Goal: Task Accomplishment & Management: Manage account settings

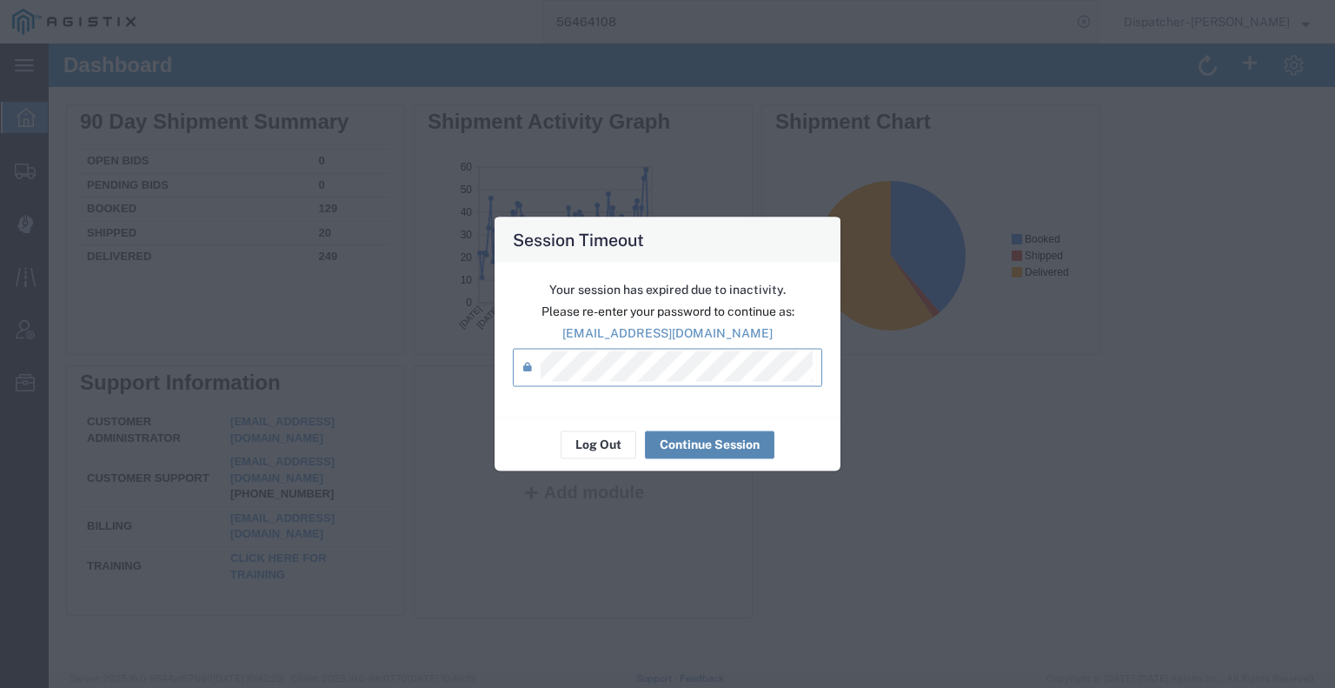
click at [681, 447] on button "Continue Session" at bounding box center [710, 444] width 130 height 28
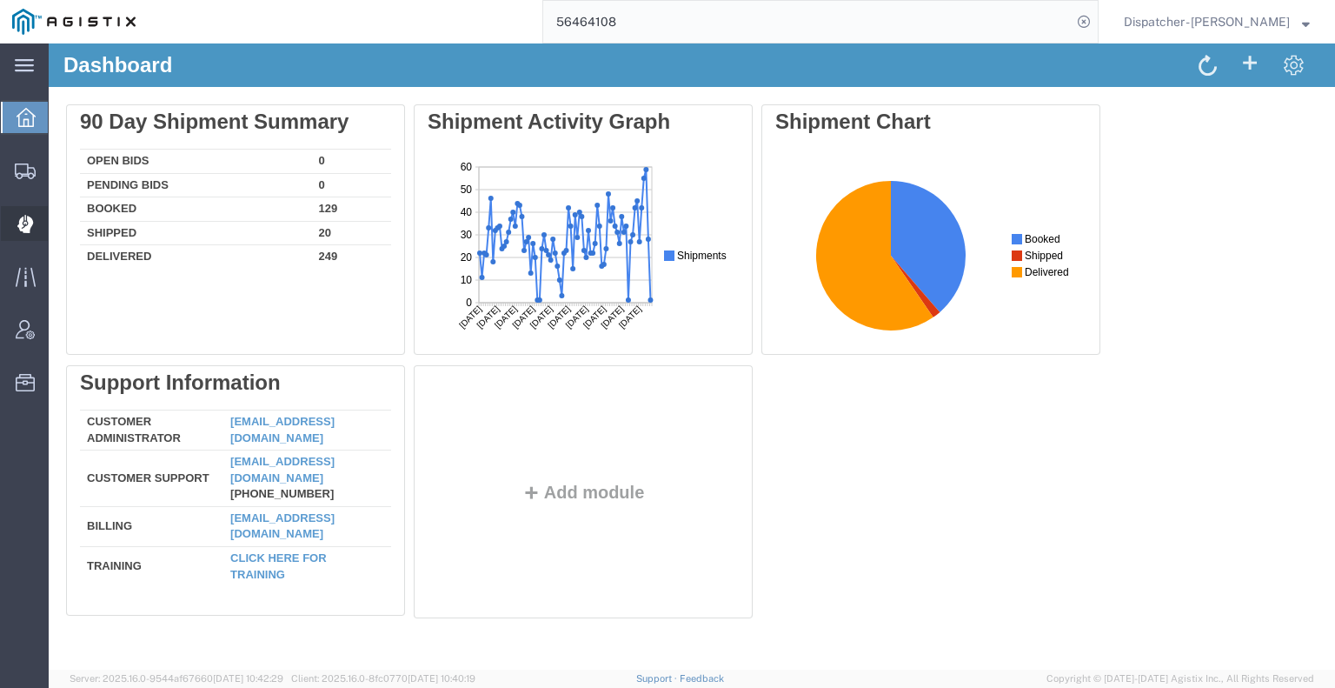
click at [26, 217] on icon at bounding box center [25, 224] width 17 height 18
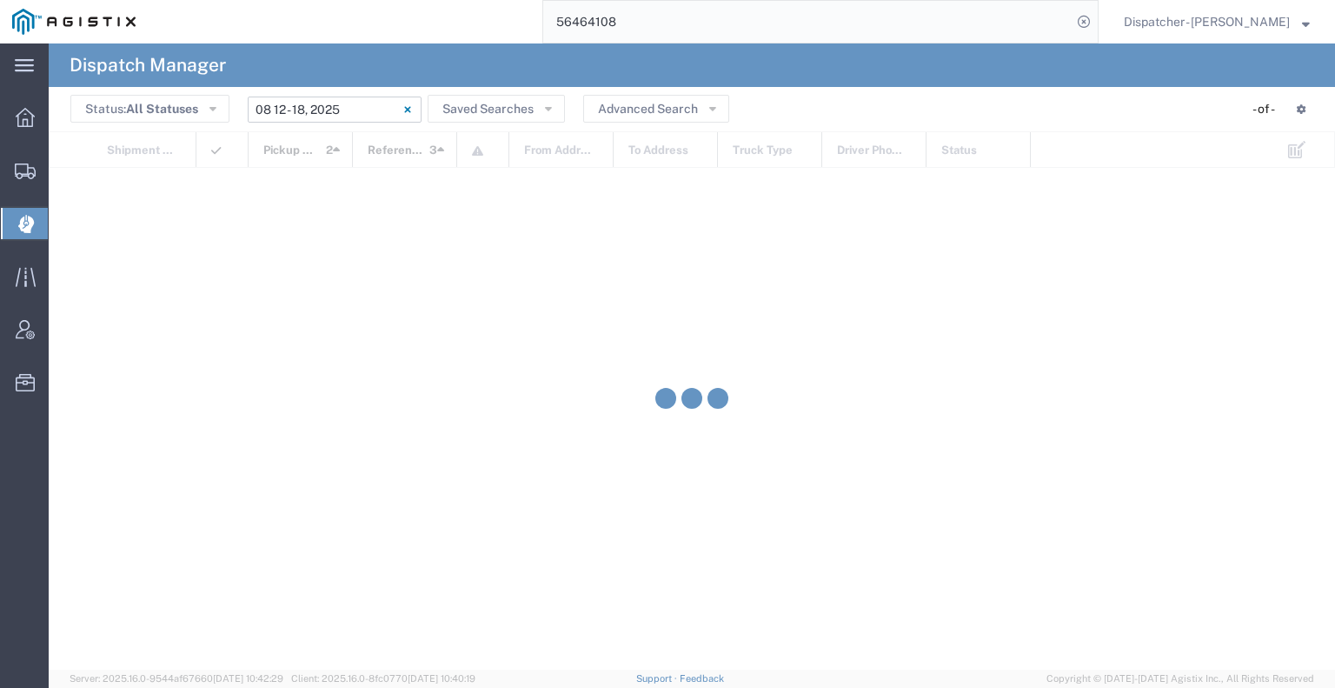
click at [368, 109] on input "[DATE] - [DATE]" at bounding box center [335, 109] width 174 height 26
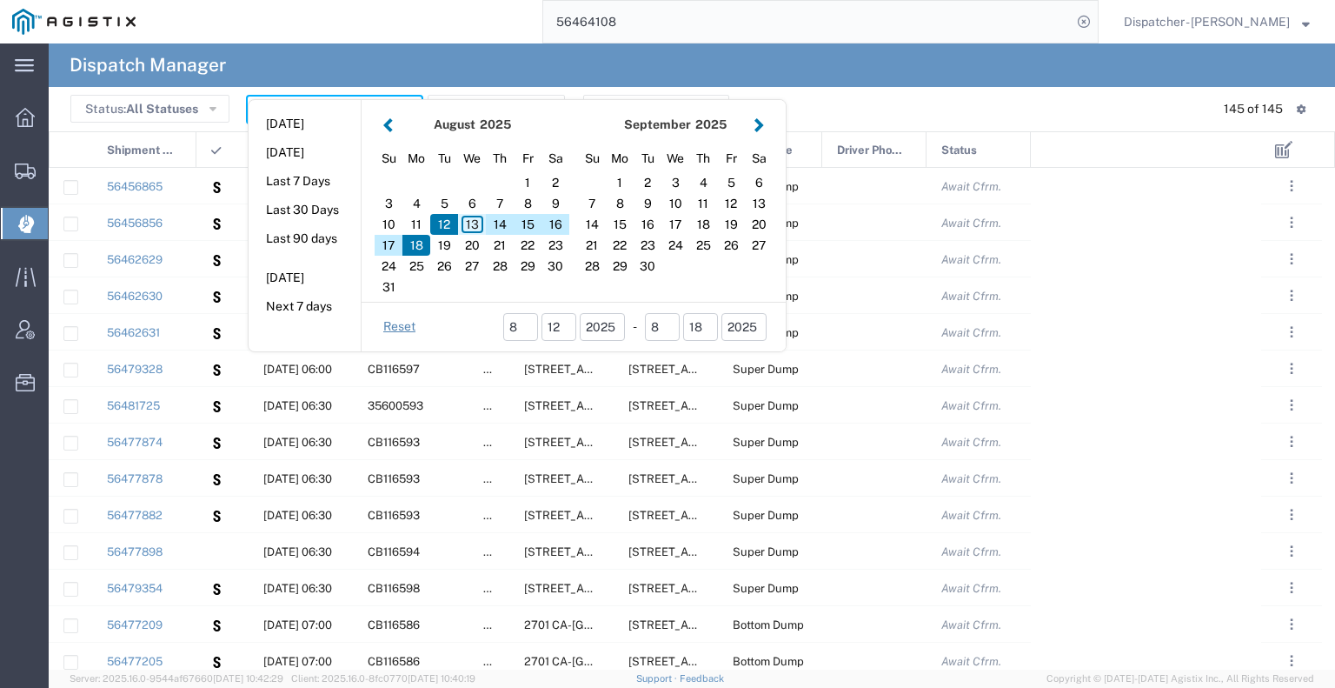
click at [463, 221] on div "13" at bounding box center [472, 224] width 28 height 21
type input "[DATE]"
type input "[DATE] - [DATE]"
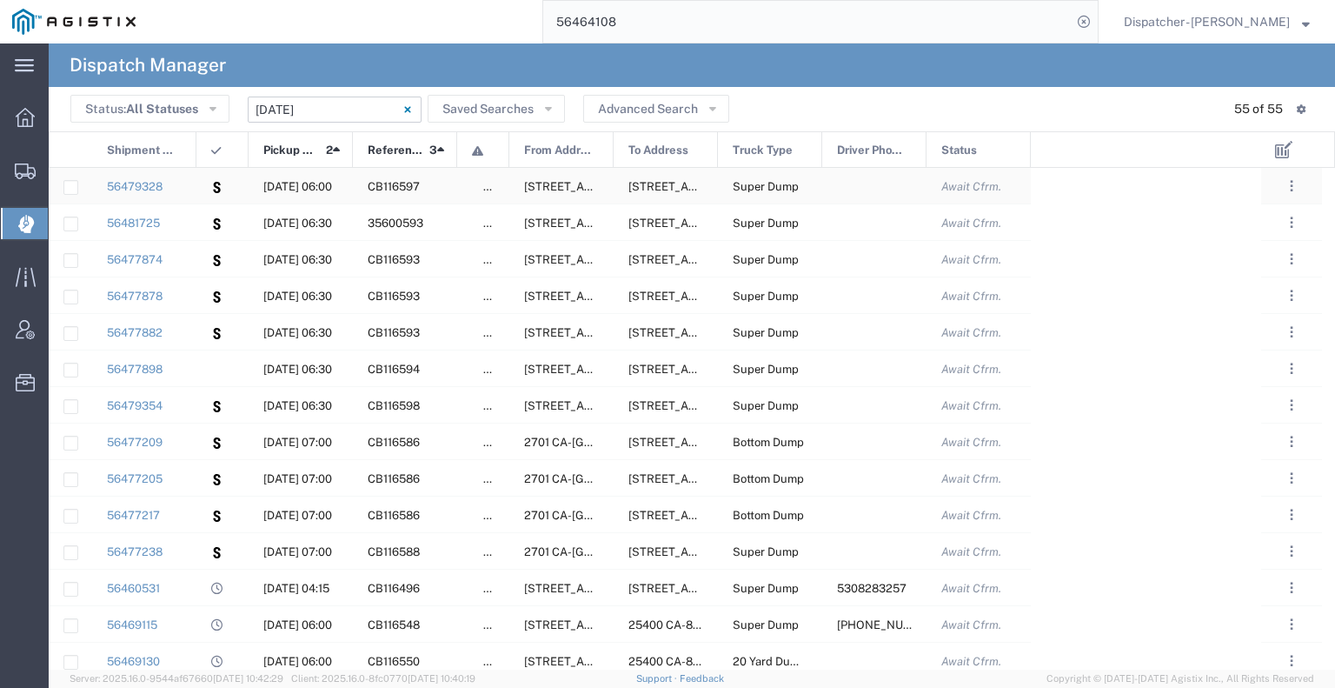
click at [198, 184] on div at bounding box center [222, 186] width 52 height 36
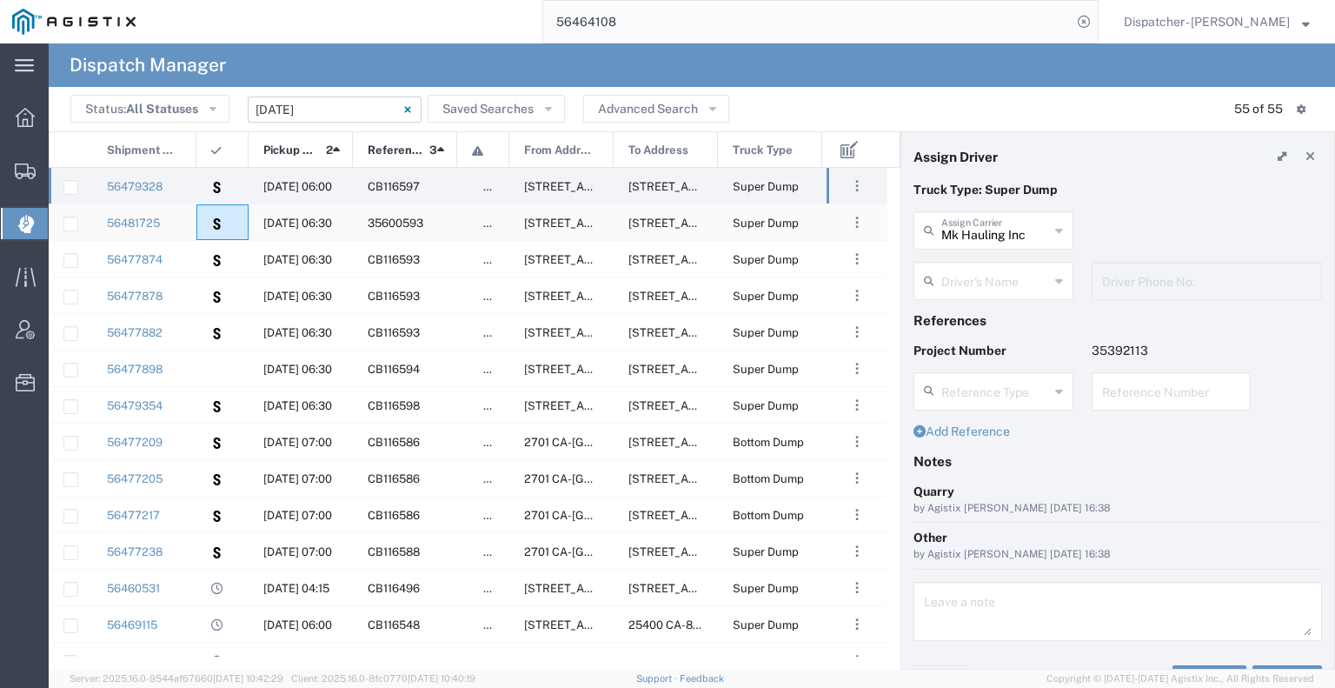
click at [206, 218] on div at bounding box center [222, 222] width 52 height 36
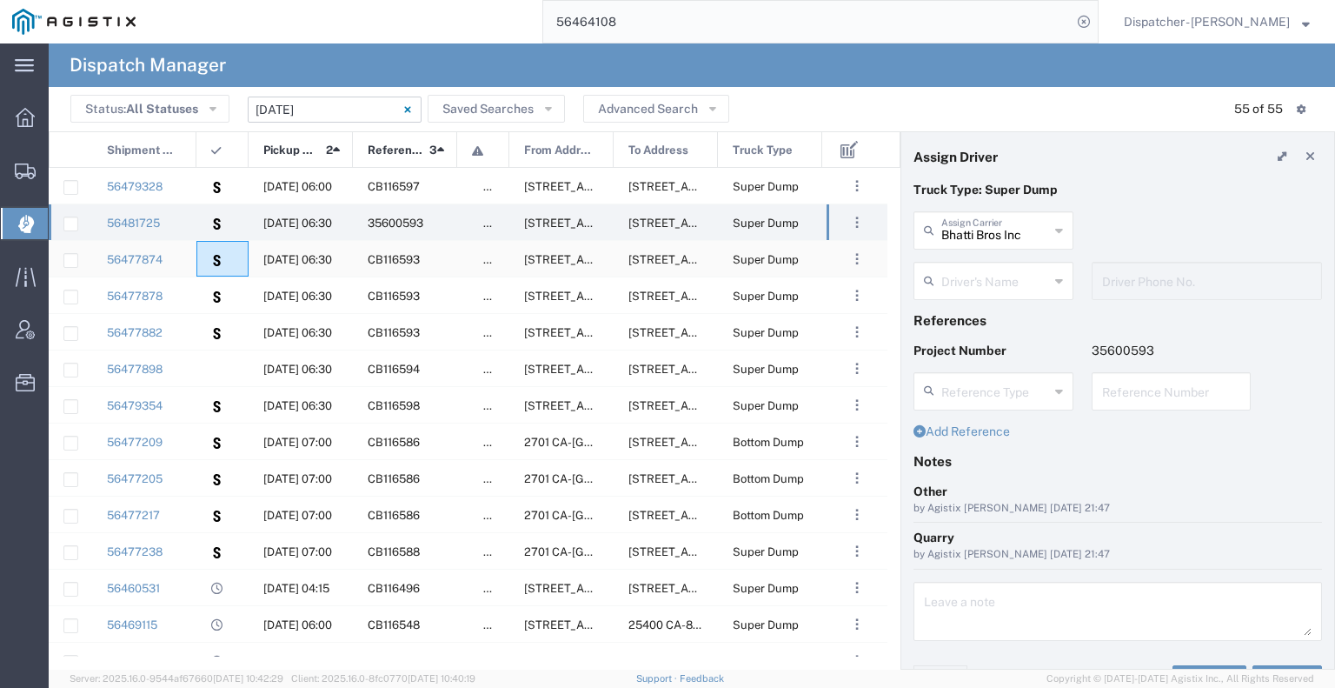
click at [205, 256] on div at bounding box center [222, 259] width 52 height 36
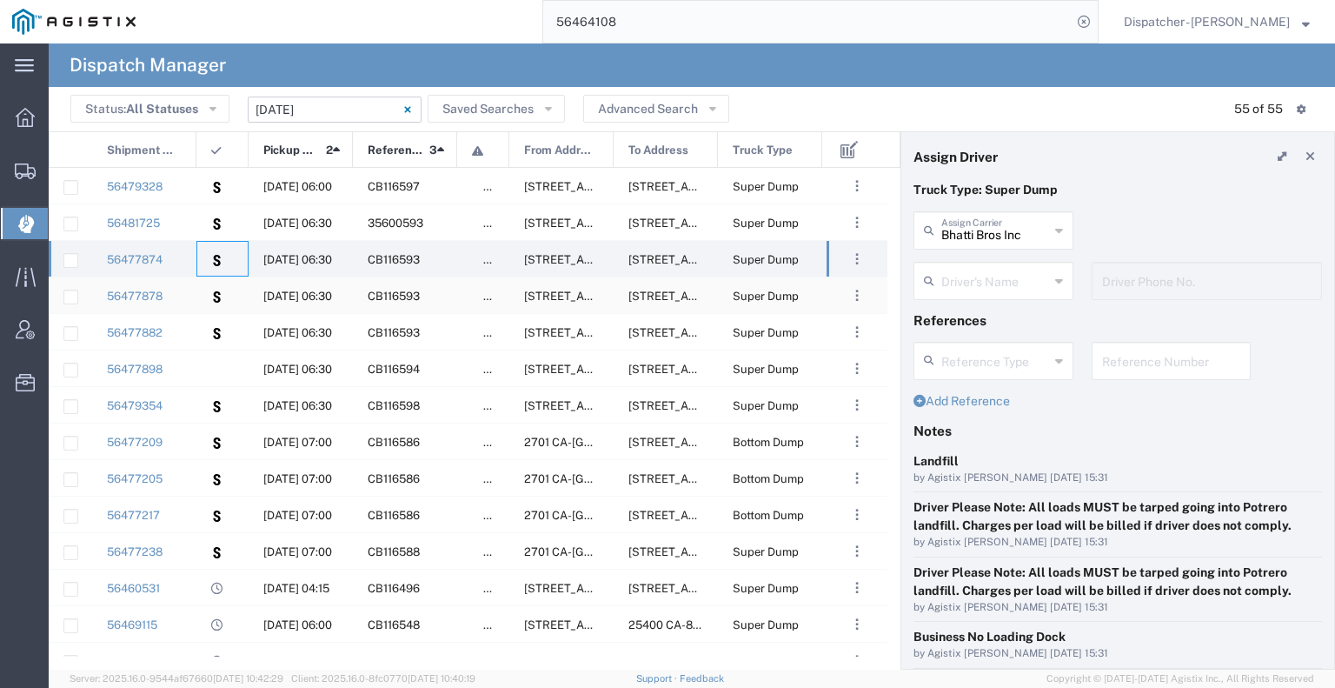
click at [197, 299] on div at bounding box center [222, 295] width 52 height 36
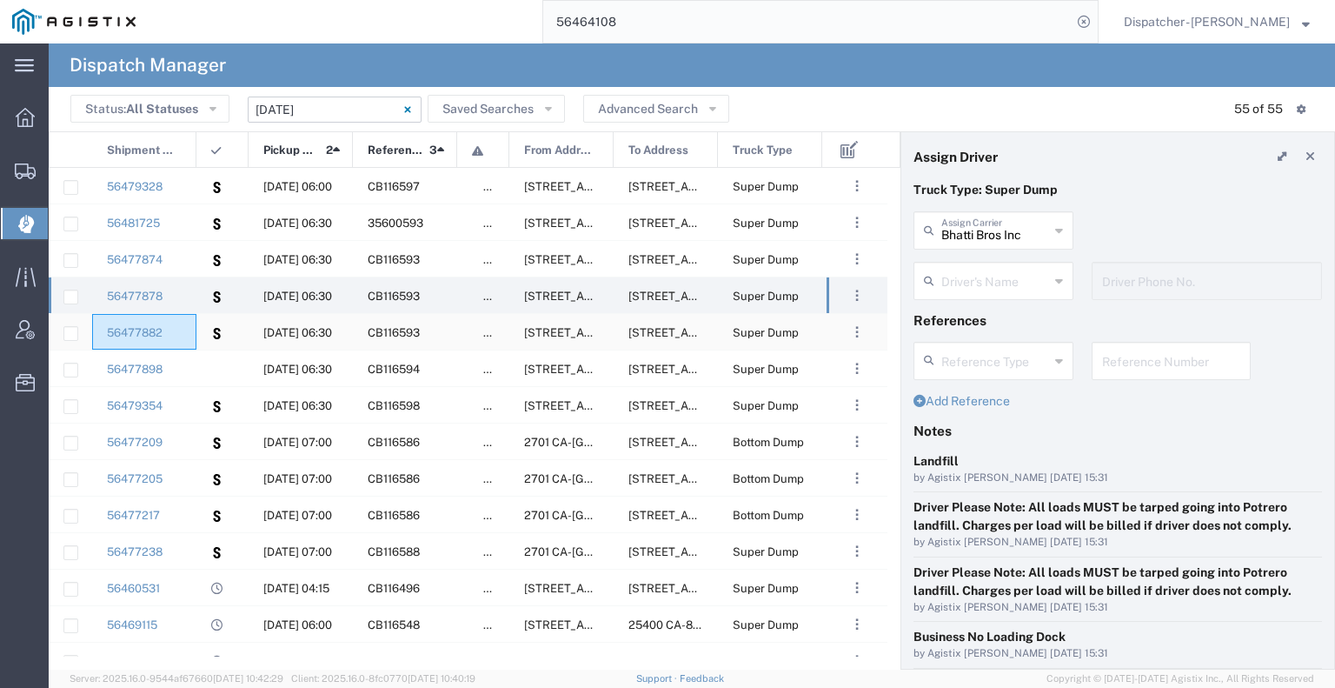
click at [190, 326] on div "56477882" at bounding box center [144, 332] width 104 height 36
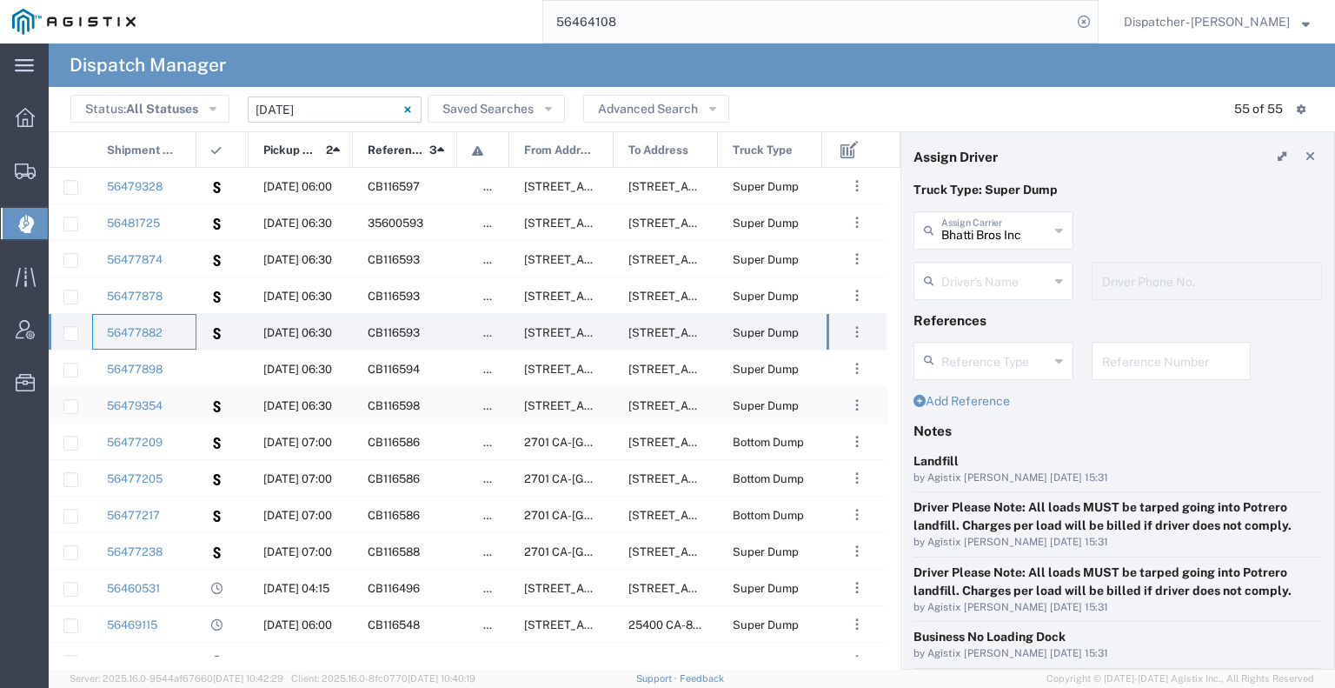
click at [199, 408] on div at bounding box center [222, 405] width 52 height 36
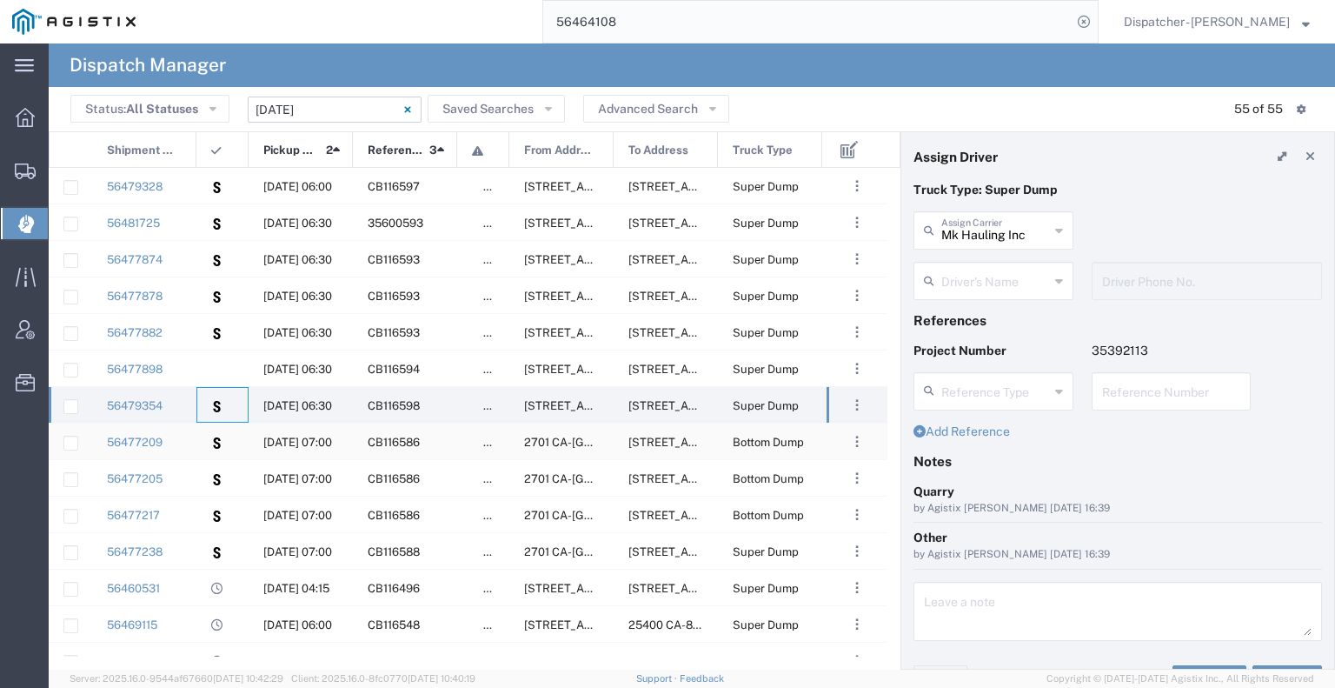
click at [199, 434] on div at bounding box center [222, 441] width 52 height 36
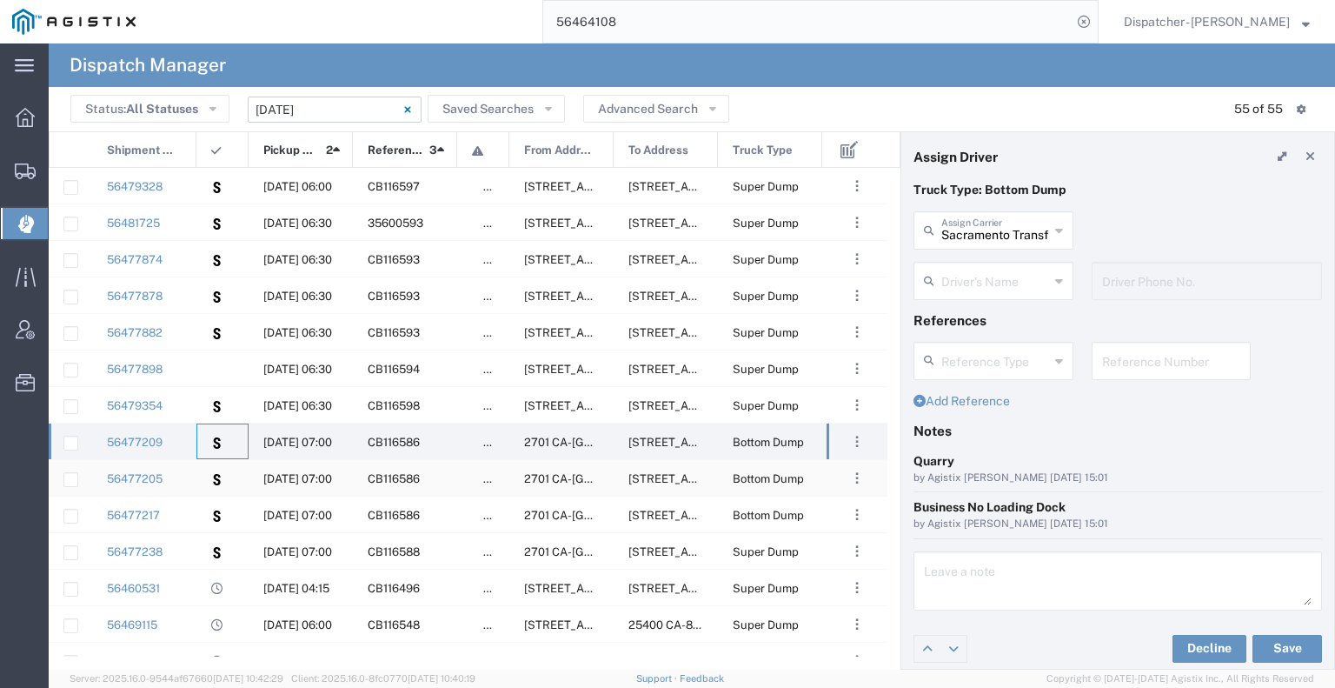
click at [200, 475] on div at bounding box center [222, 478] width 52 height 36
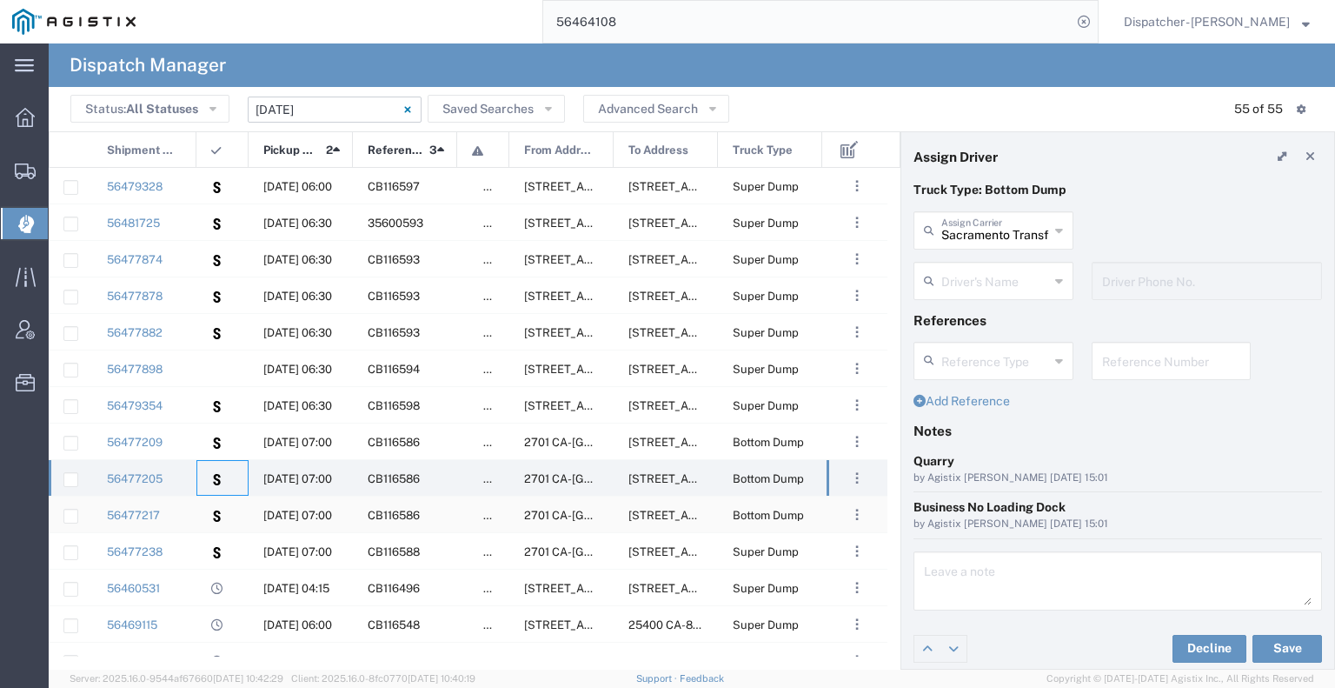
click at [201, 515] on div at bounding box center [222, 514] width 52 height 36
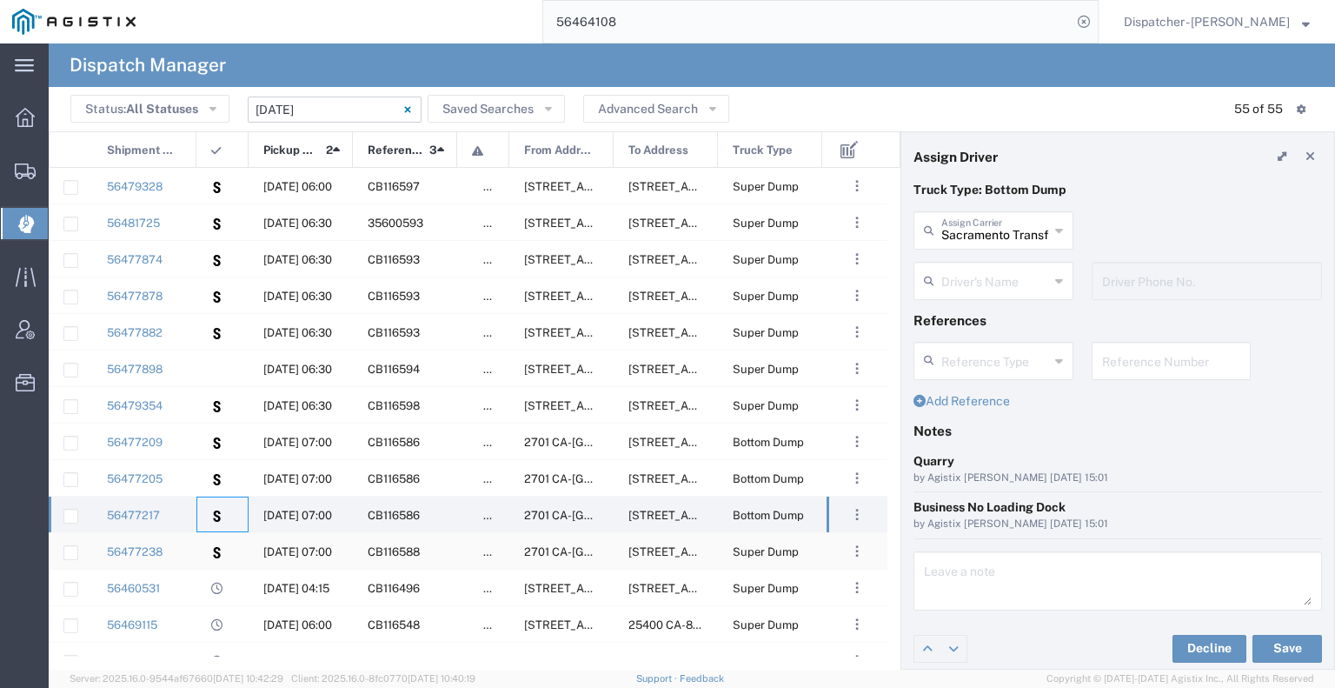
click at [204, 549] on div at bounding box center [222, 551] width 52 height 36
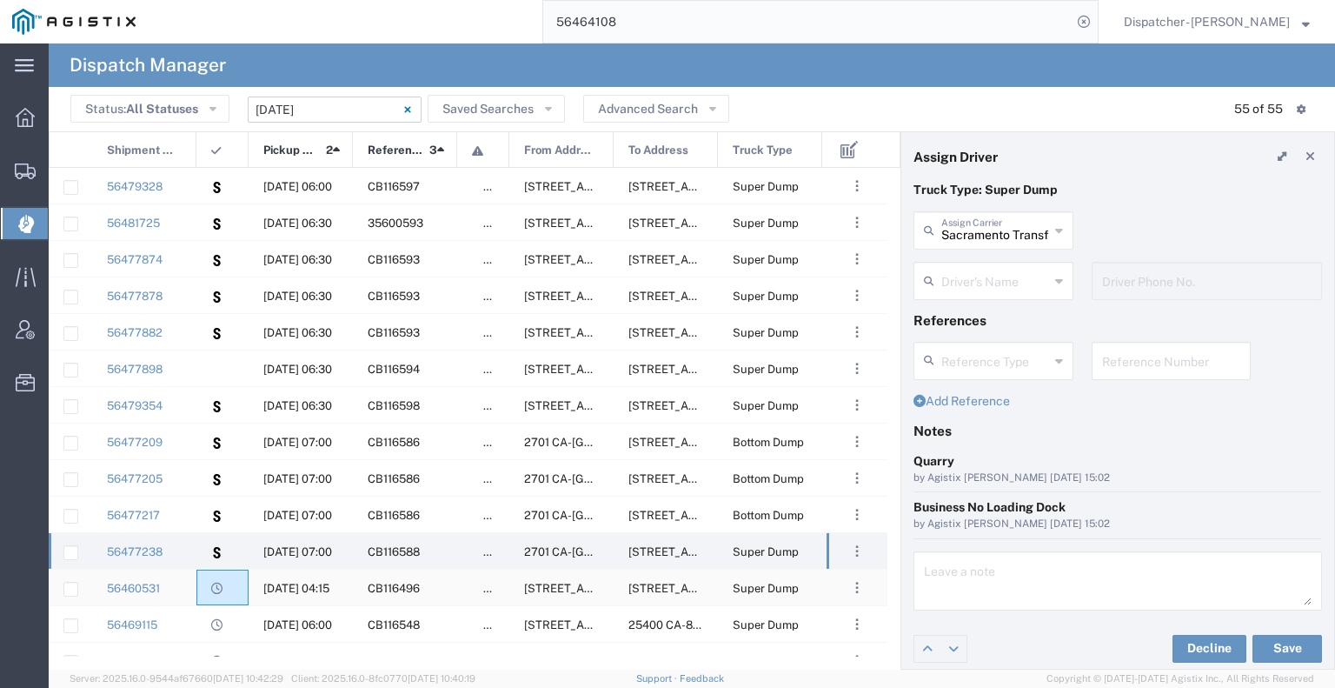
click at [196, 583] on div at bounding box center [222, 587] width 52 height 36
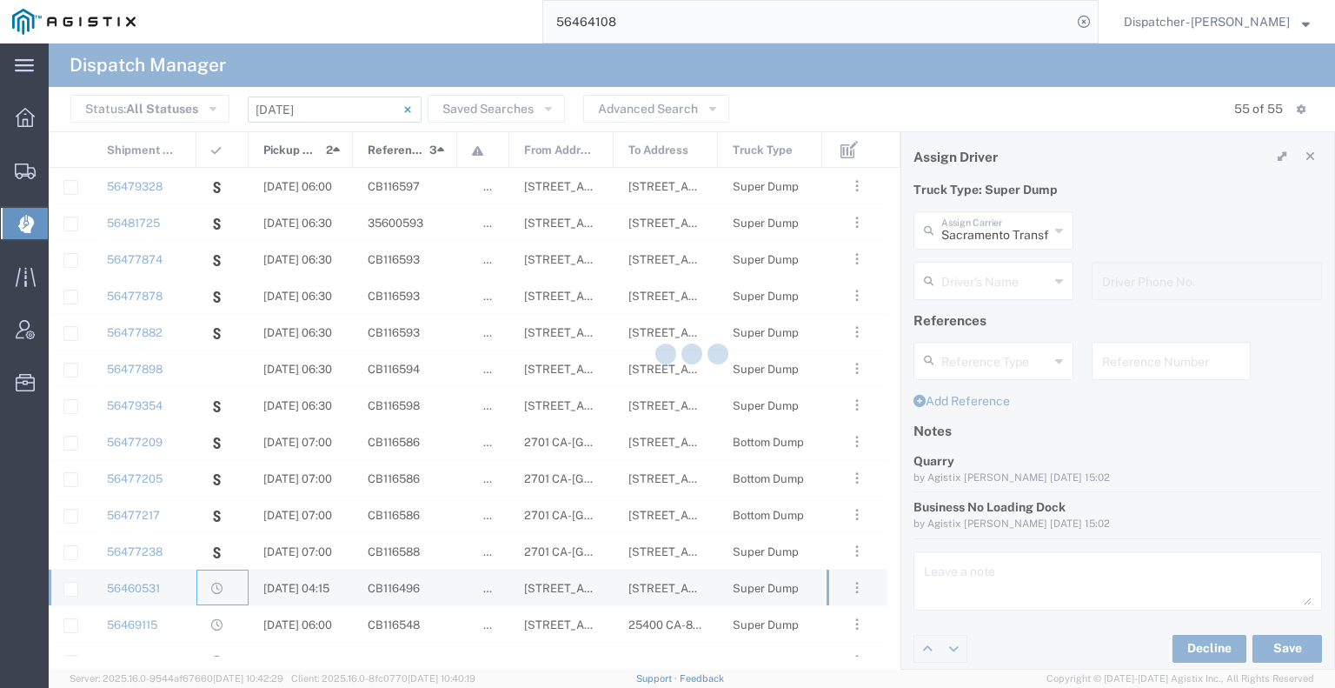
type input "Ahmed & Sons Transport"
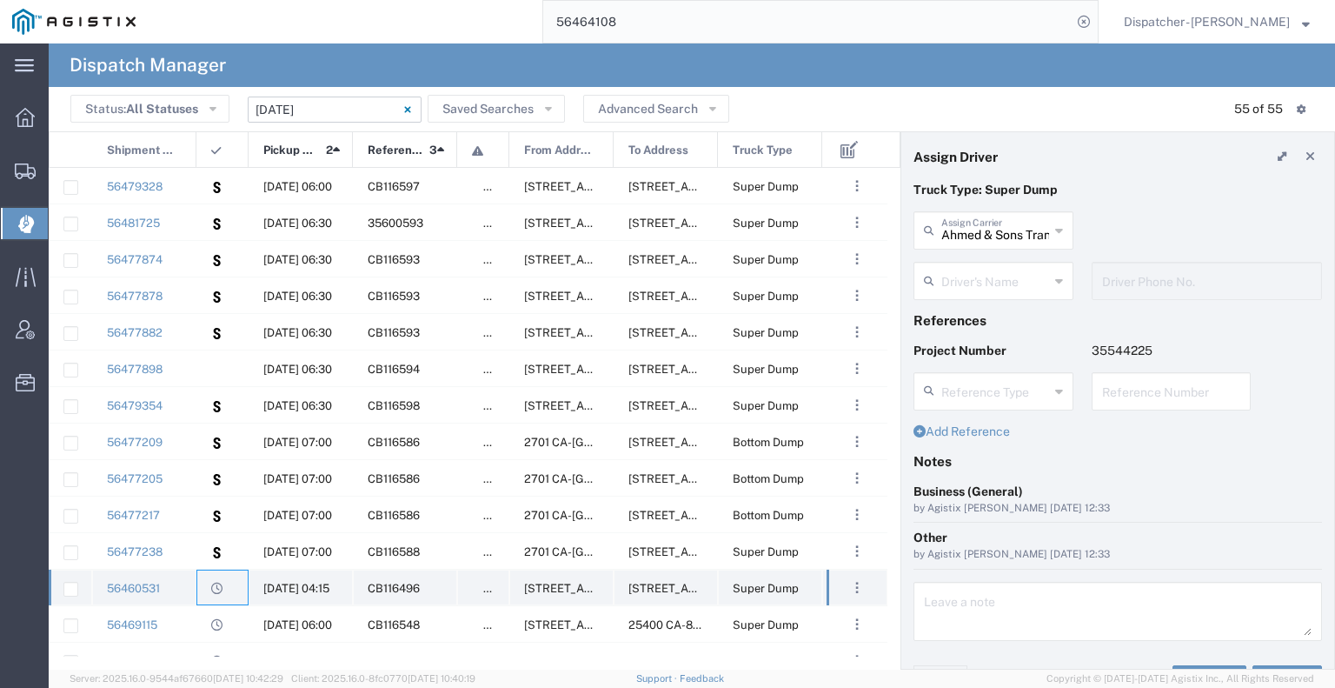
type input "[PERSON_NAME]"
type input "5308283257"
click at [196, 622] on div at bounding box center [222, 624] width 52 height 36
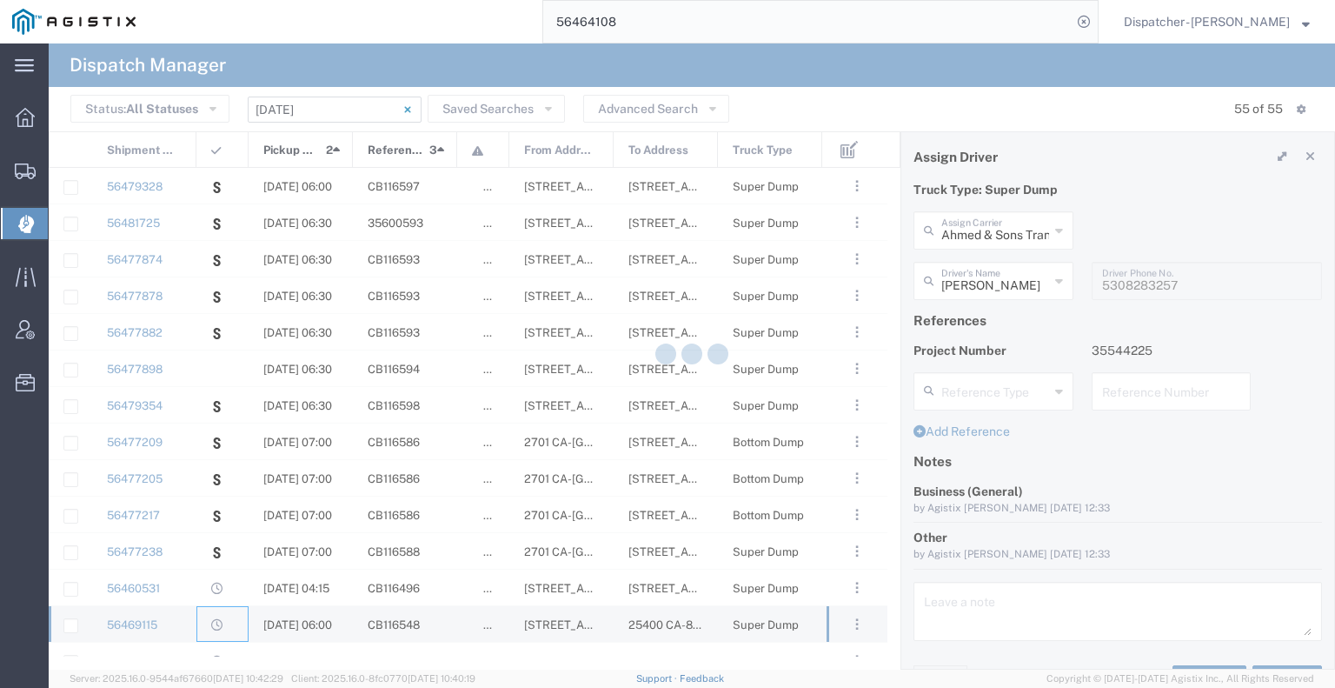
type input "[PERSON_NAME]"
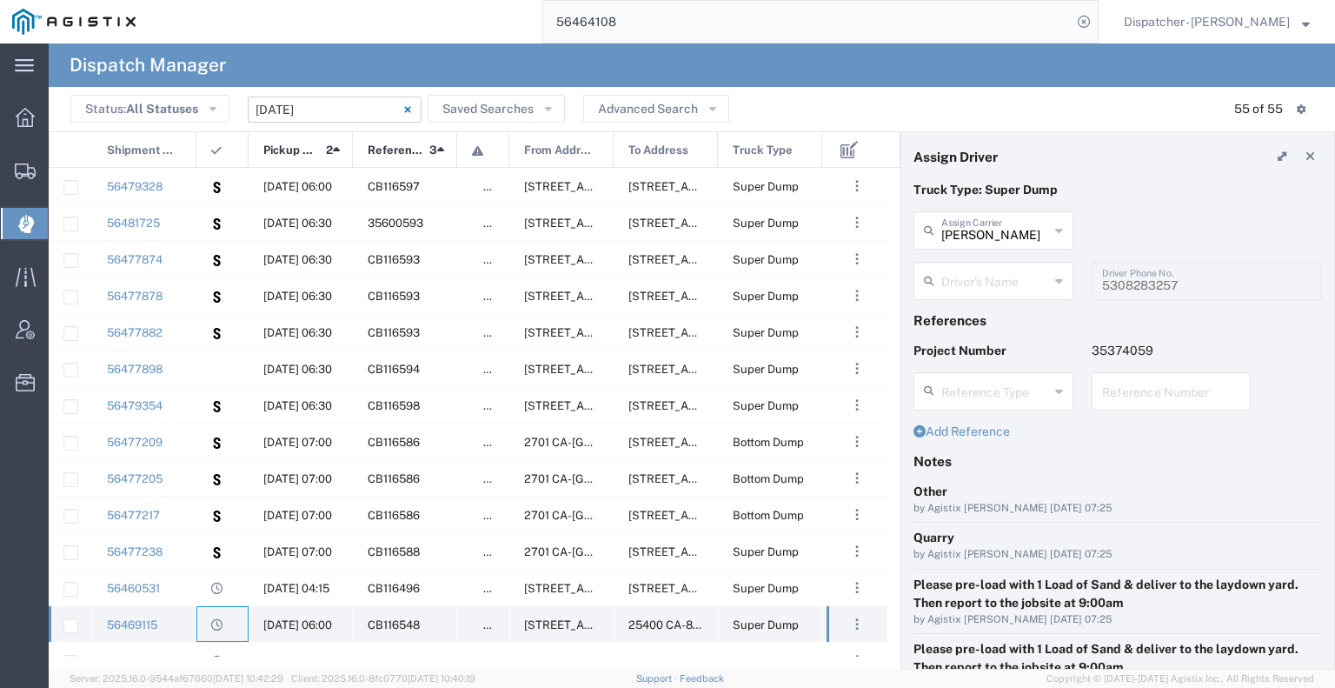
type input "[PERSON_NAME]"
type input "[PHONE_NUMBER]"
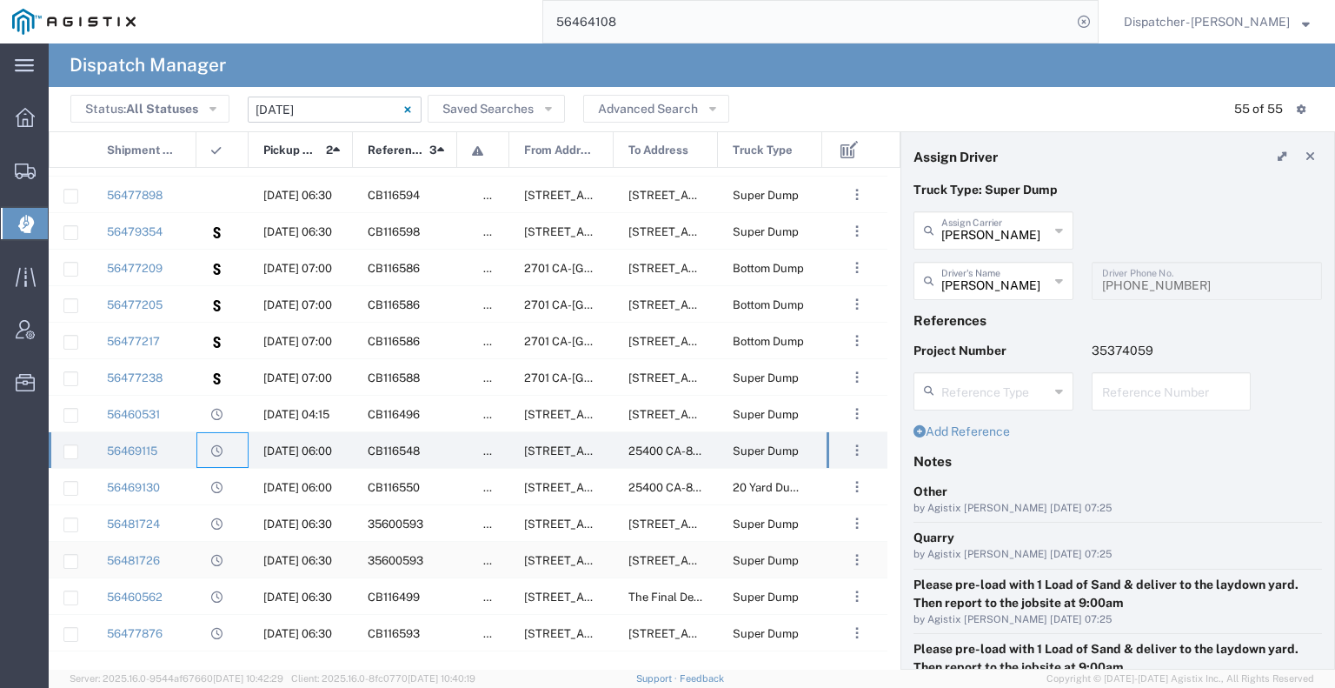
scroll to position [261, 0]
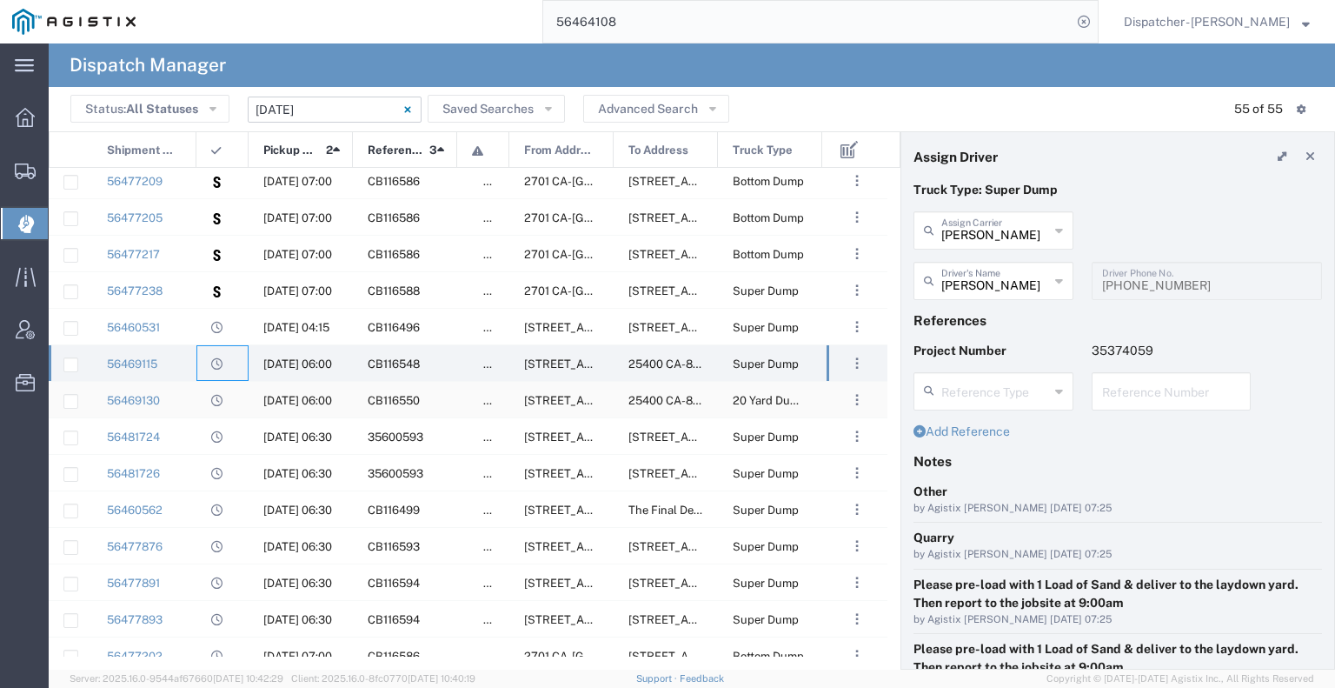
click at [191, 397] on div "56469130" at bounding box center [144, 400] width 104 height 36
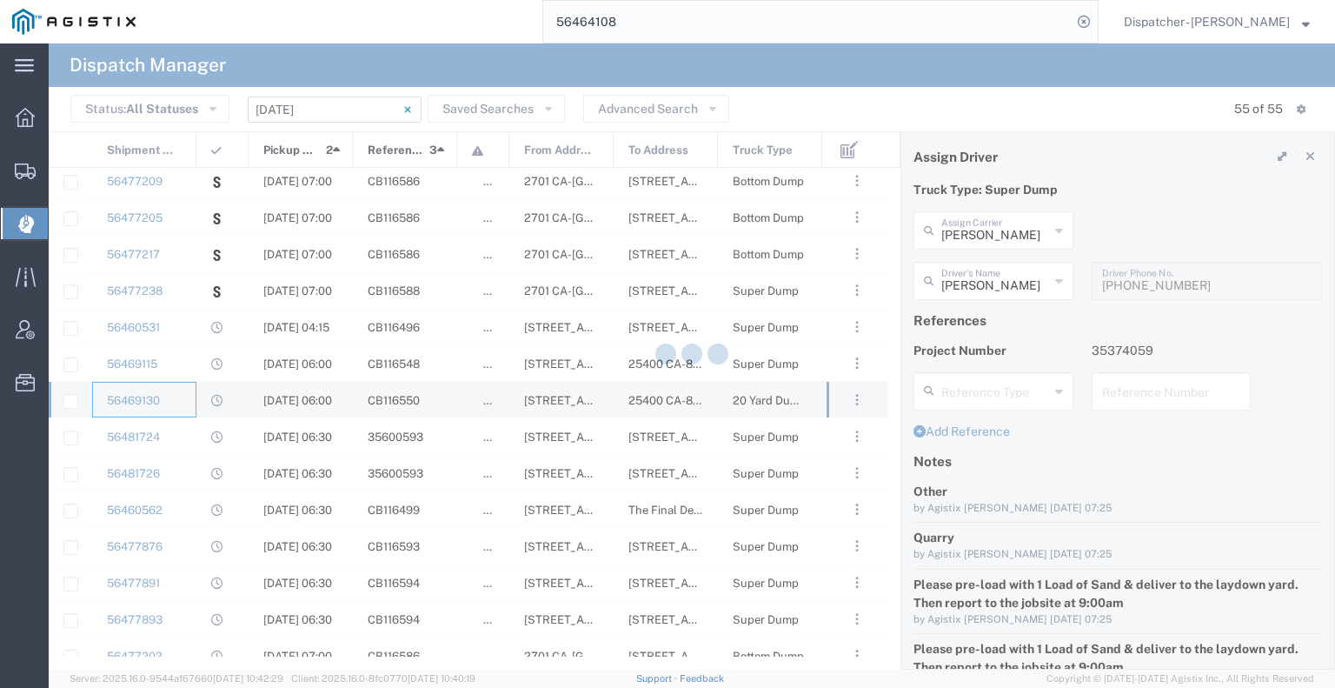
type input "Ahmed & Sons Transport"
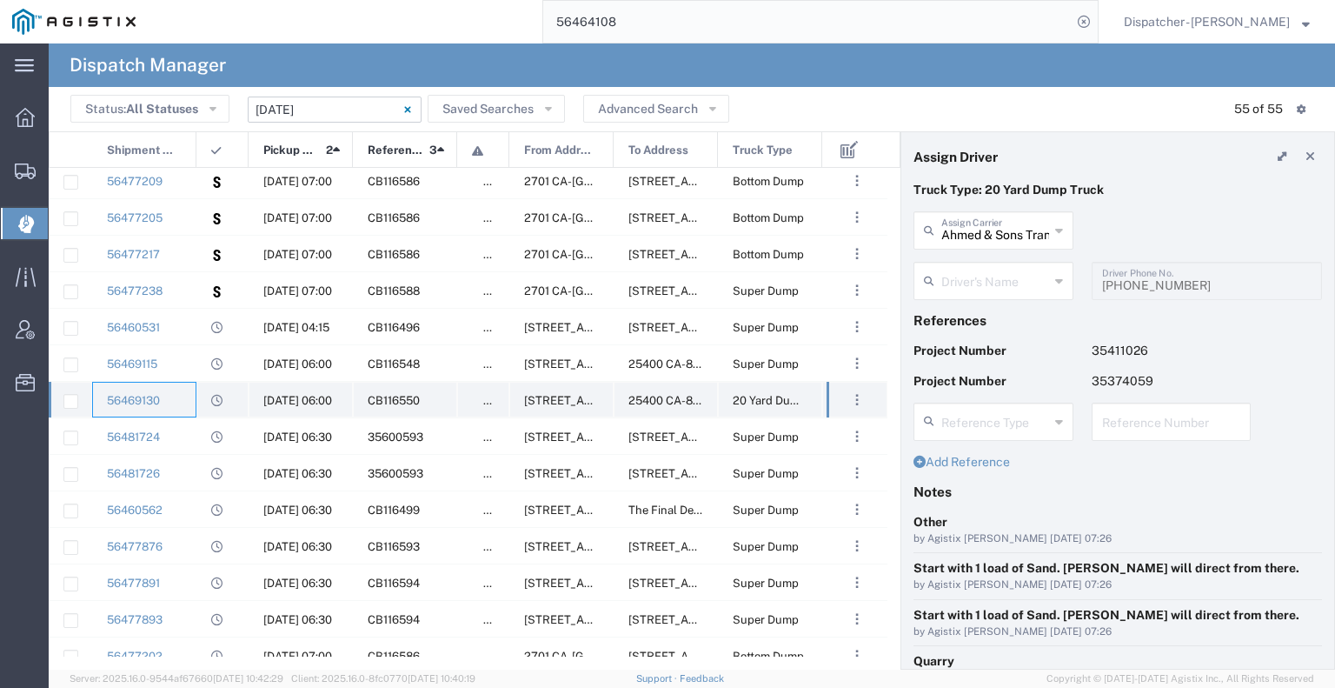
type input "[PERSON_NAME]"
click at [187, 435] on div "56481724" at bounding box center [144, 436] width 104 height 36
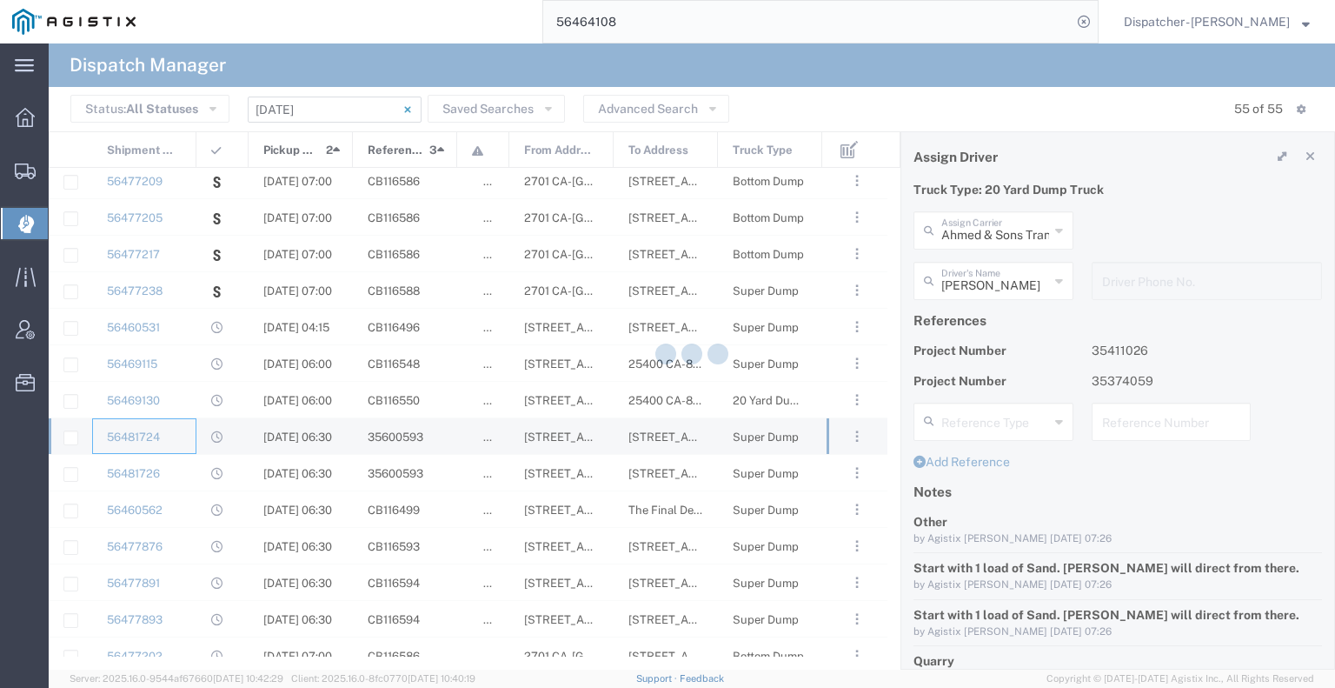
type input "[PERSON_NAME] & Sons Trucking, Inc"
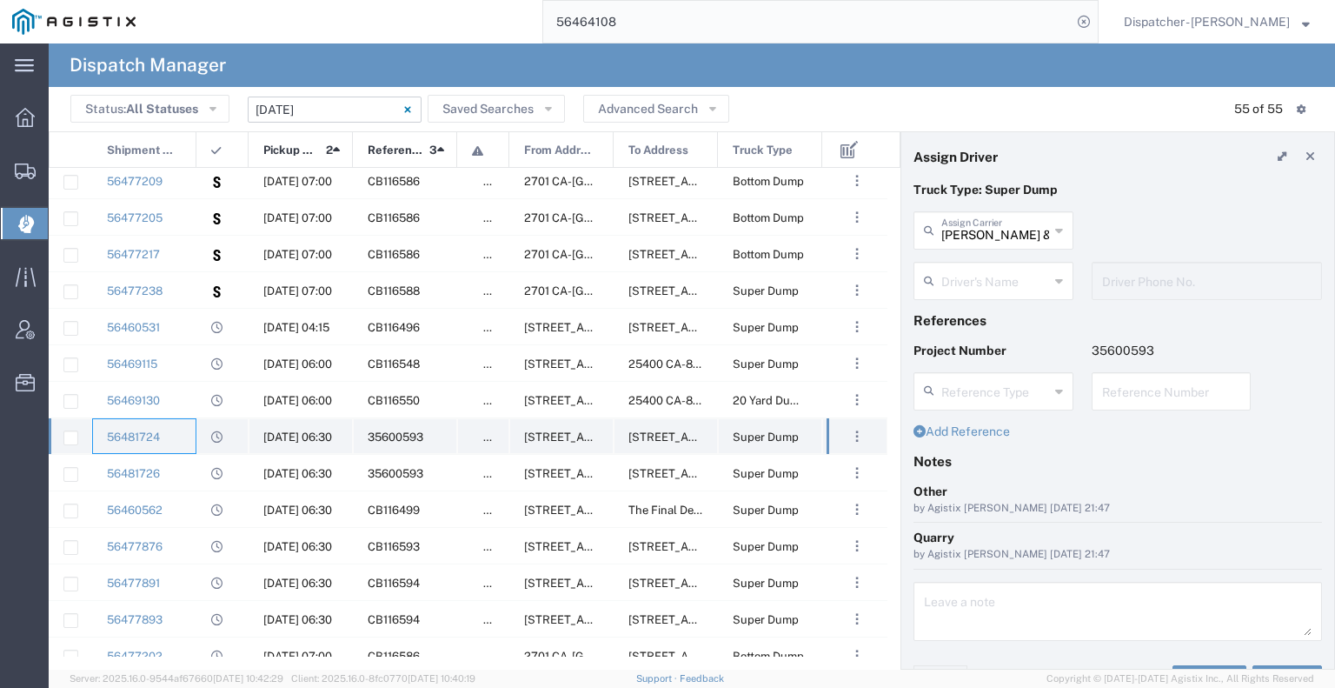
type input "Dispatcher - [PERSON_NAME]"
type input "[PHONE_NUMBER]"
click at [183, 479] on div "56481726" at bounding box center [144, 473] width 104 height 36
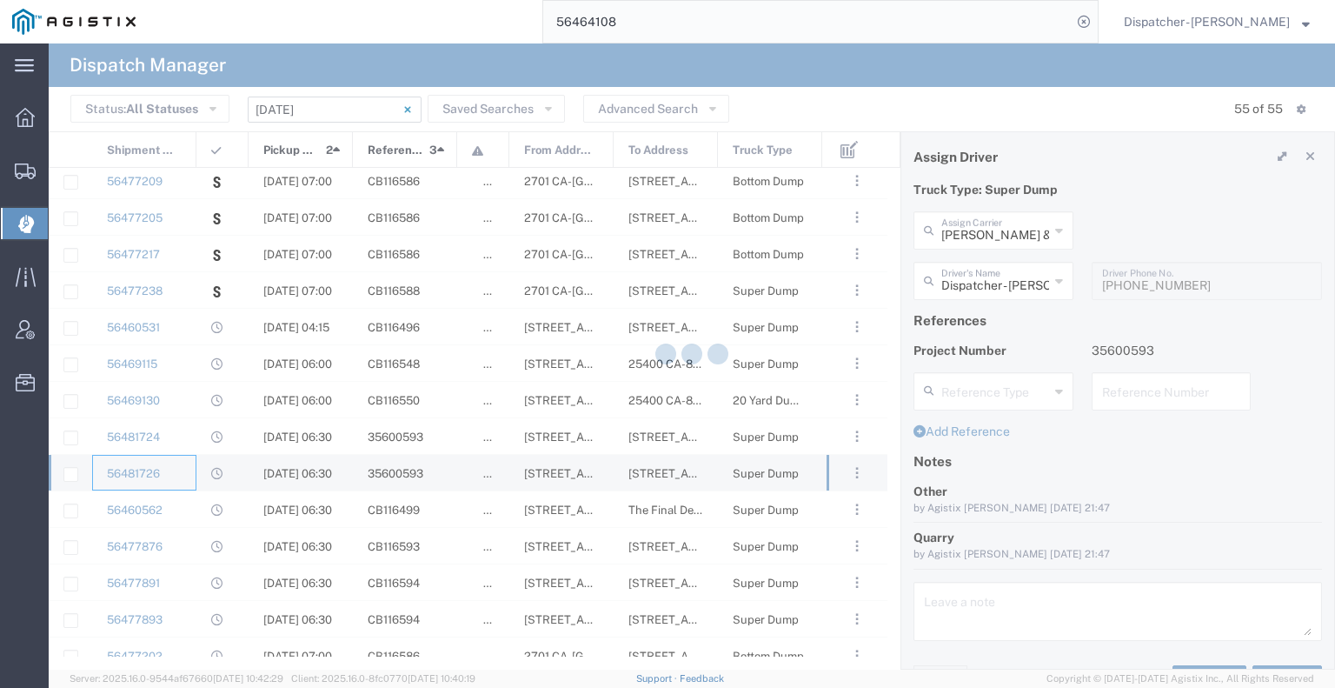
type input "[PERSON_NAME] Trucking"
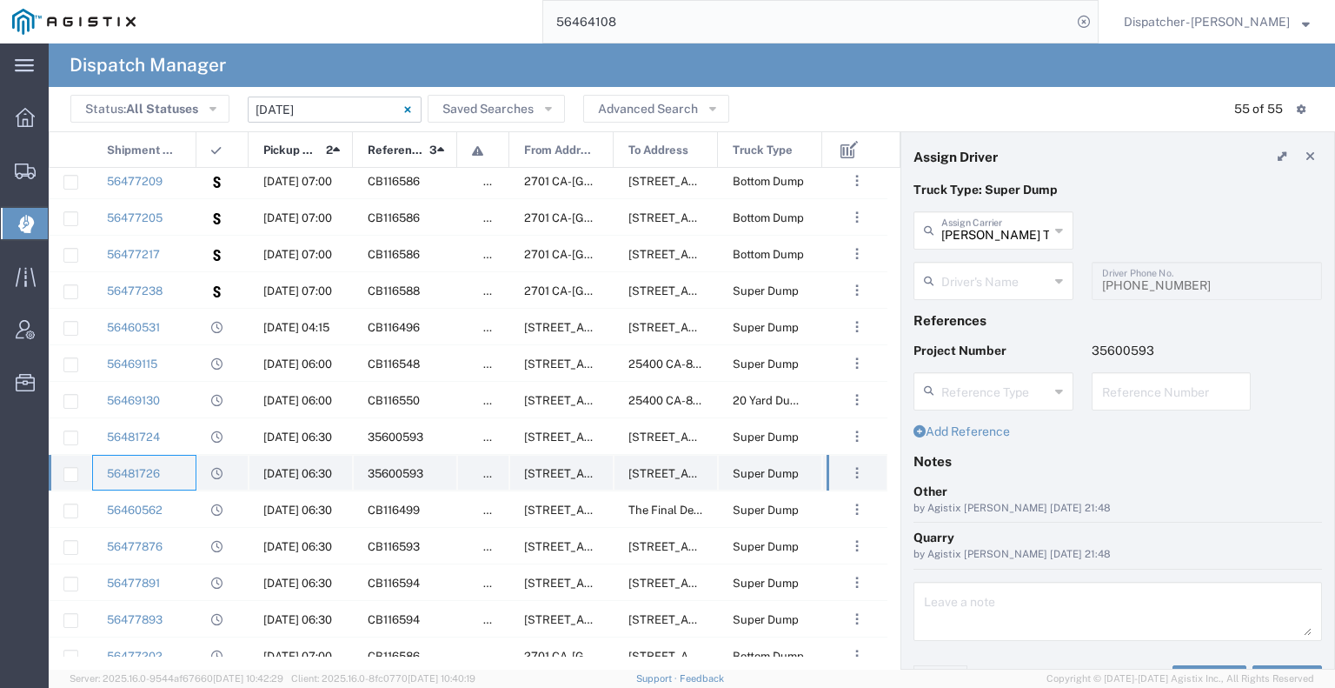
type input "[PERSON_NAME]"
type input "[PHONE_NUMBER]"
click at [171, 513] on div "56460562" at bounding box center [144, 509] width 104 height 36
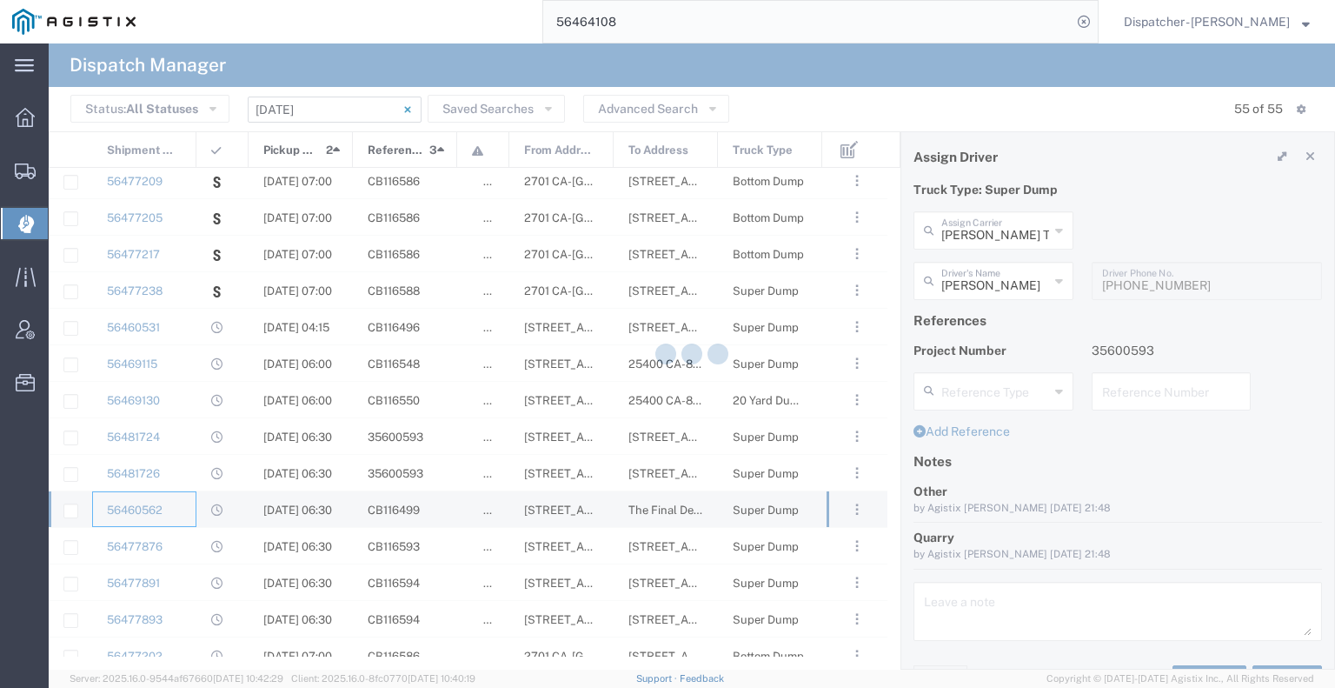
type input "[PERSON_NAME] & Sons Trucking, Inc"
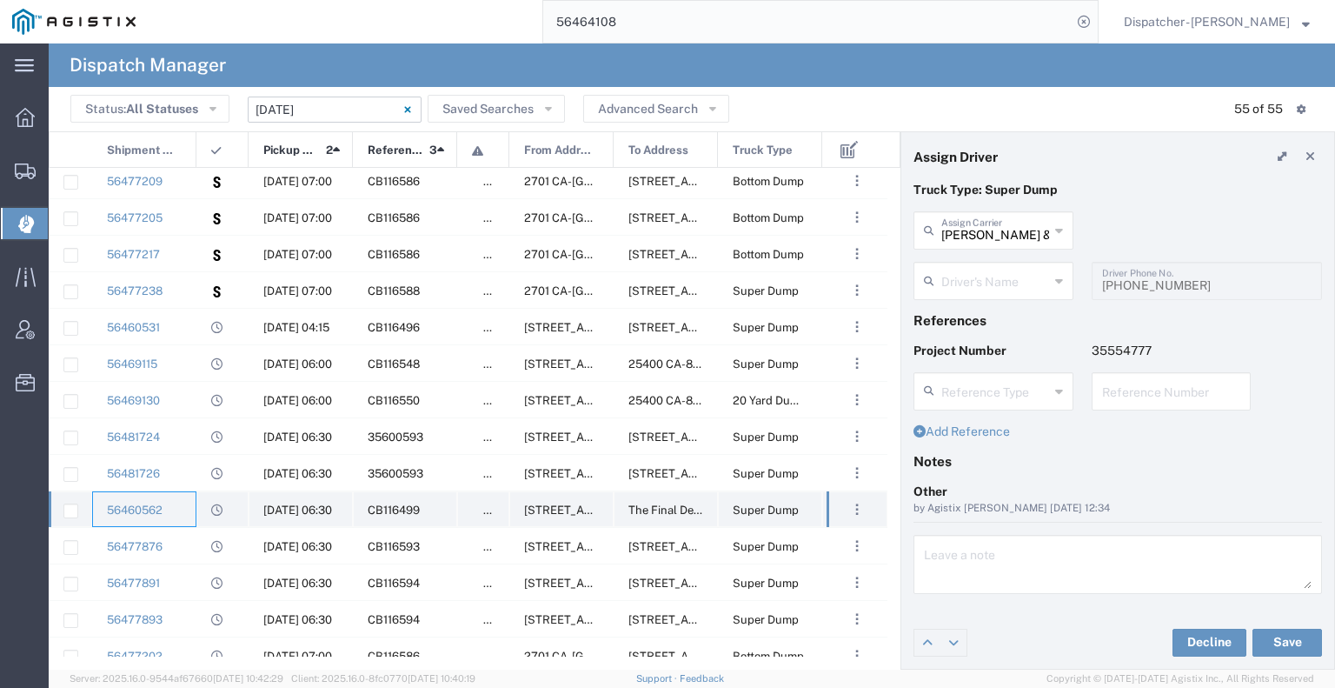
type input "[PERSON_NAME]"
type input "9167180210"
click at [169, 441] on div "56481724" at bounding box center [144, 436] width 104 height 36
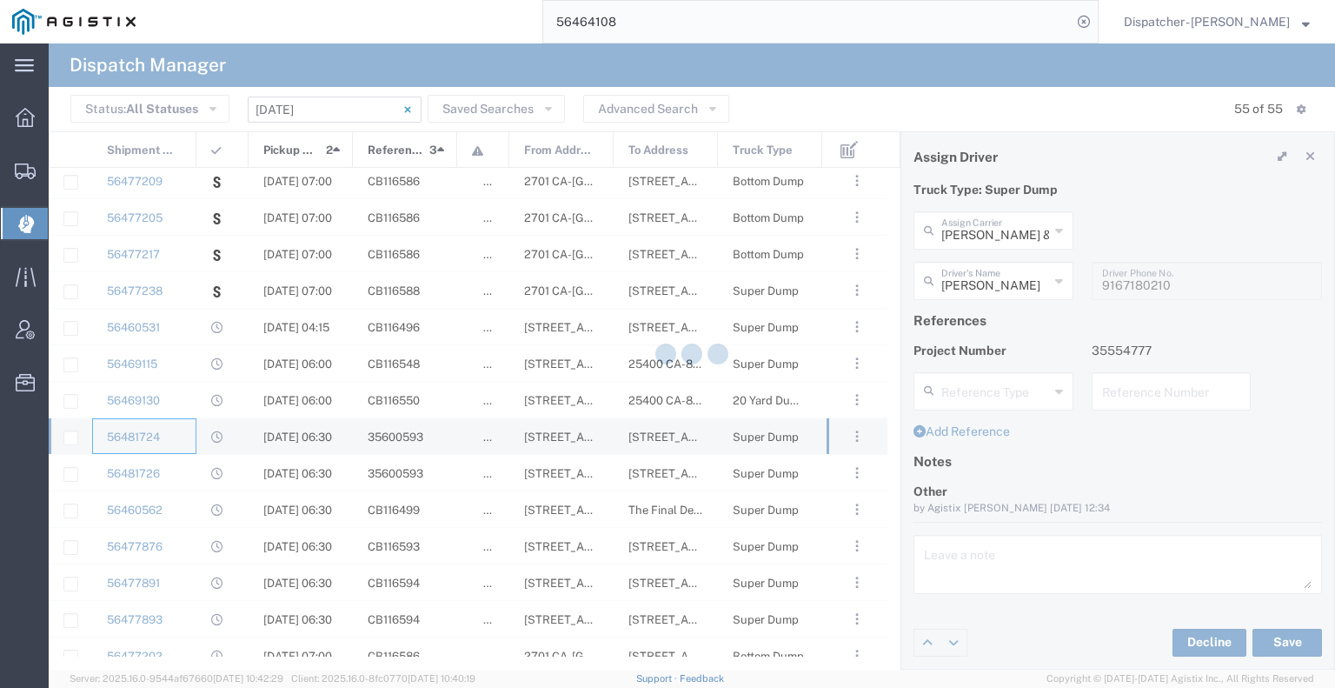
type input "Dispatcher - [PERSON_NAME]"
type input "[PHONE_NUMBER]"
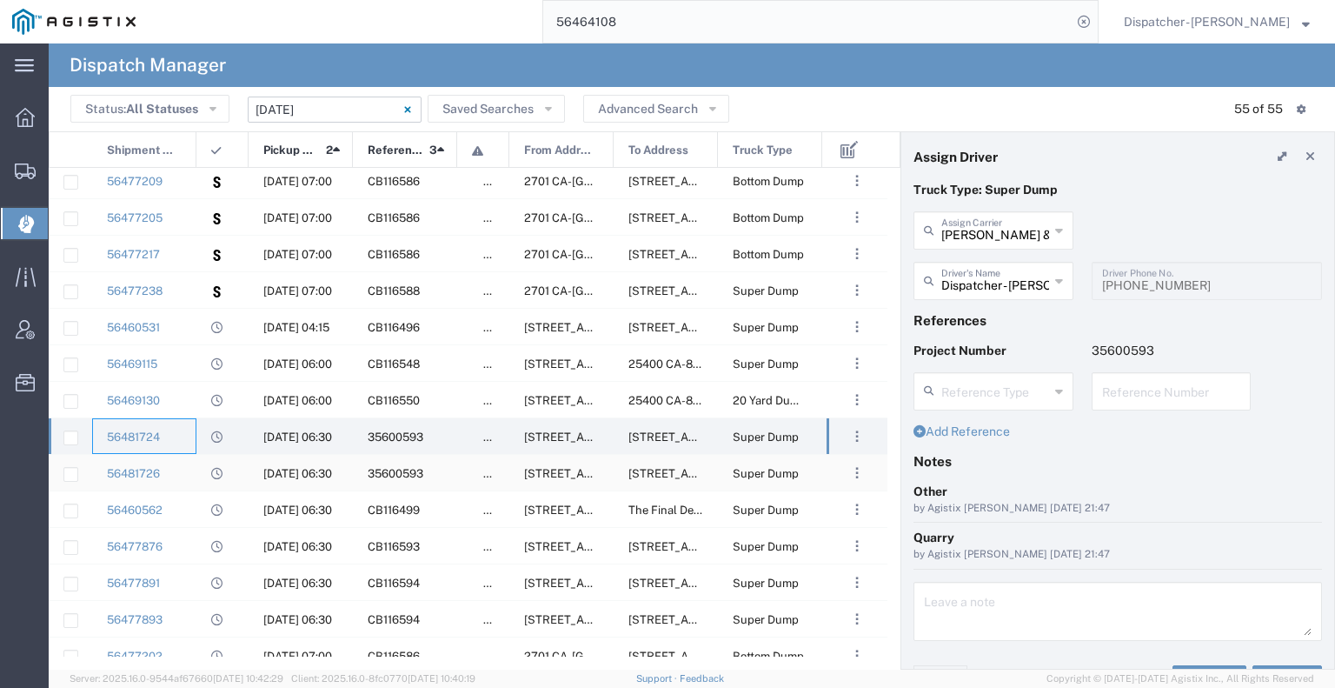
click at [187, 469] on div "56481726" at bounding box center [144, 473] width 104 height 36
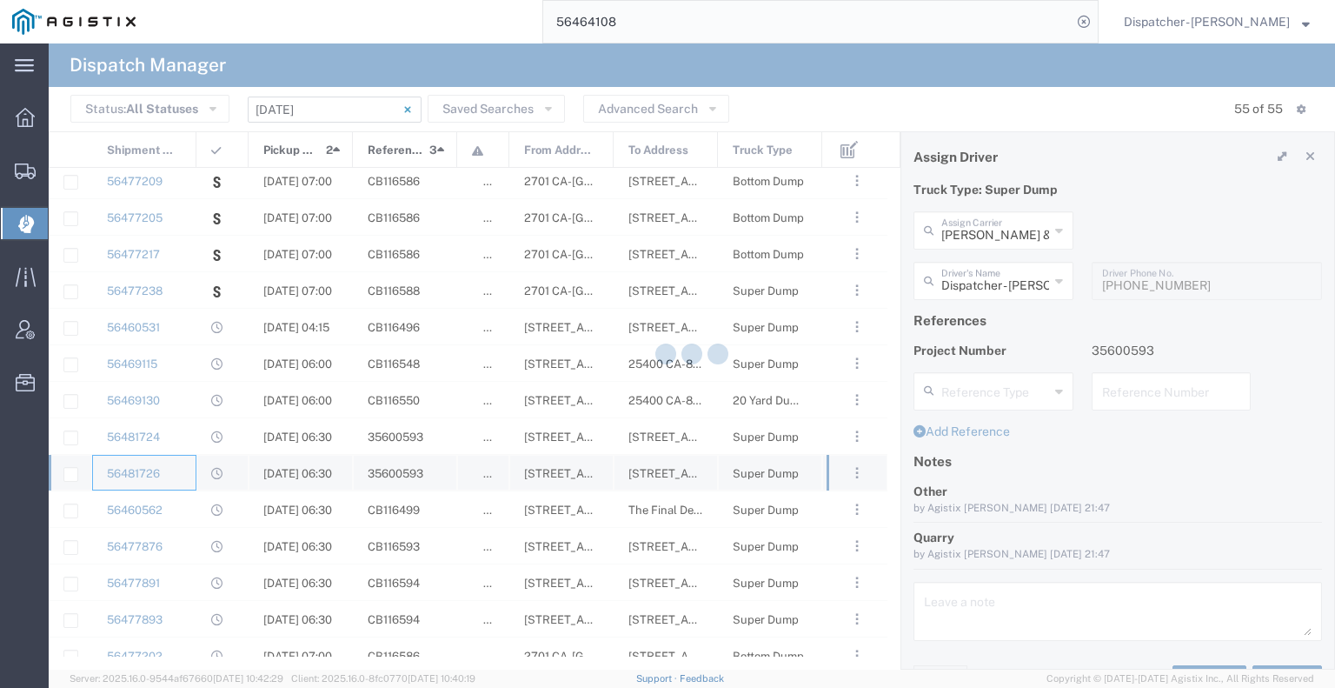
type input "[PERSON_NAME] Trucking"
type input "[PERSON_NAME]"
type input "[PHONE_NUMBER]"
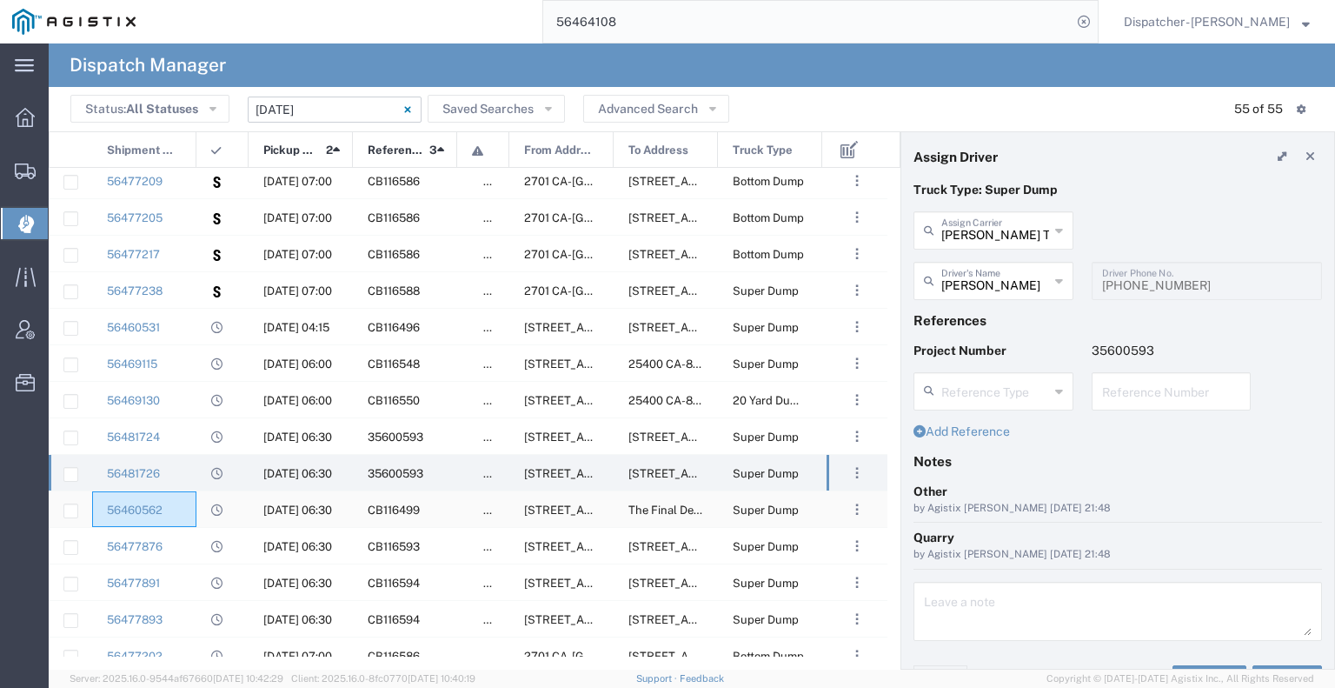
click at [181, 510] on div "56460562" at bounding box center [144, 509] width 104 height 36
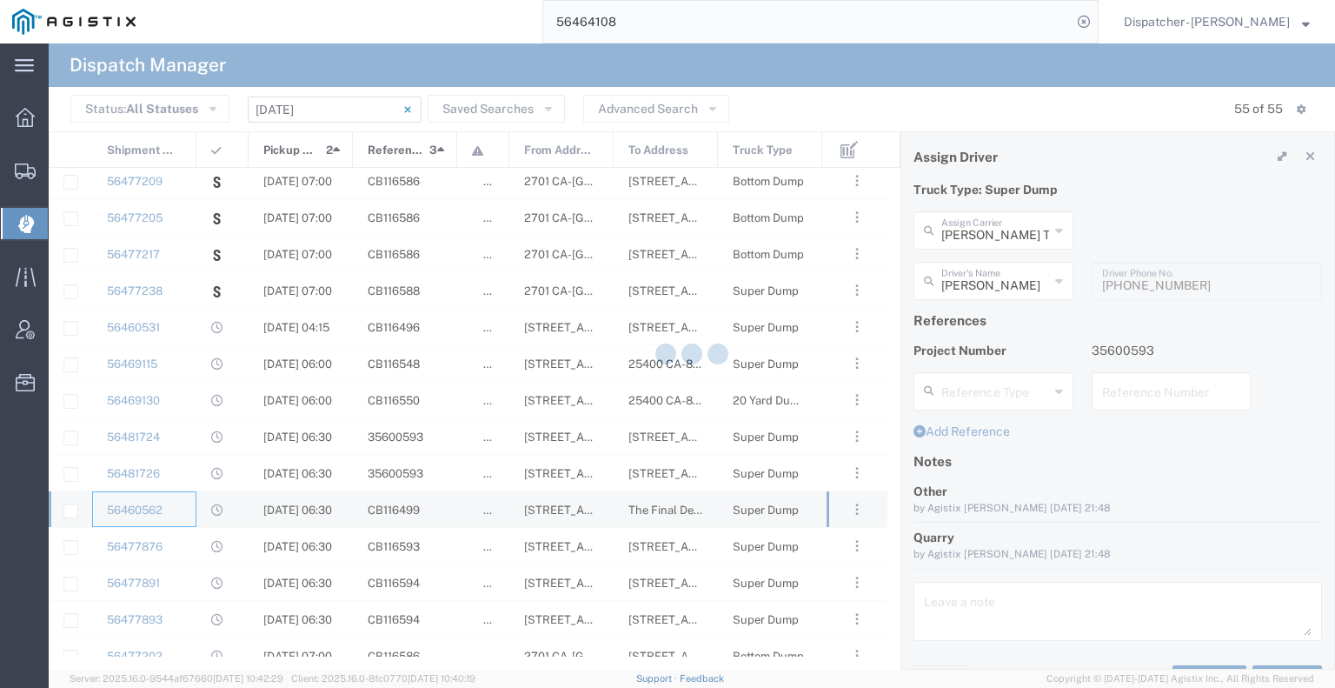
type input "[PERSON_NAME] & Sons Trucking, Inc"
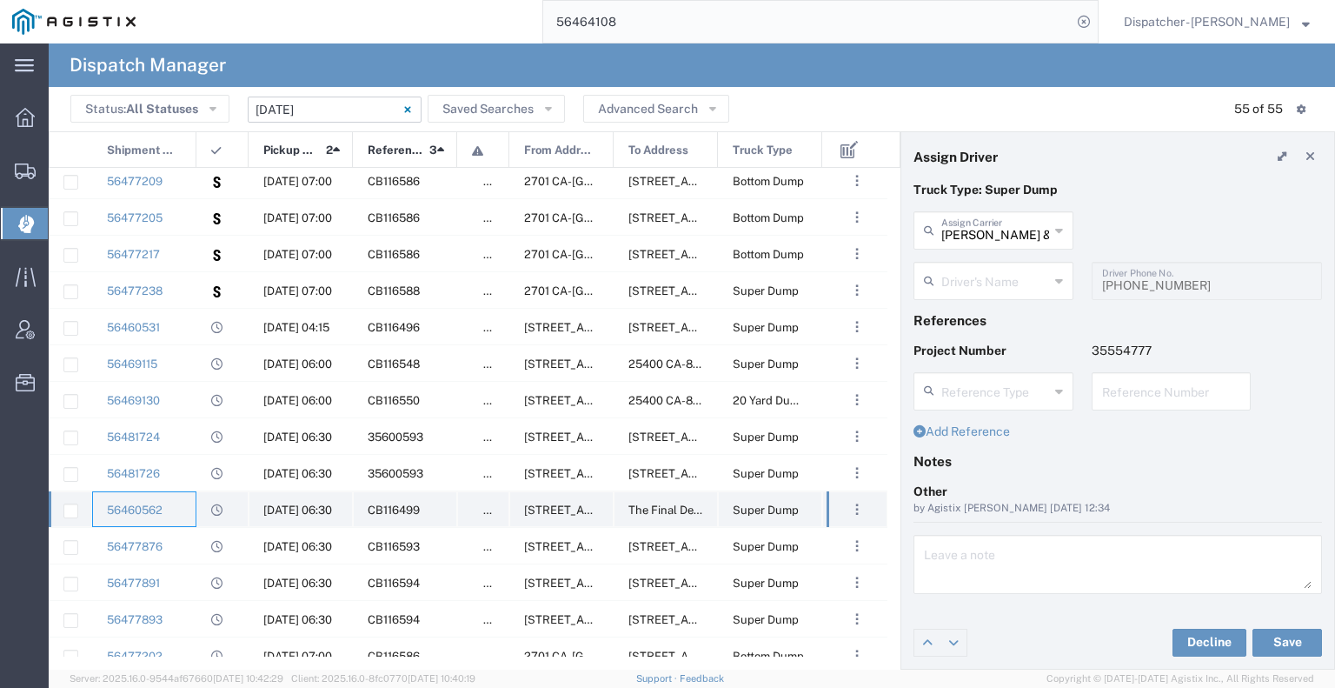
type input "[PERSON_NAME]"
type input "9167180210"
click at [187, 541] on div "56477876" at bounding box center [144, 546] width 104 height 36
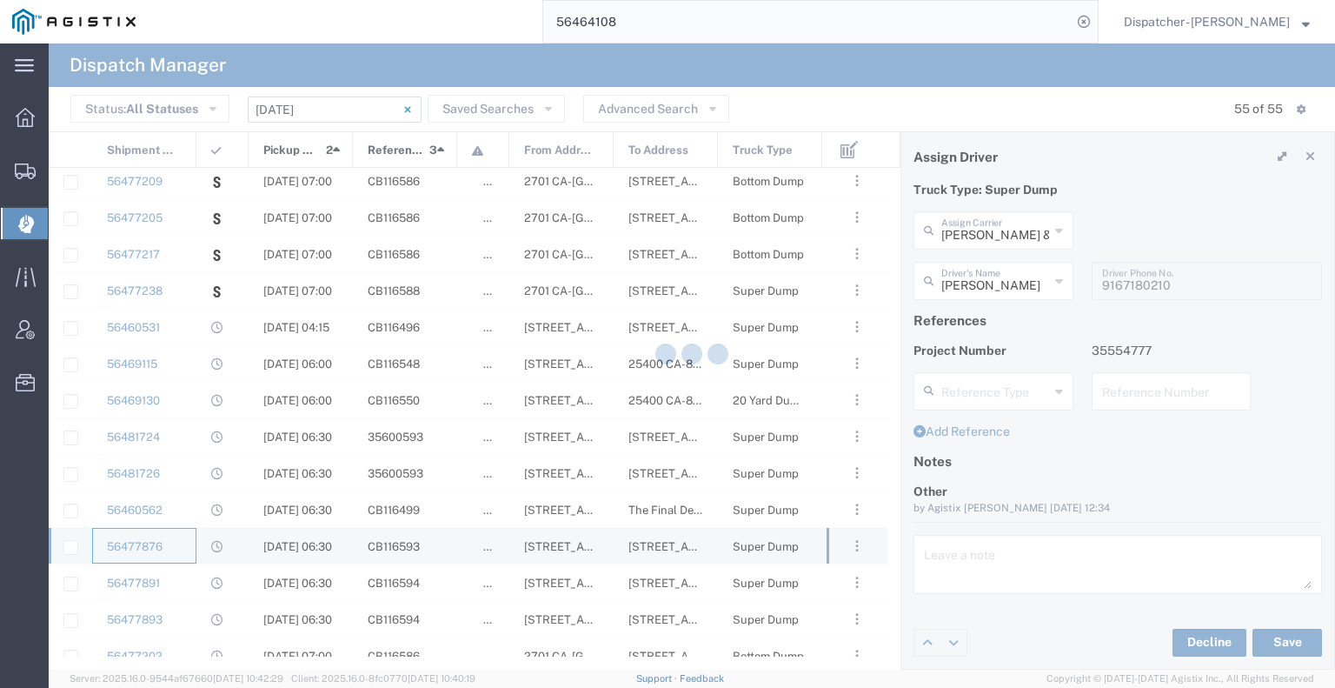
type input "[PERSON_NAME] DBA SOS Trucking"
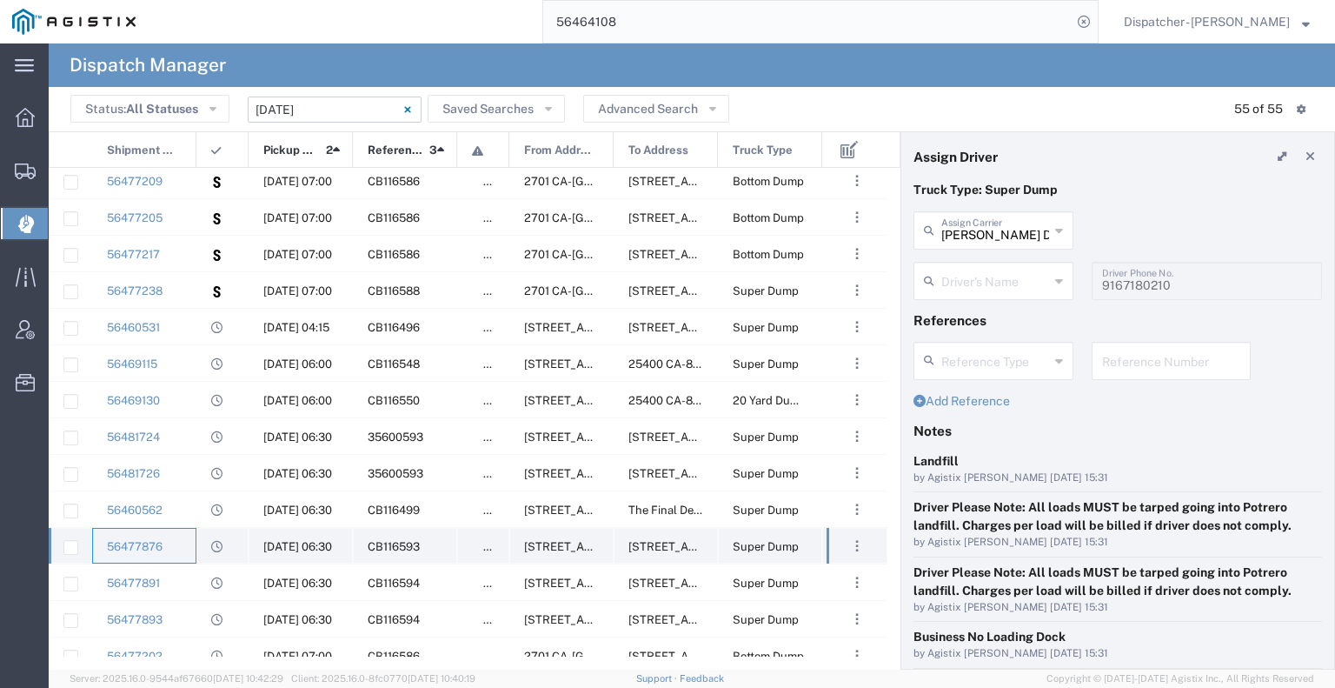
type input "[PERSON_NAME]"
type input "5306810173"
click at [180, 583] on div "56477891" at bounding box center [144, 582] width 104 height 36
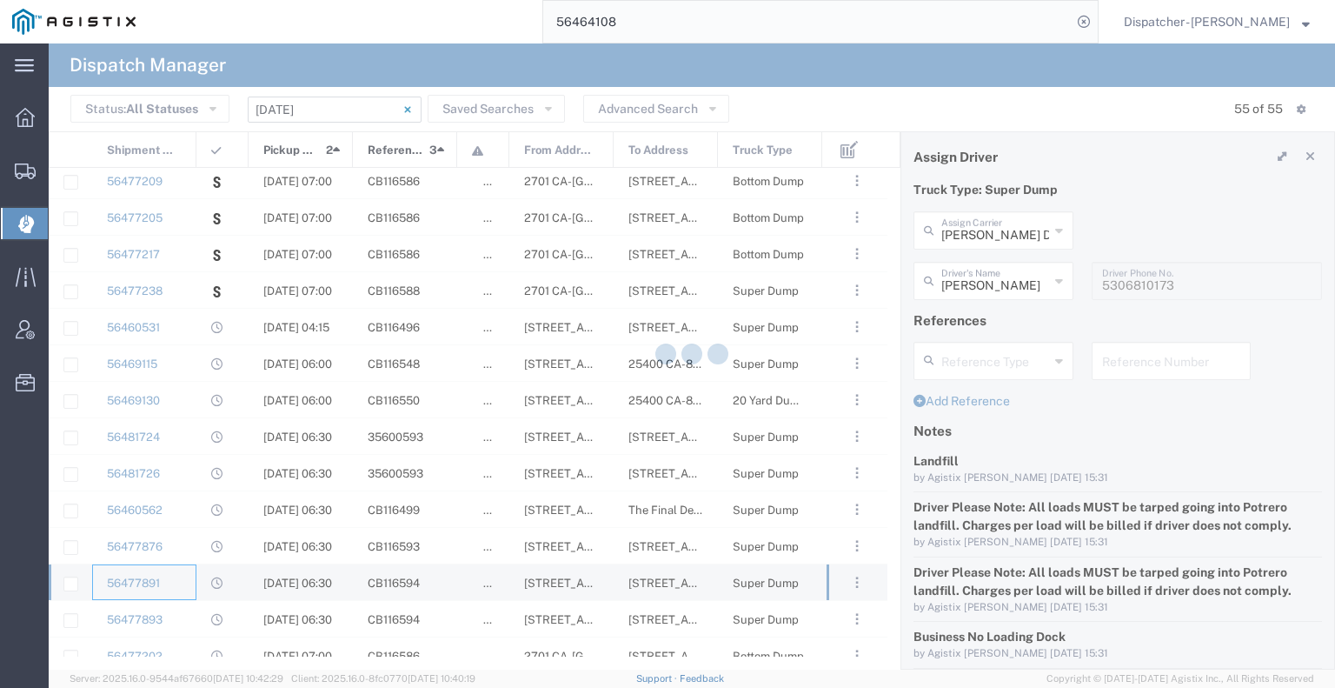
type input "Ahmed & Sons Transport"
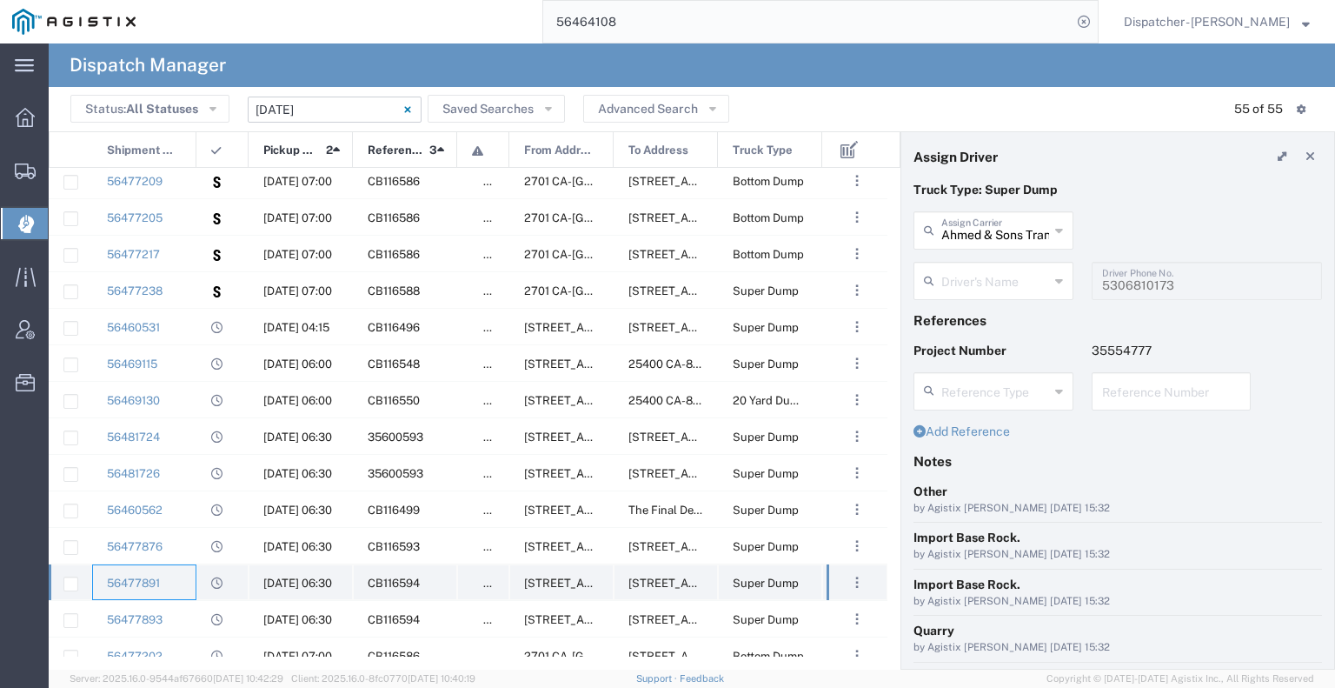
type input "[PERSON_NAME]"
type input "9169681172"
click at [180, 626] on div "56477893" at bounding box center [144, 619] width 104 height 36
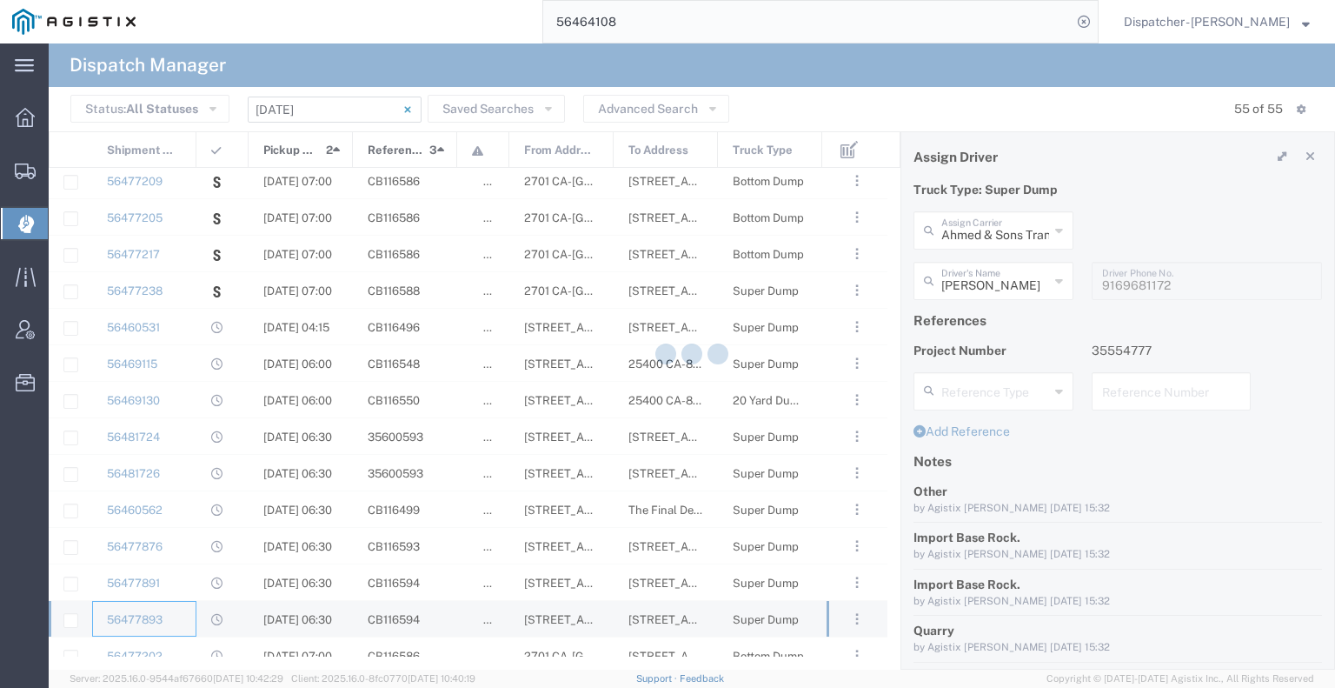
type input "[PERSON_NAME] Trucking"
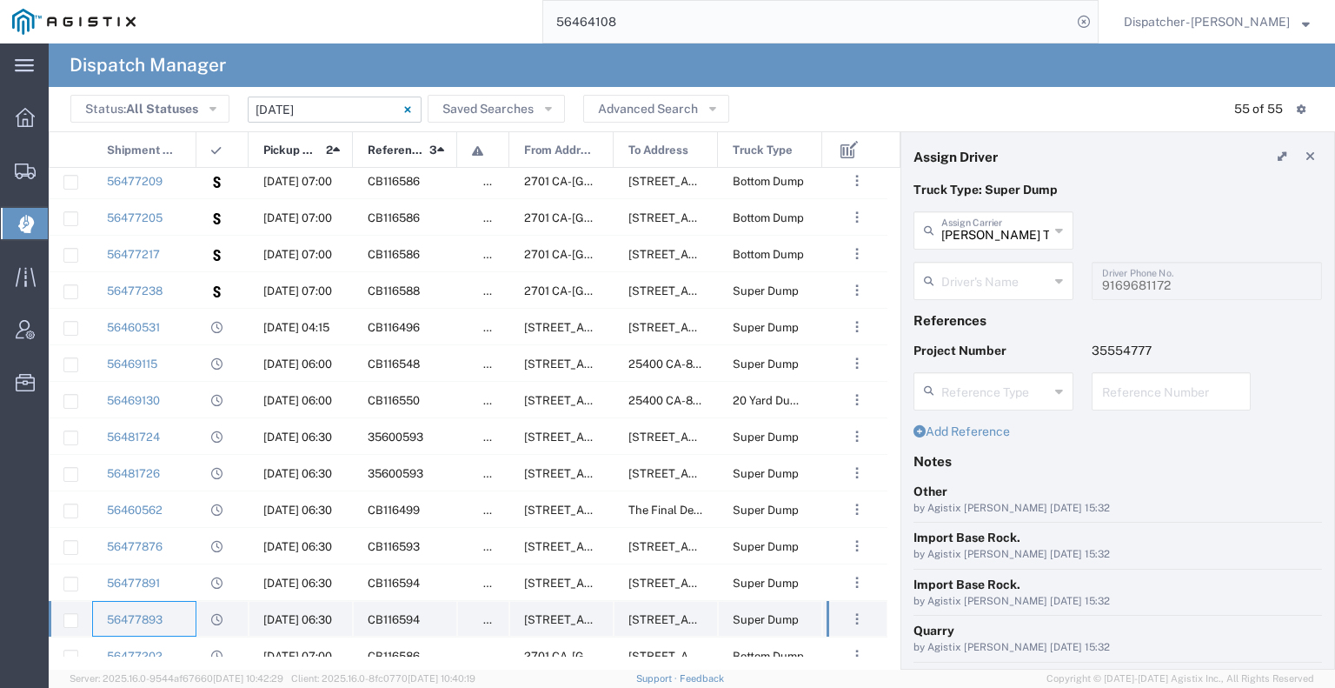
type input "[PERSON_NAME]"
type input "[PHONE_NUMBER]"
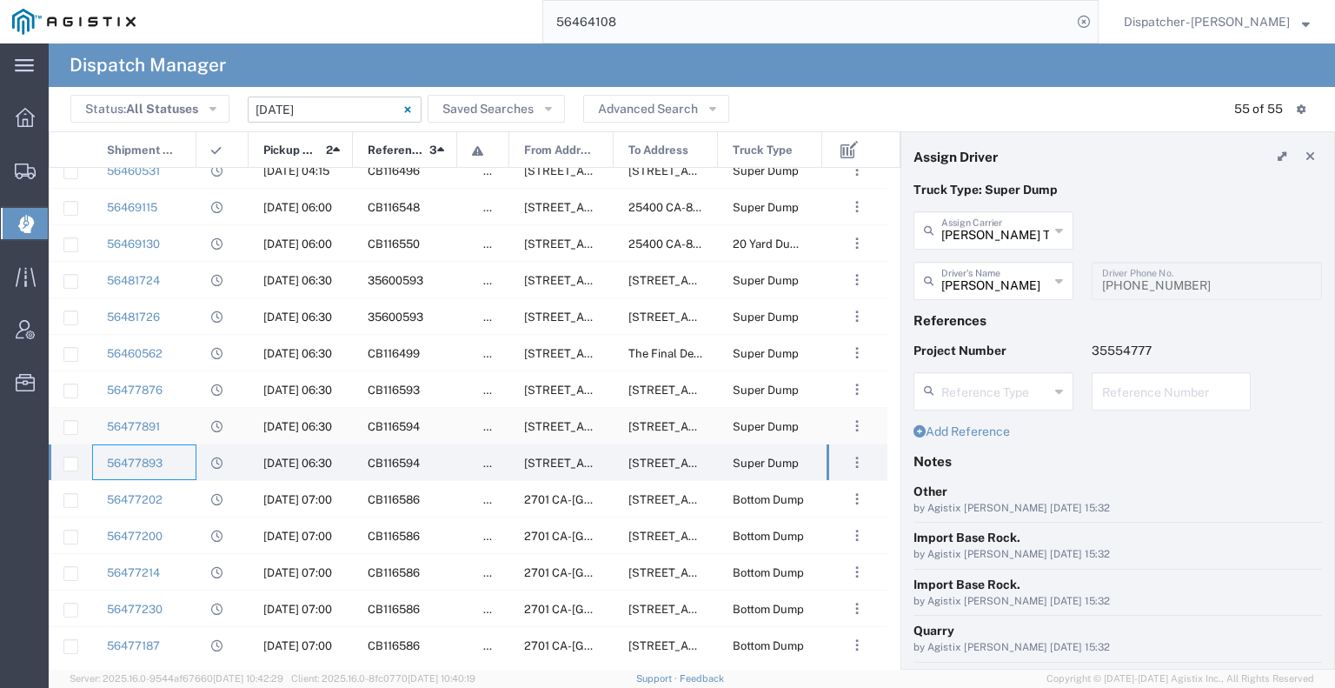
scroll to position [435, 0]
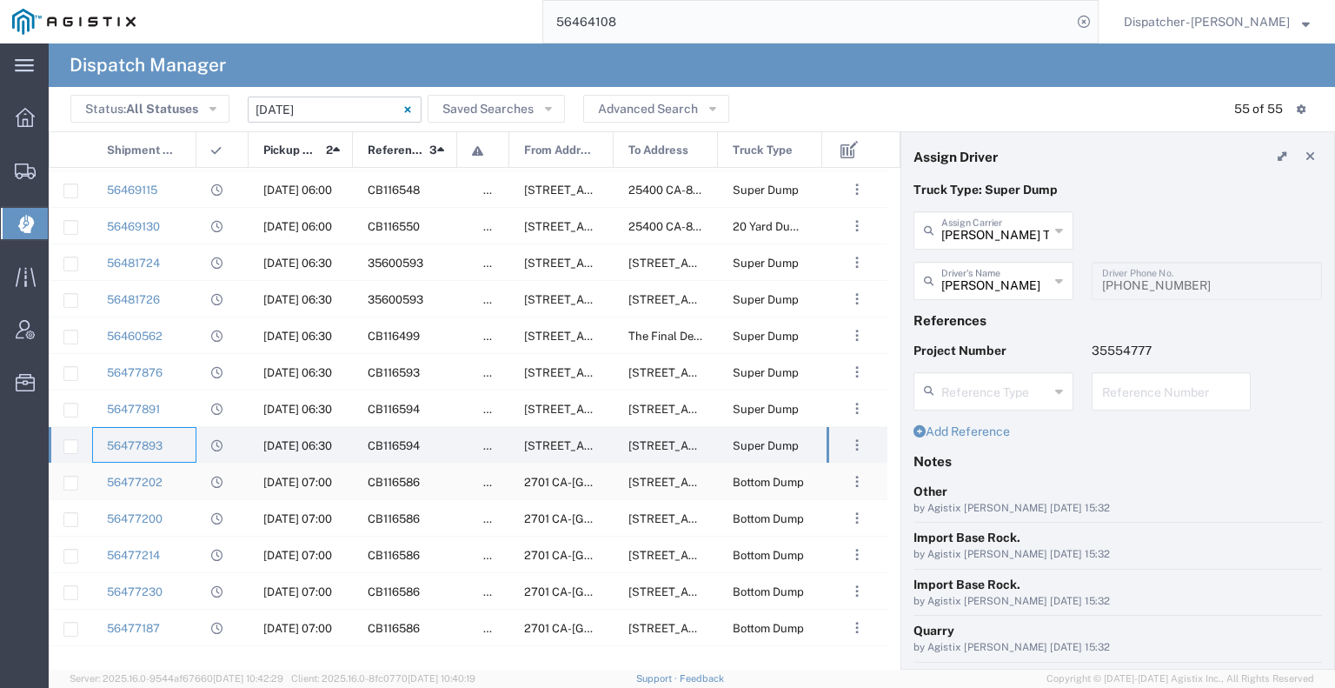
click at [177, 482] on div "56477202" at bounding box center [144, 481] width 104 height 36
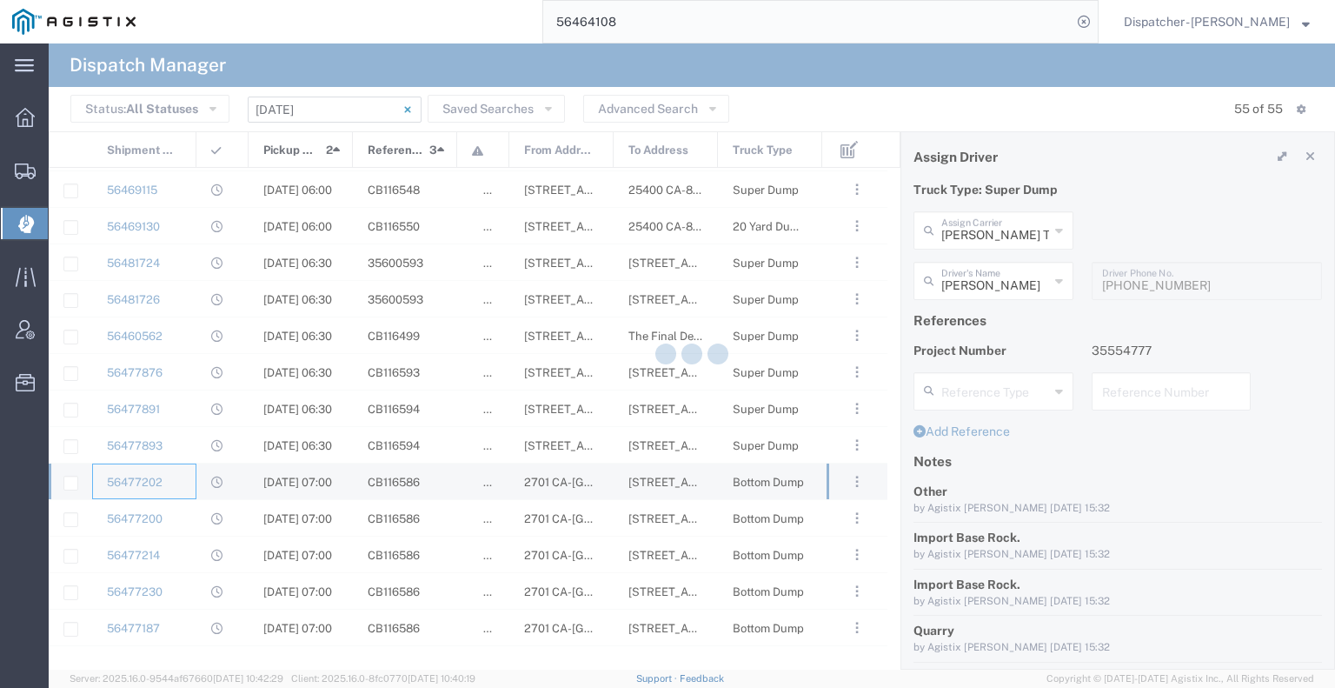
type input "Tiger Sand & Gravel"
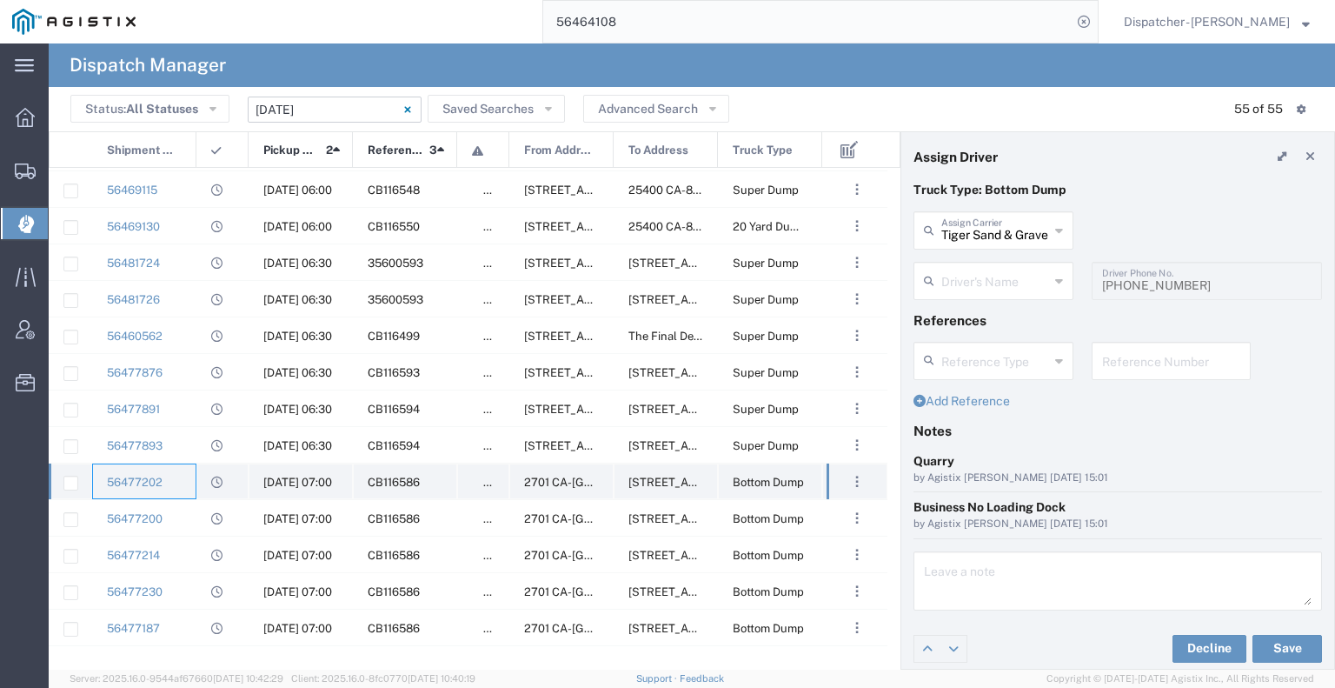
type input "[PERSON_NAME] Tiger"
type input "[PHONE_NUMBER]"
click at [178, 524] on div "56477200" at bounding box center [144, 518] width 104 height 36
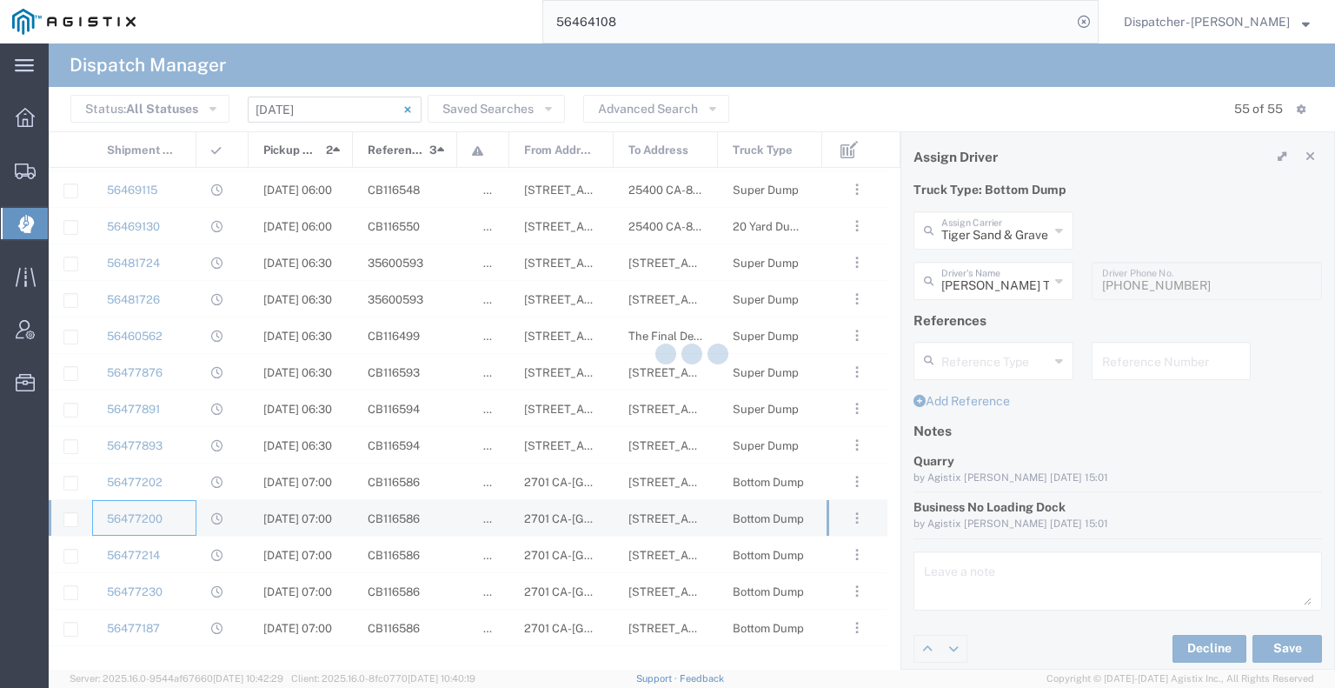
type input "Gursnaran Tiger"
type input "[PHONE_NUMBER]"
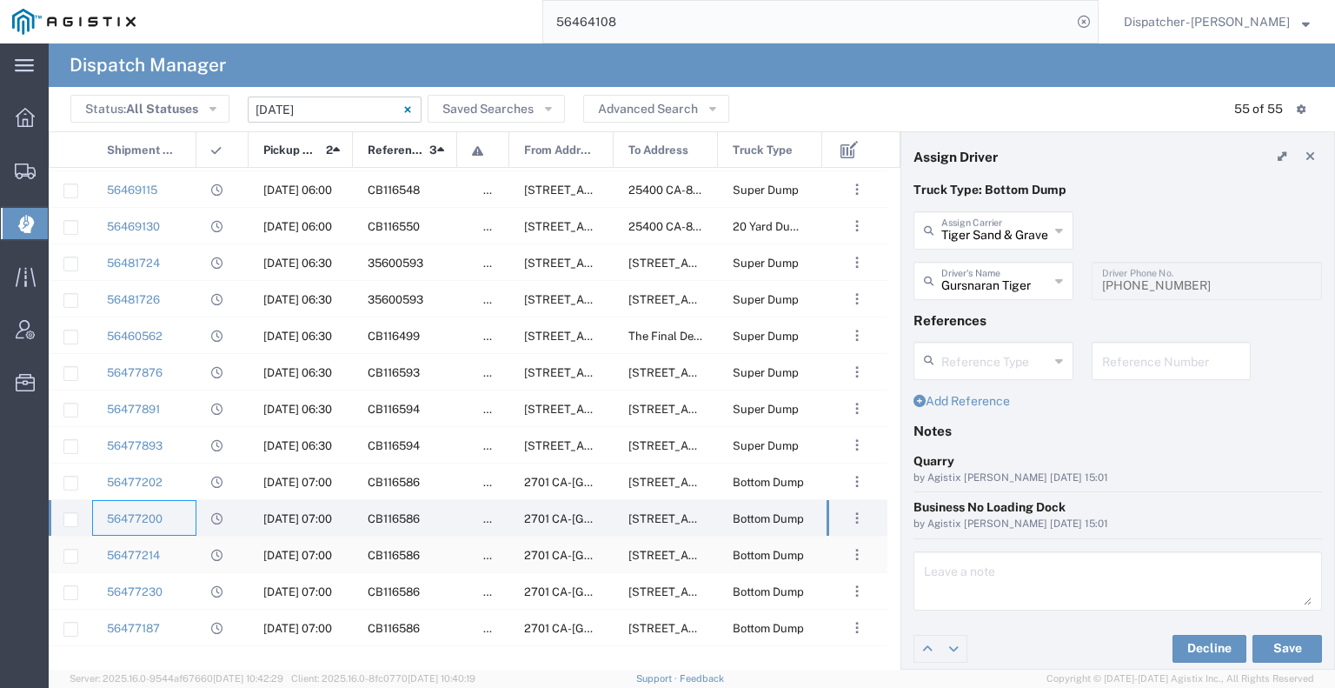
click at [189, 561] on div "56477214" at bounding box center [144, 554] width 104 height 36
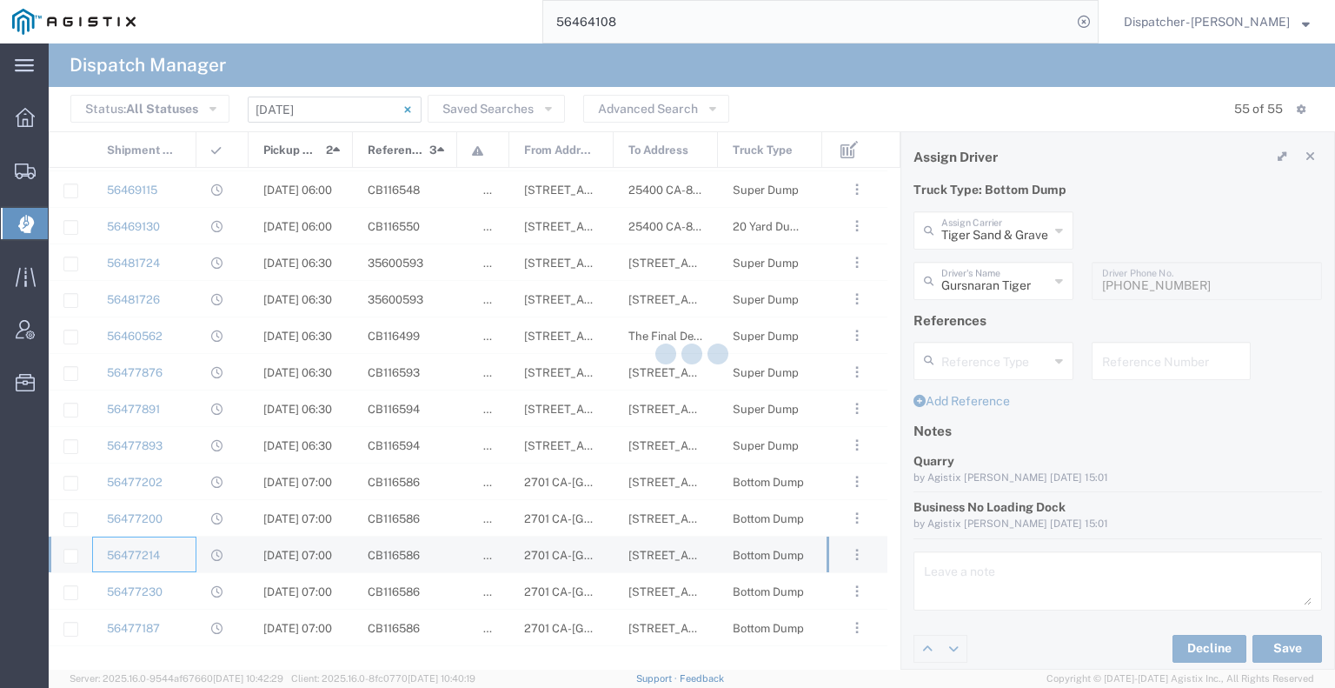
type input "[PERSON_NAME] [PERSON_NAME]"
type input "9168014975"
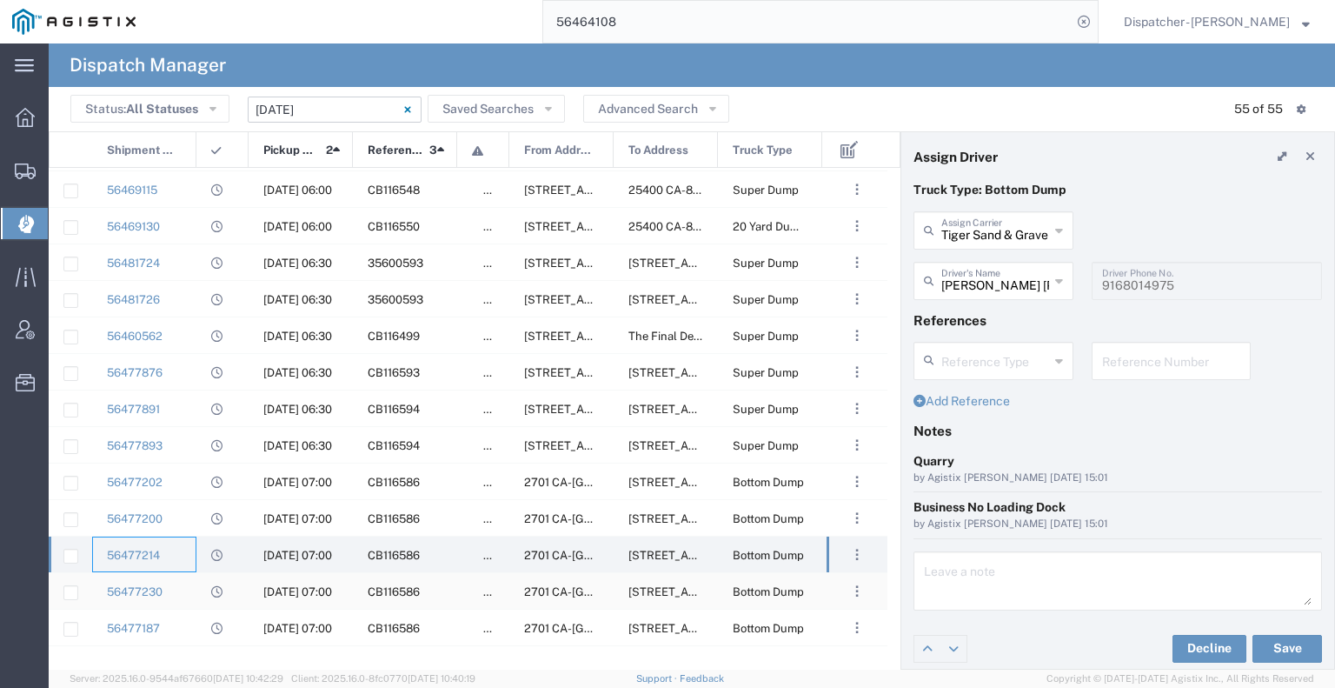
click at [186, 601] on div "56477230" at bounding box center [144, 591] width 104 height 36
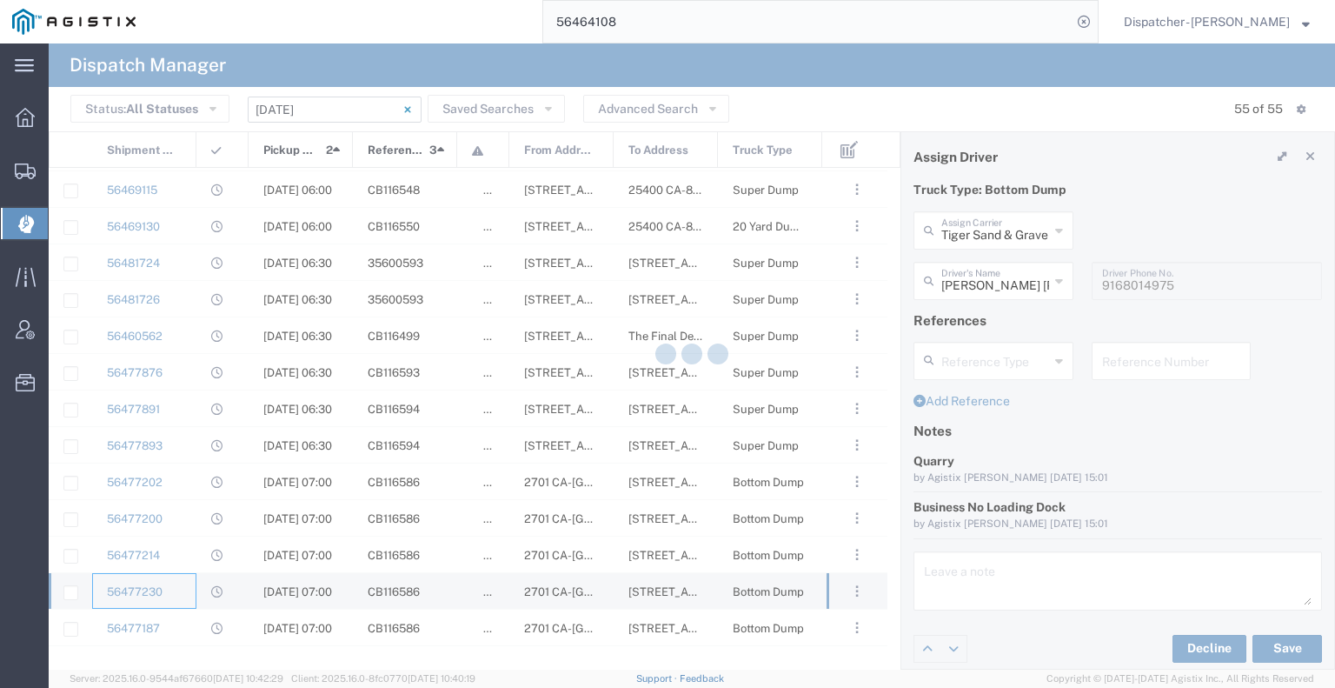
type input "[PERSON_NAME]"
type input "6692859747"
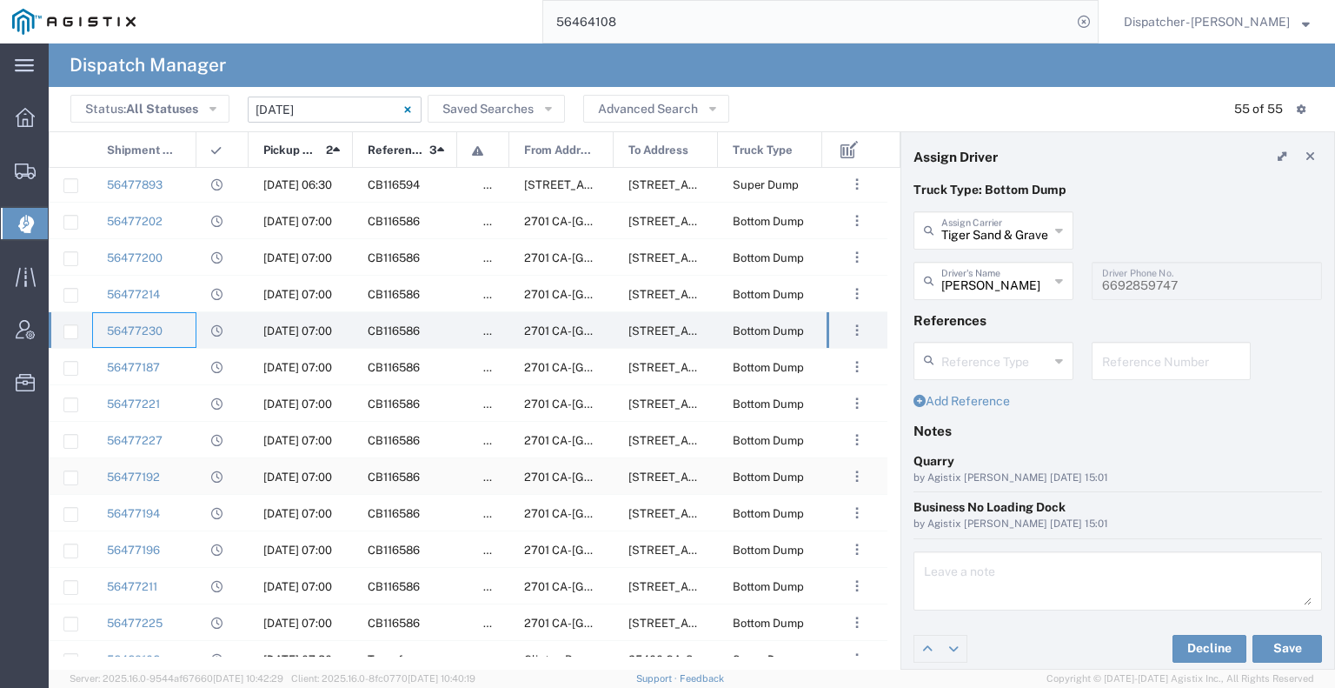
scroll to position [782, 0]
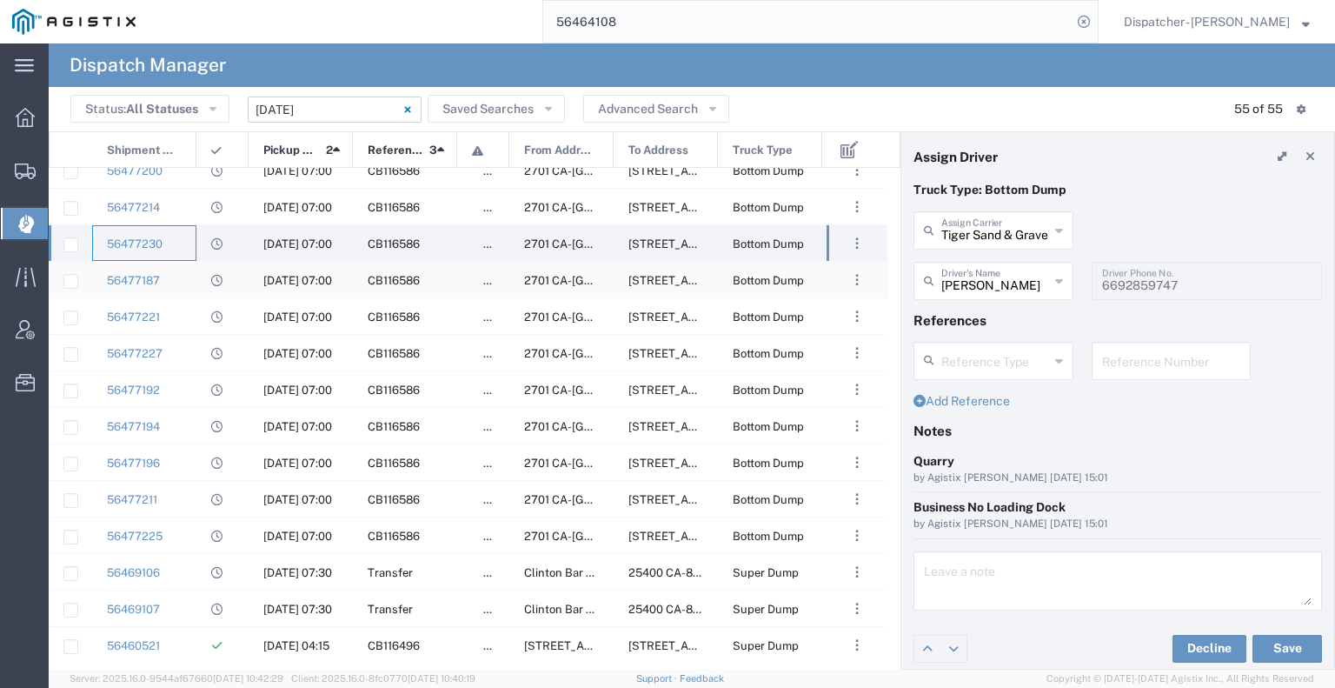
click at [174, 272] on div "56477187" at bounding box center [144, 280] width 104 height 36
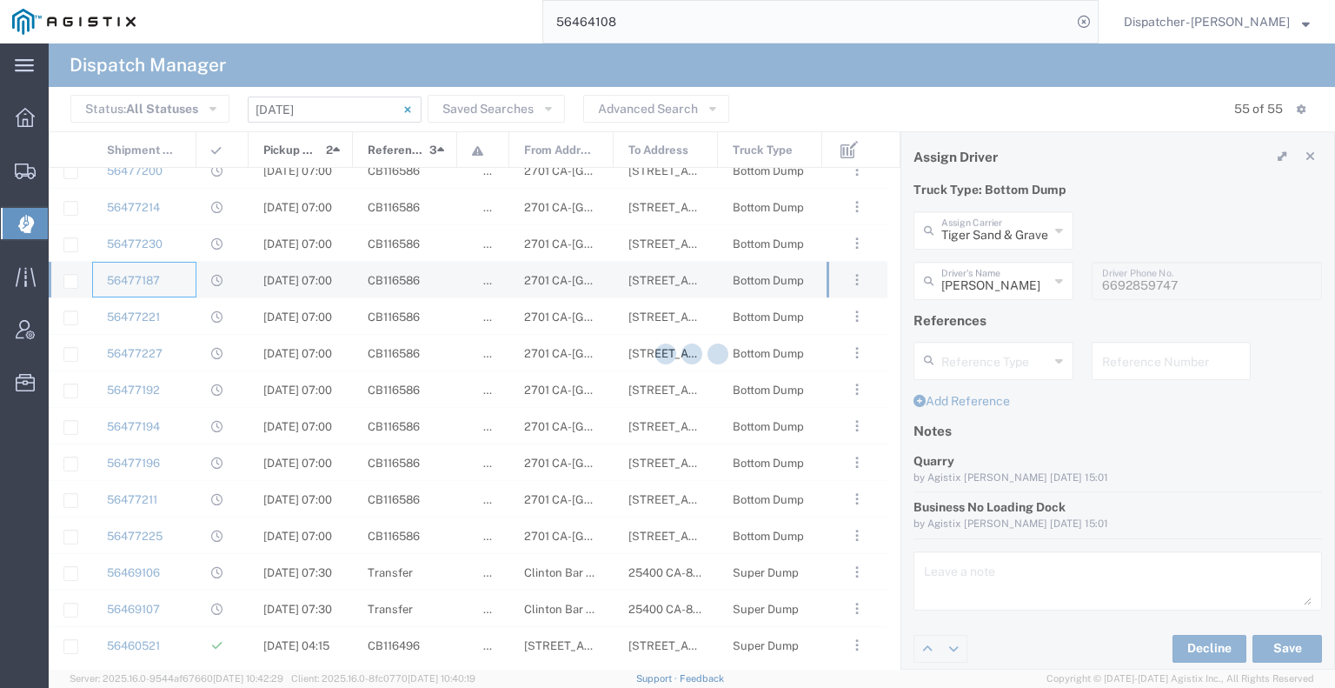
type input "[PERSON_NAME]"
type input "9164902048"
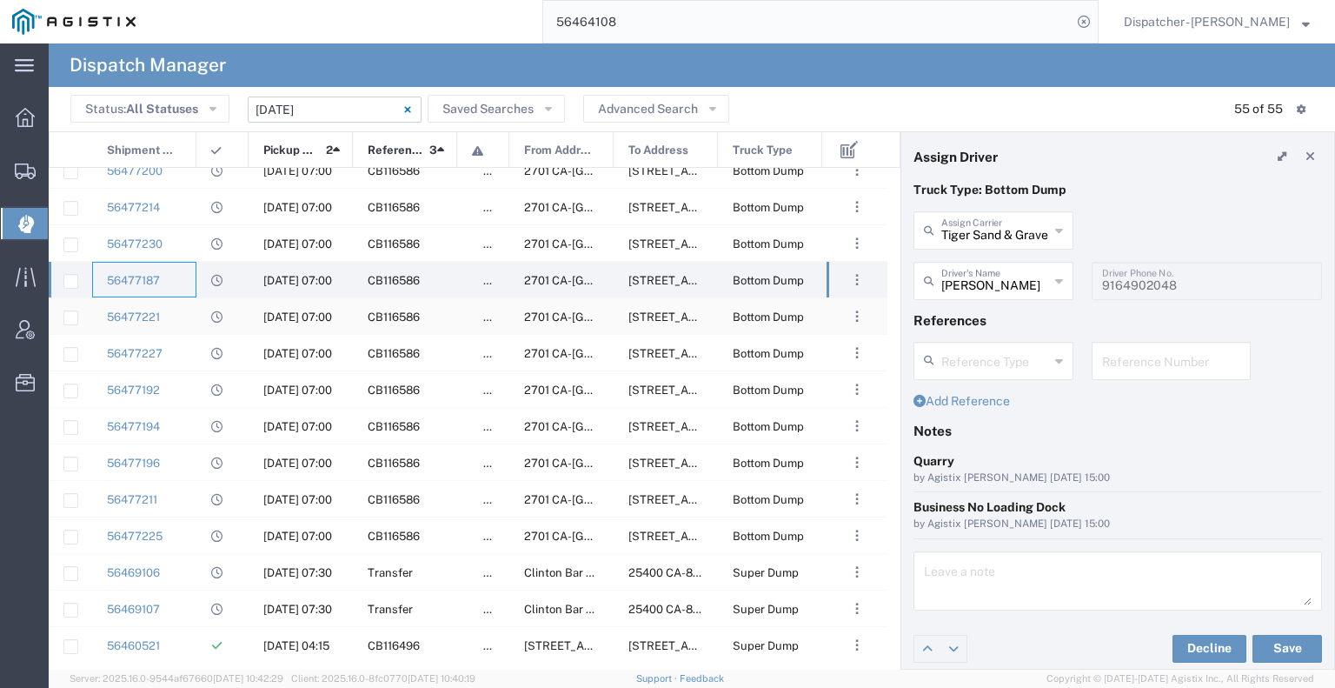
click at [175, 322] on div "56477221" at bounding box center [144, 316] width 104 height 36
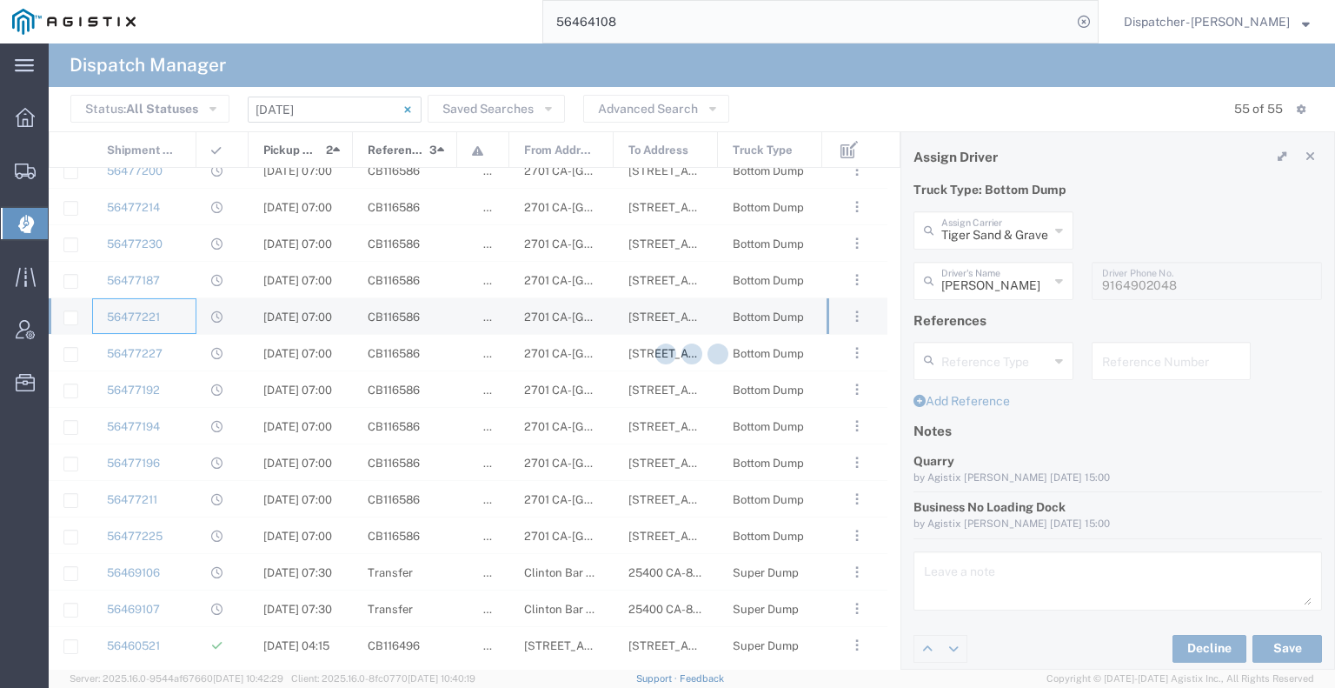
type input "[PERSON_NAME]"
type input "9163801234"
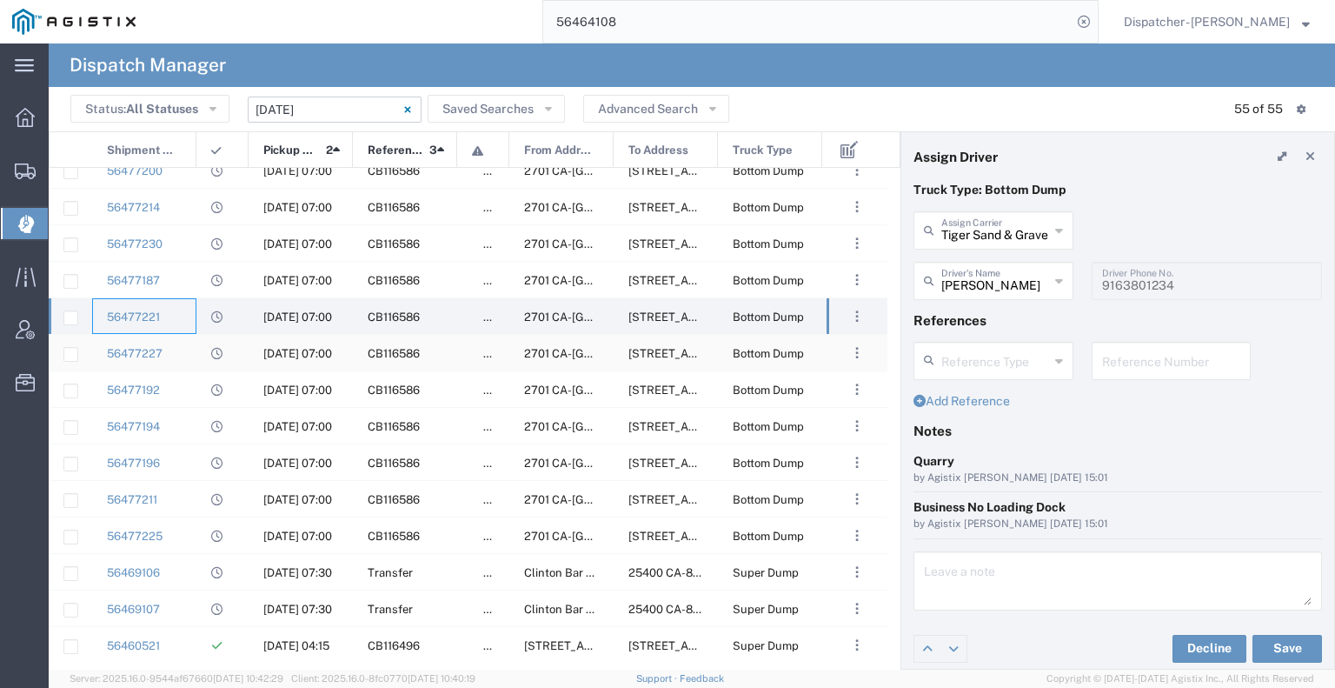
click at [177, 351] on div "56477227" at bounding box center [144, 353] width 104 height 36
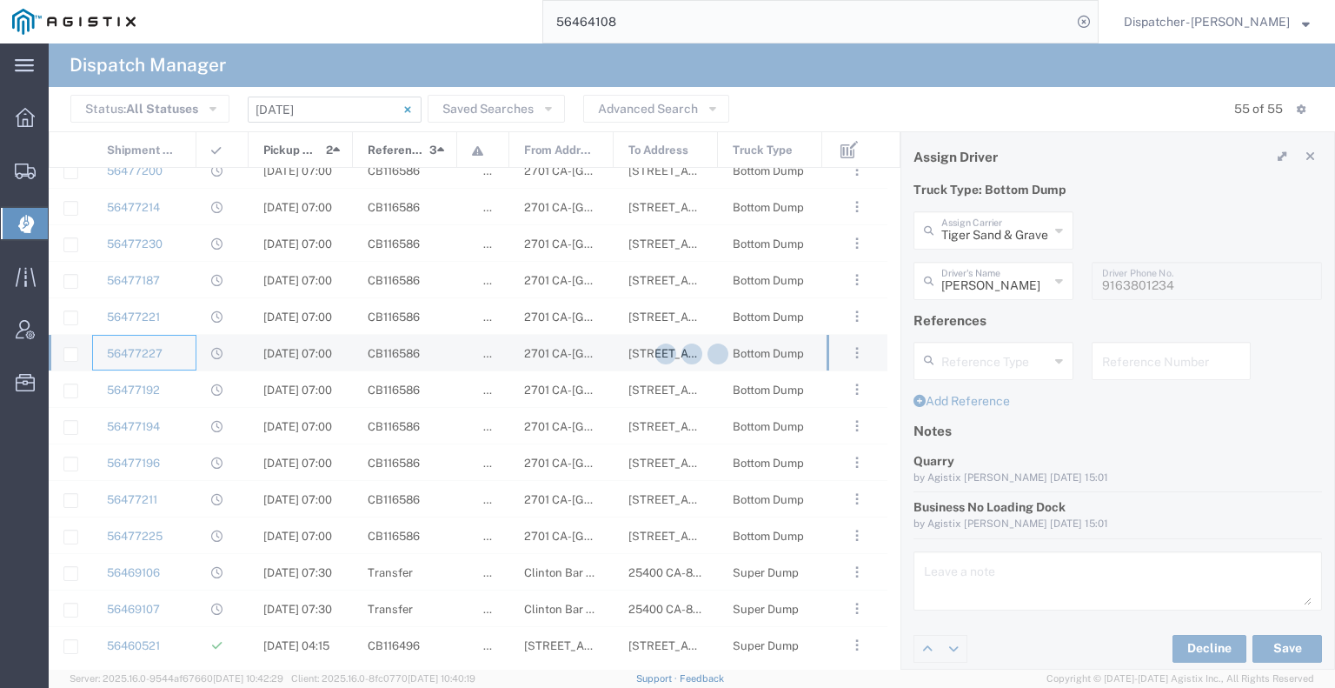
type input "[PERSON_NAME]"
type input "9165400784"
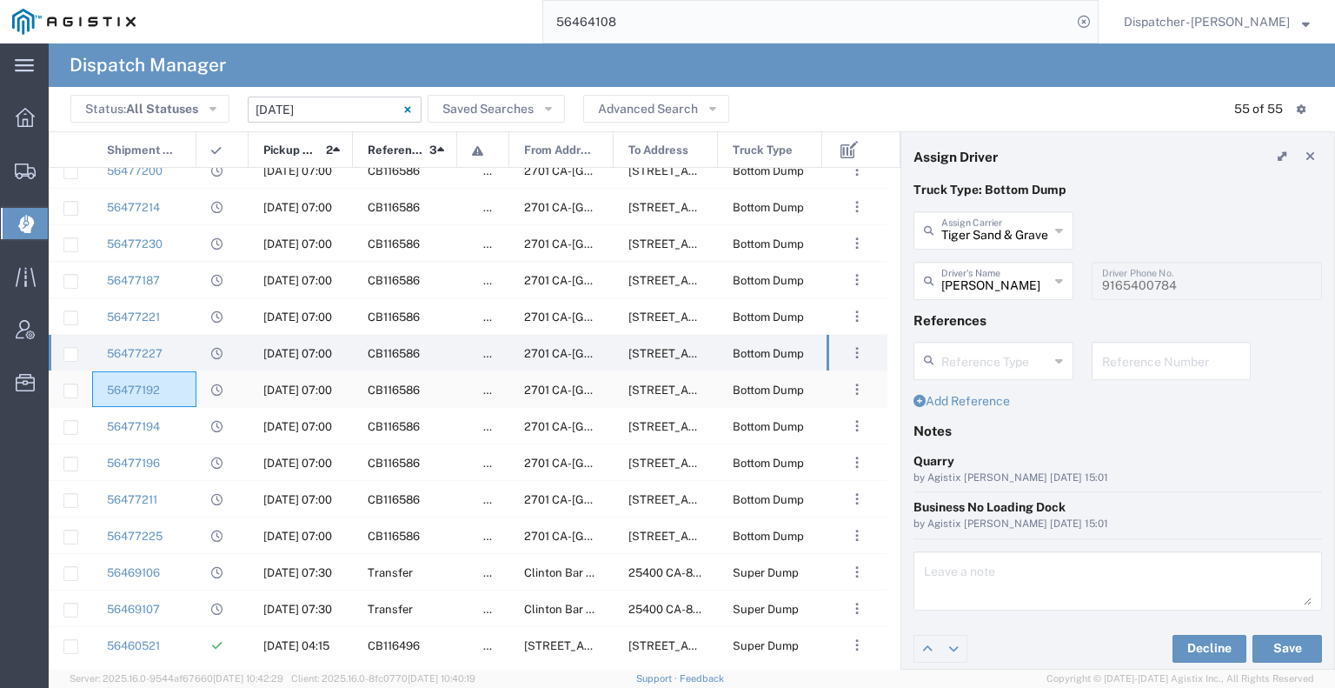
click at [183, 380] on div "56477192" at bounding box center [144, 389] width 104 height 36
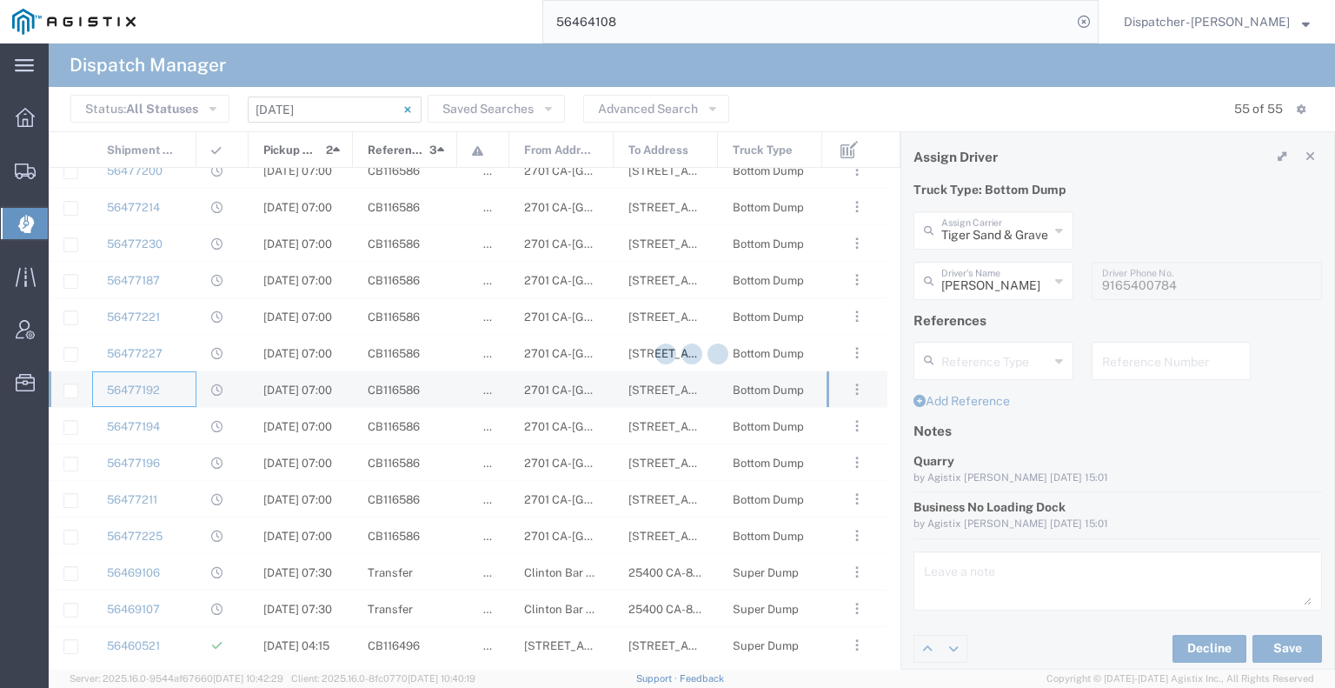
type input "[PERSON_NAME]"
type input "9165441040"
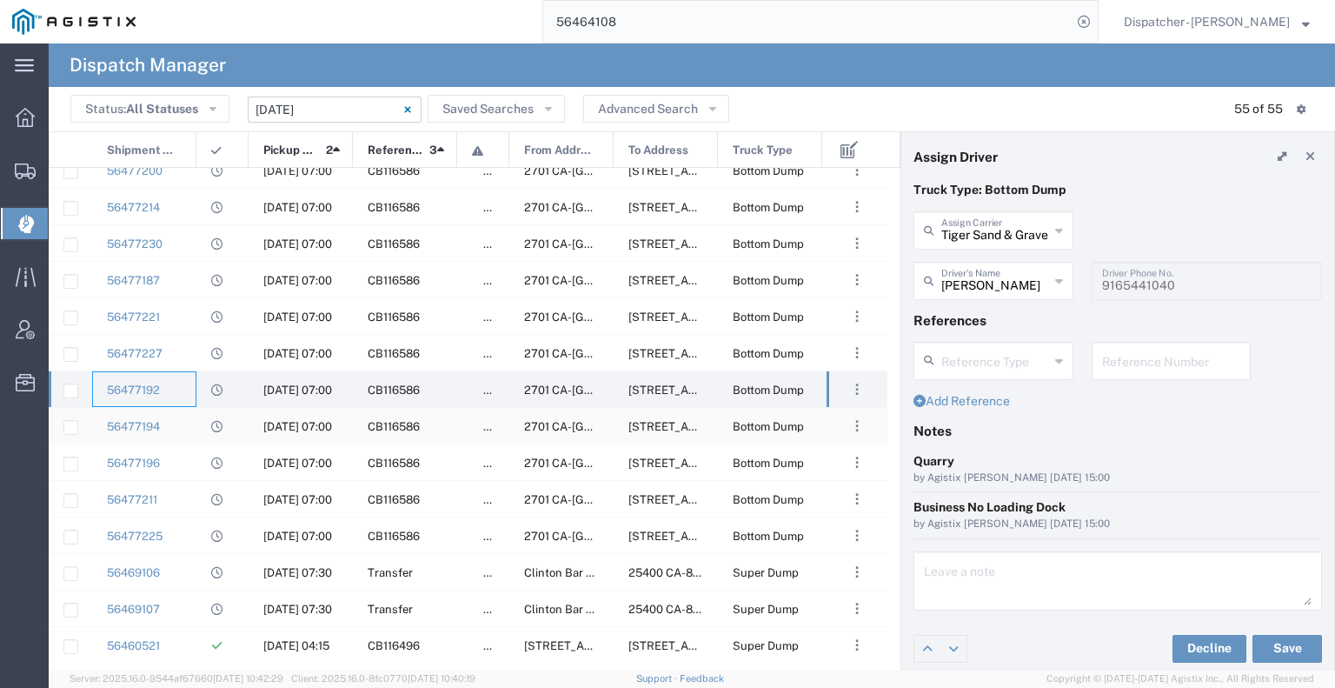
click at [184, 426] on div "56477194" at bounding box center [144, 426] width 104 height 36
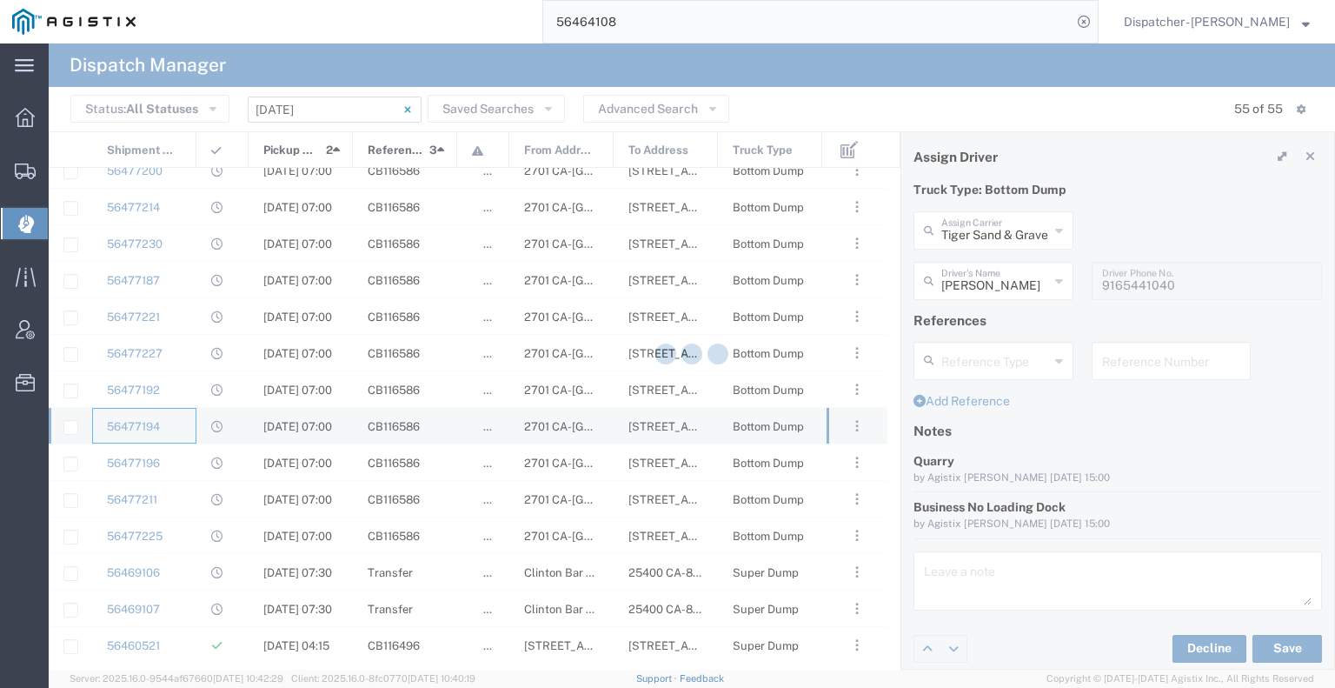
type input "[PERSON_NAME]"
type input "9164308537"
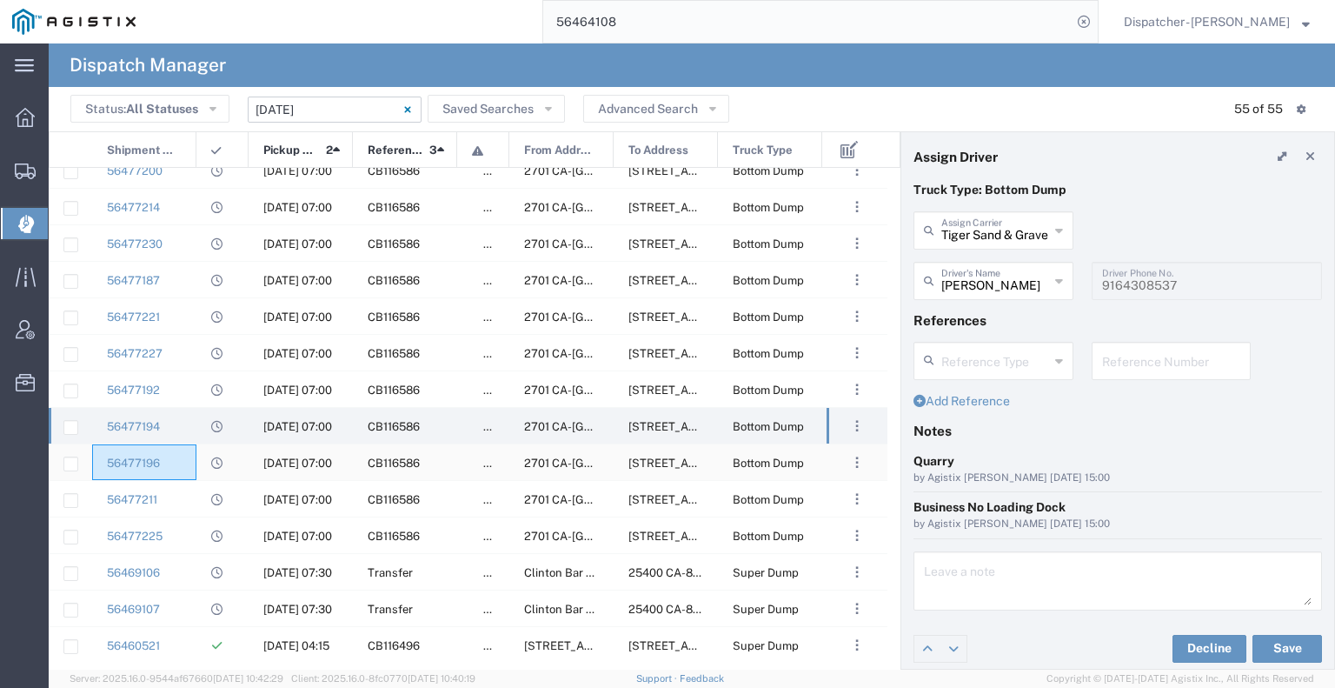
click at [184, 459] on div "56477196" at bounding box center [144, 462] width 104 height 36
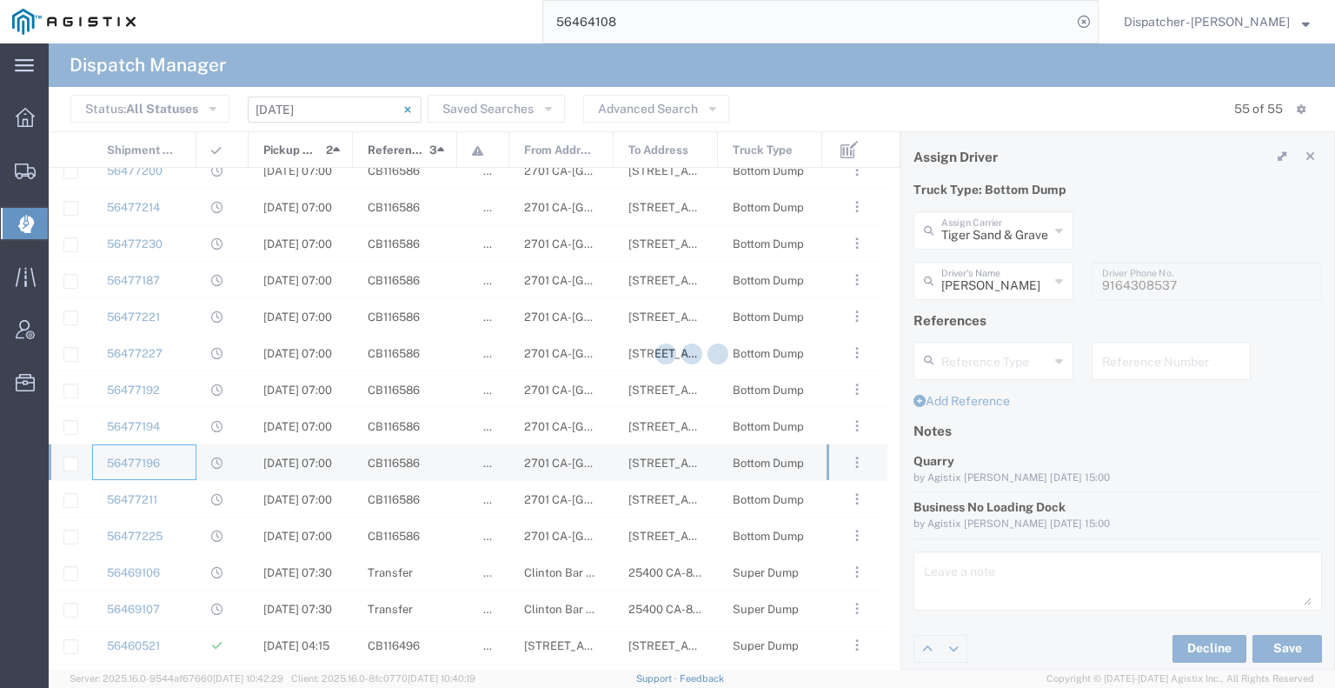
type input "[PERSON_NAME]"
type input "9167189049"
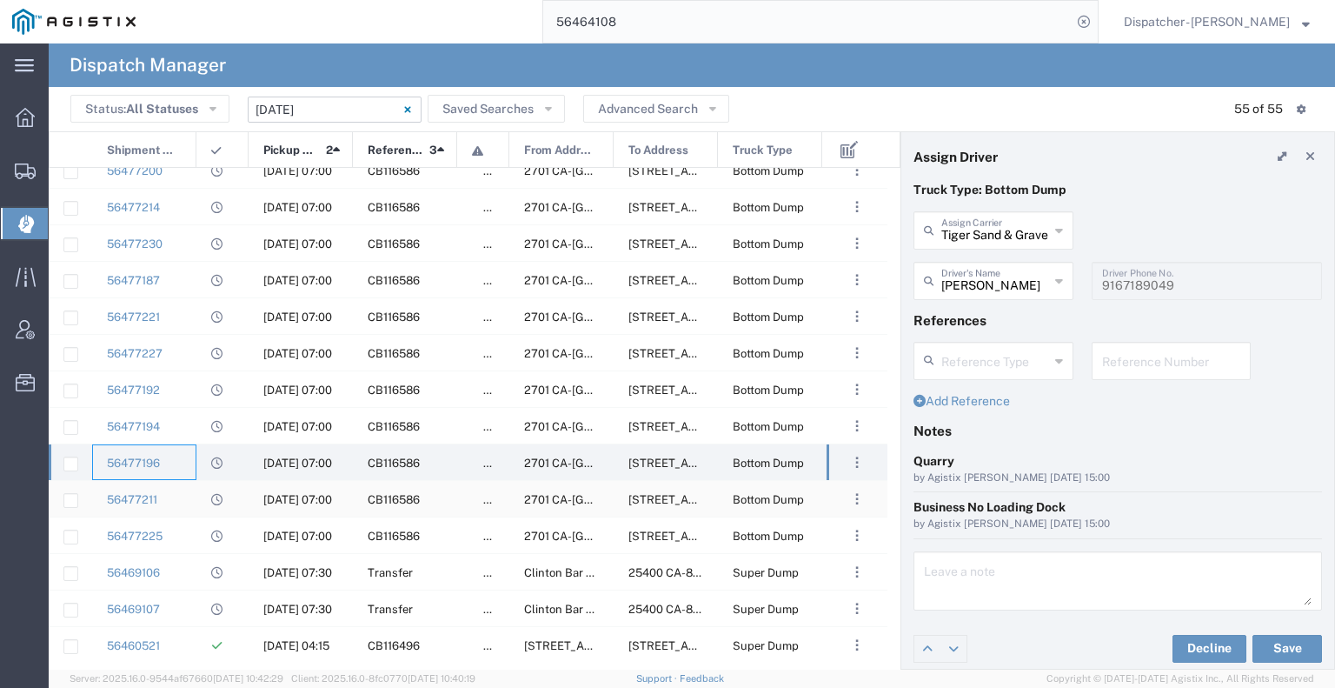
click at [183, 494] on div "56477211" at bounding box center [144, 499] width 104 height 36
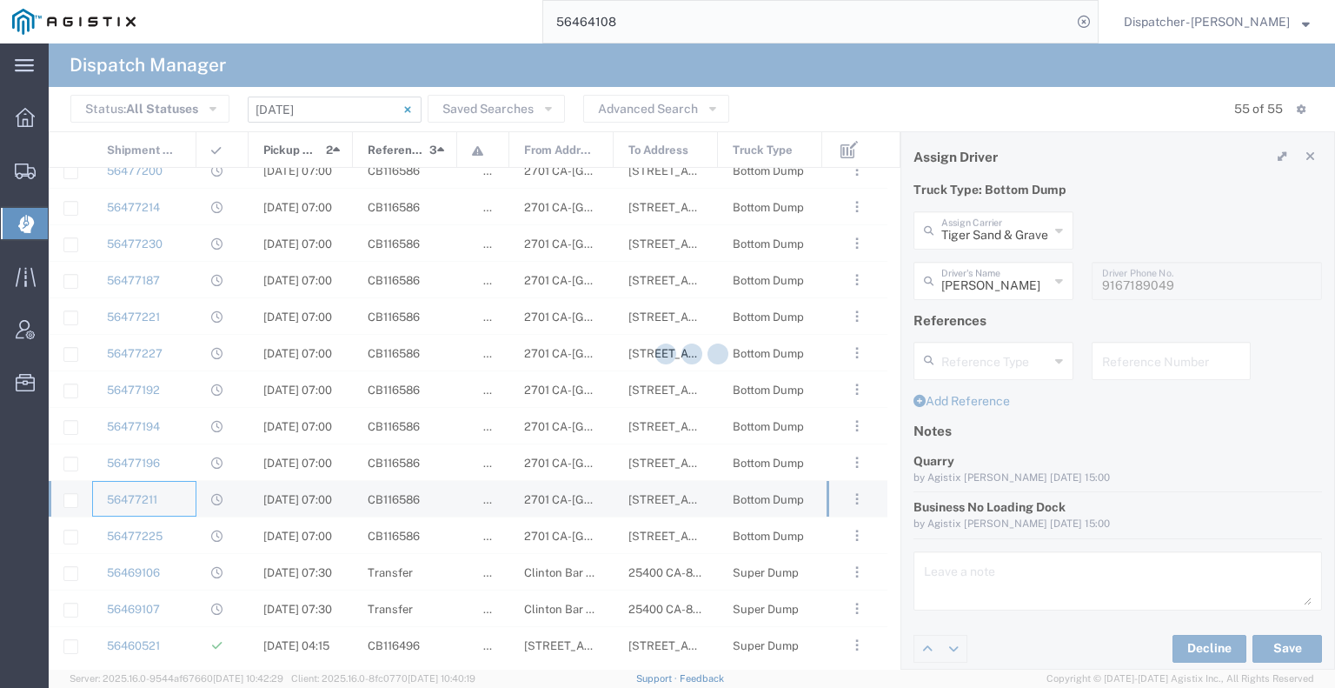
type input "[PERSON_NAME]"
type input "[PHONE_NUMBER]"
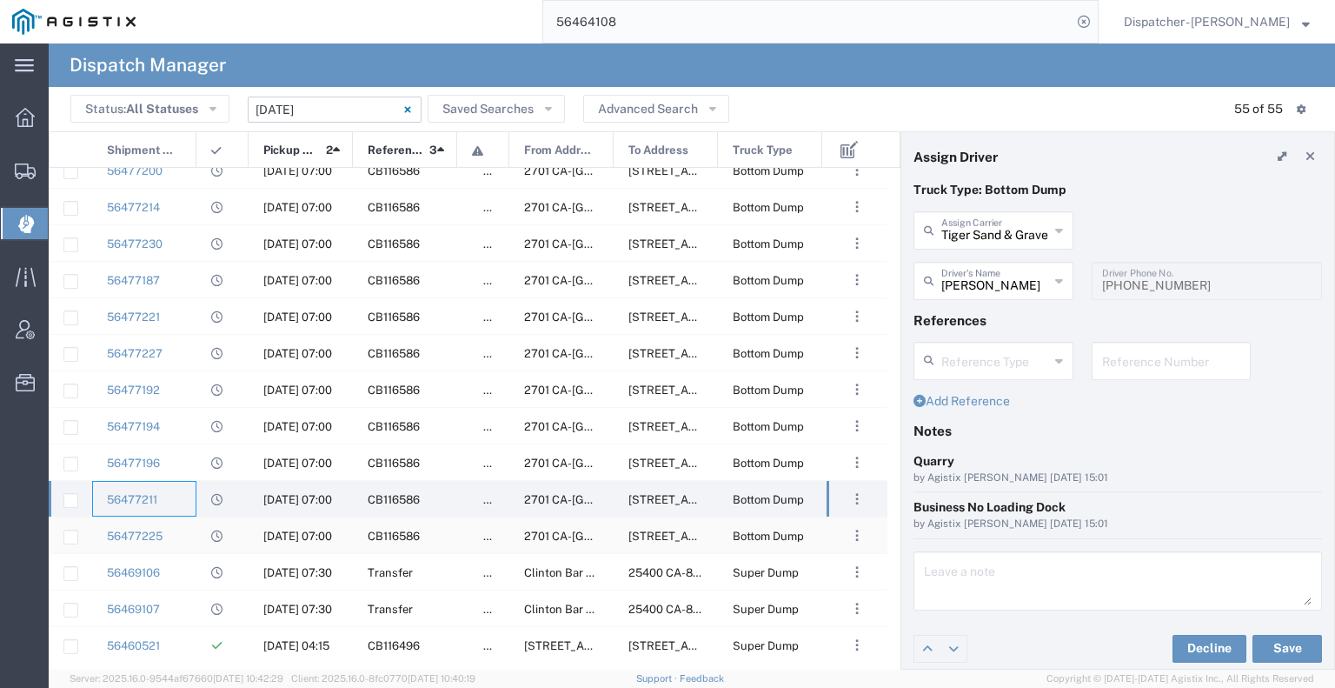
click at [186, 531] on div "56477225" at bounding box center [144, 535] width 104 height 36
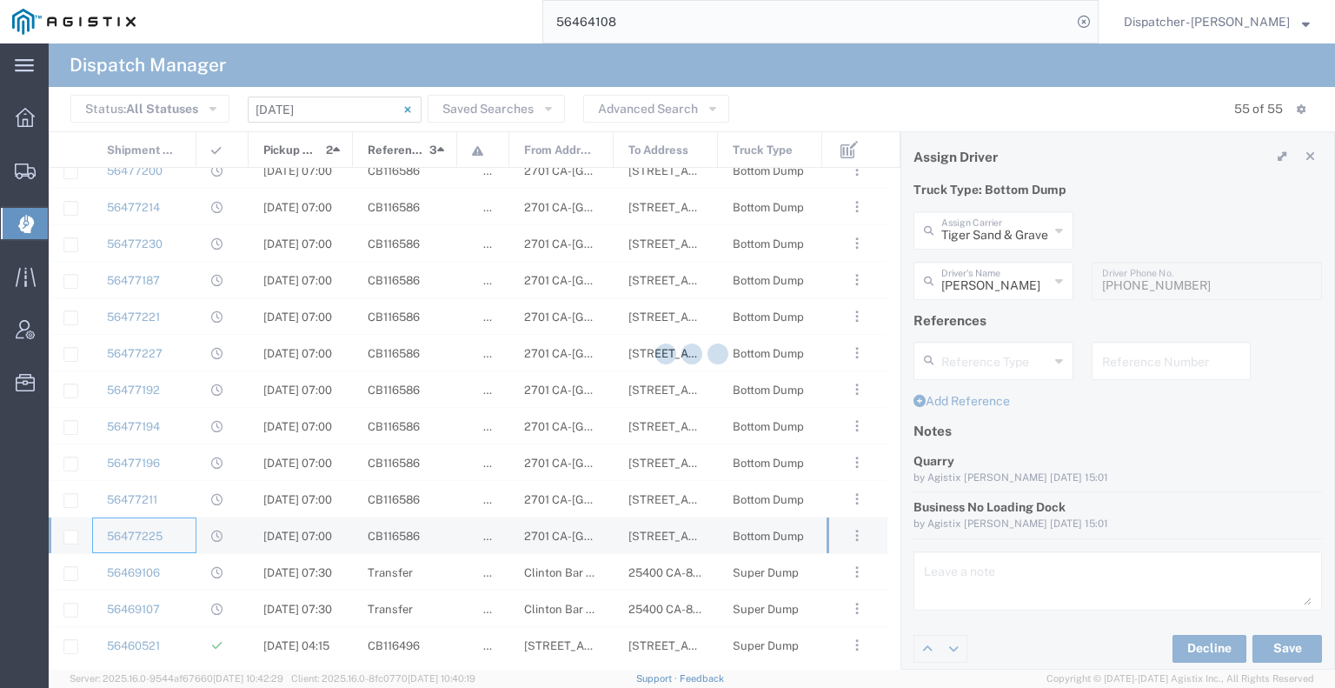
type input "Cheetah Ball"
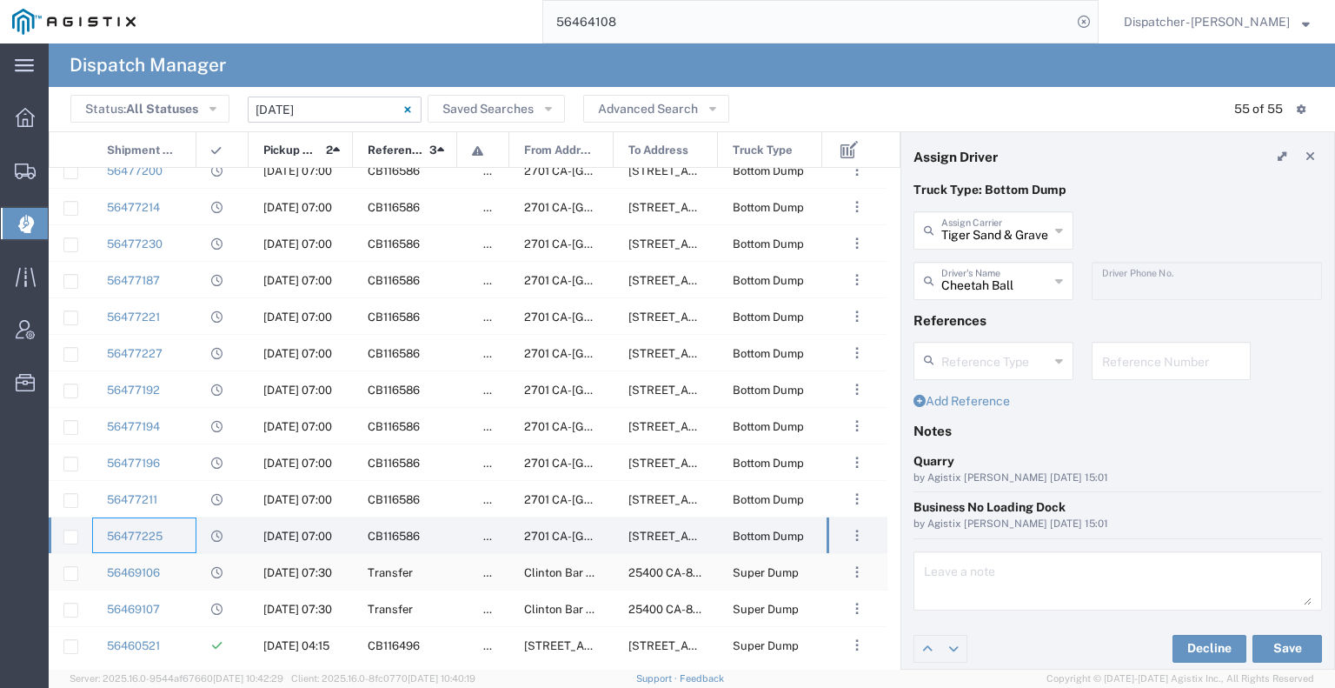
click at [187, 576] on div "56469106" at bounding box center [144, 572] width 104 height 36
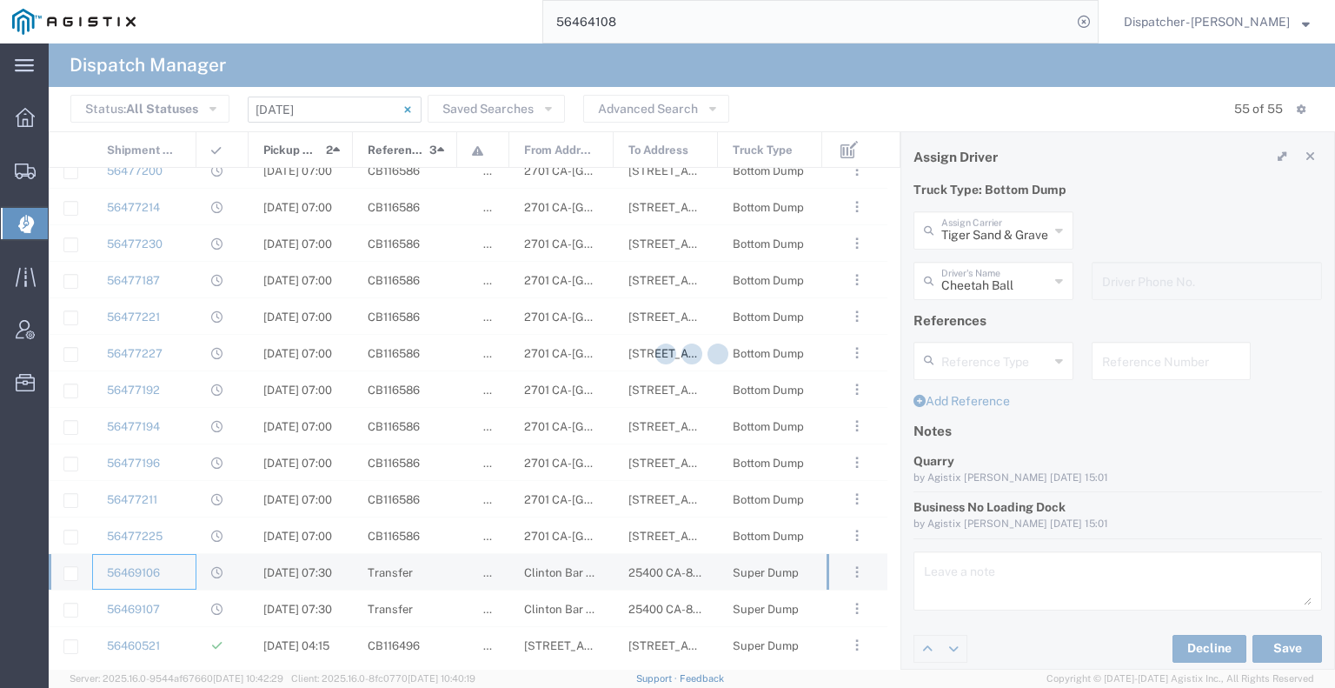
type input "Ahmed & Sons Transport"
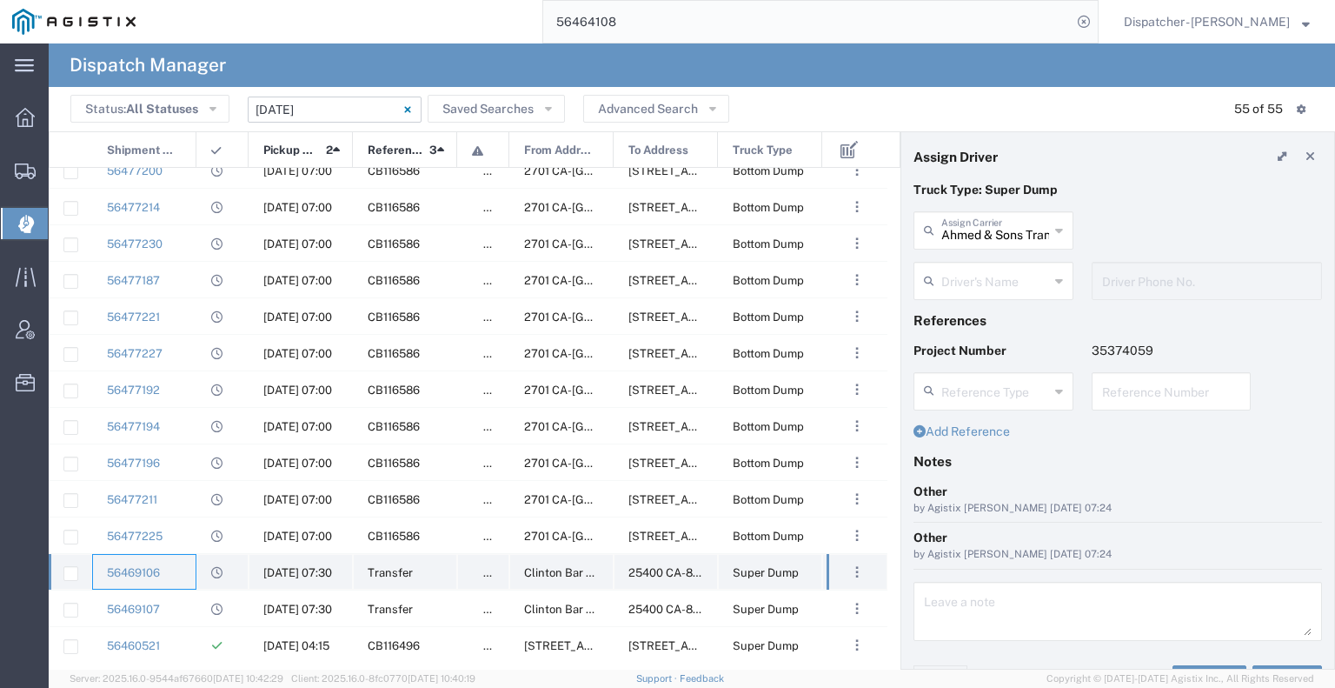
type input "[PERSON_NAME]"
type input "[PHONE_NUMBER]"
click at [168, 606] on div "56469107" at bounding box center [144, 608] width 104 height 36
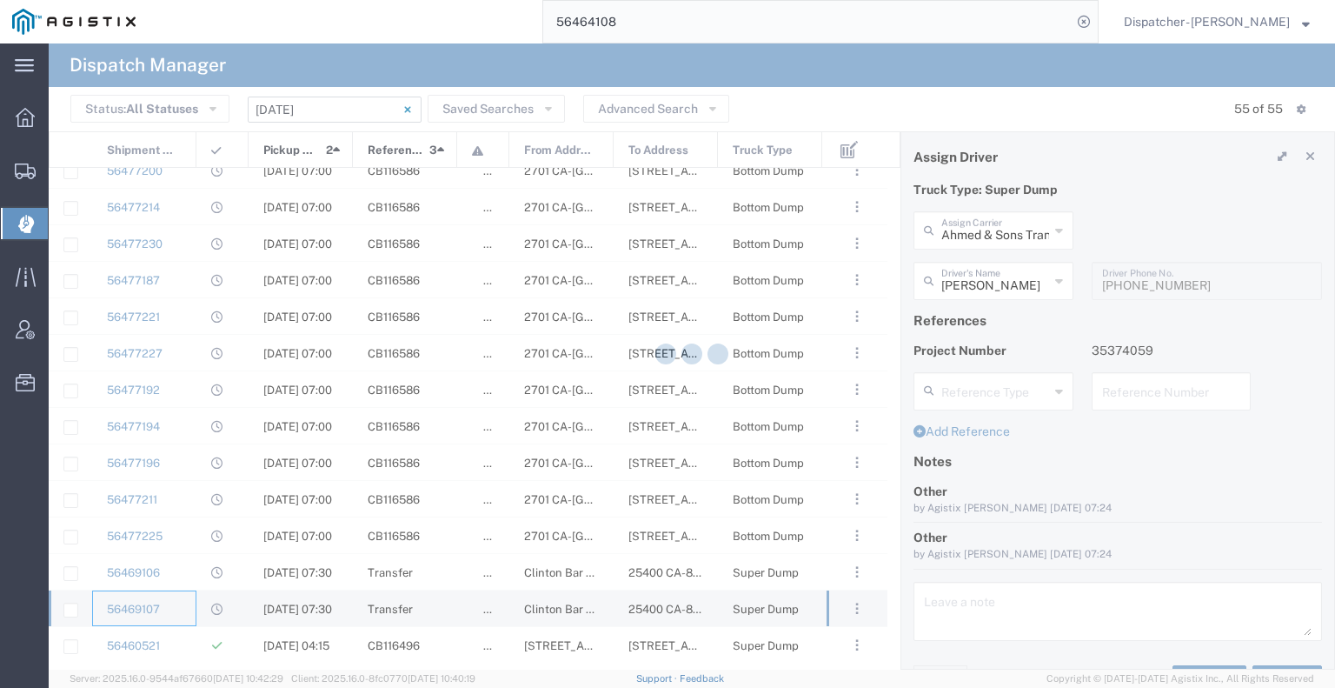
type input "[PERSON_NAME] & Sons Trucking, Inc"
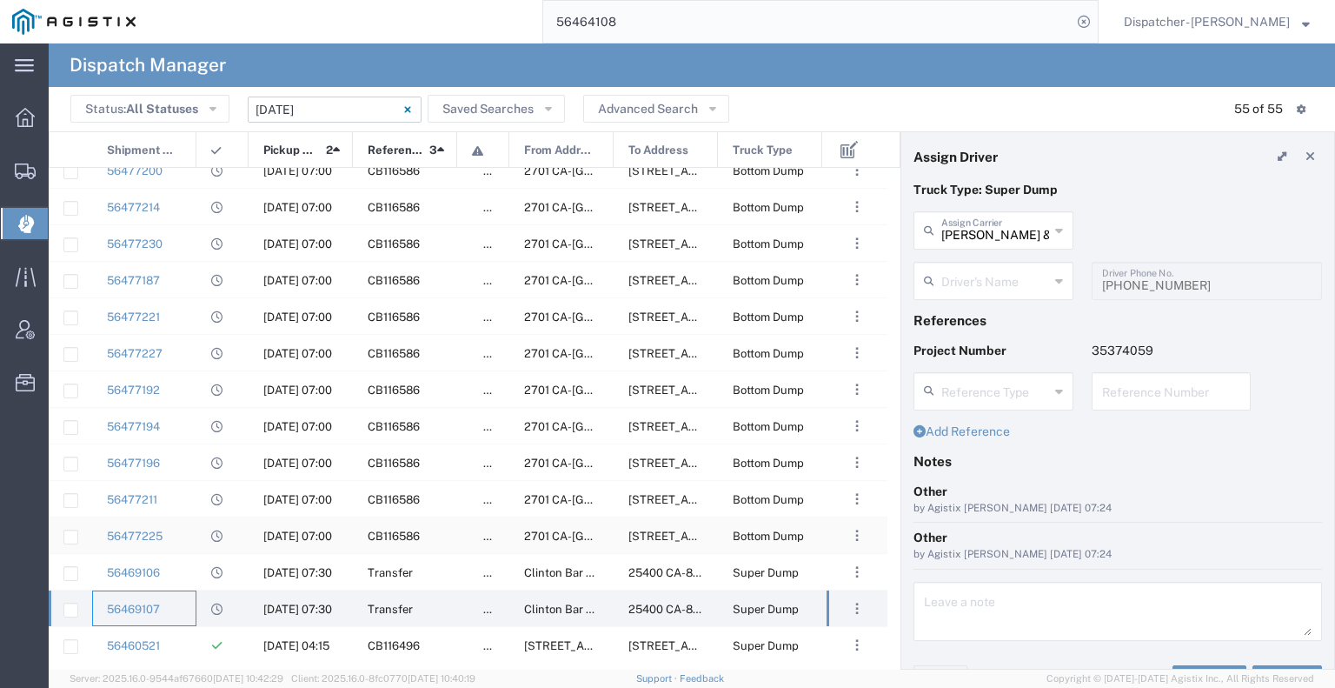
type input "[PERSON_NAME]"
type input "[PHONE_NUMBER]"
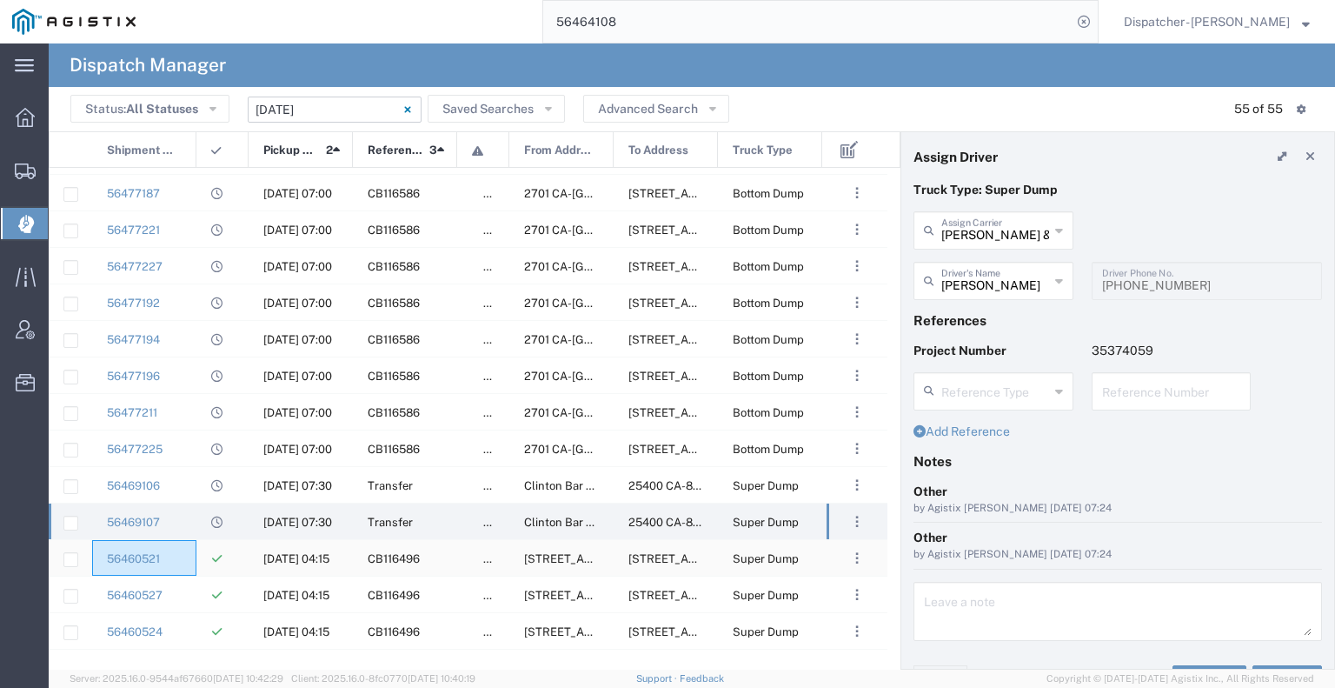
click at [191, 567] on div "56460521" at bounding box center [144, 558] width 104 height 36
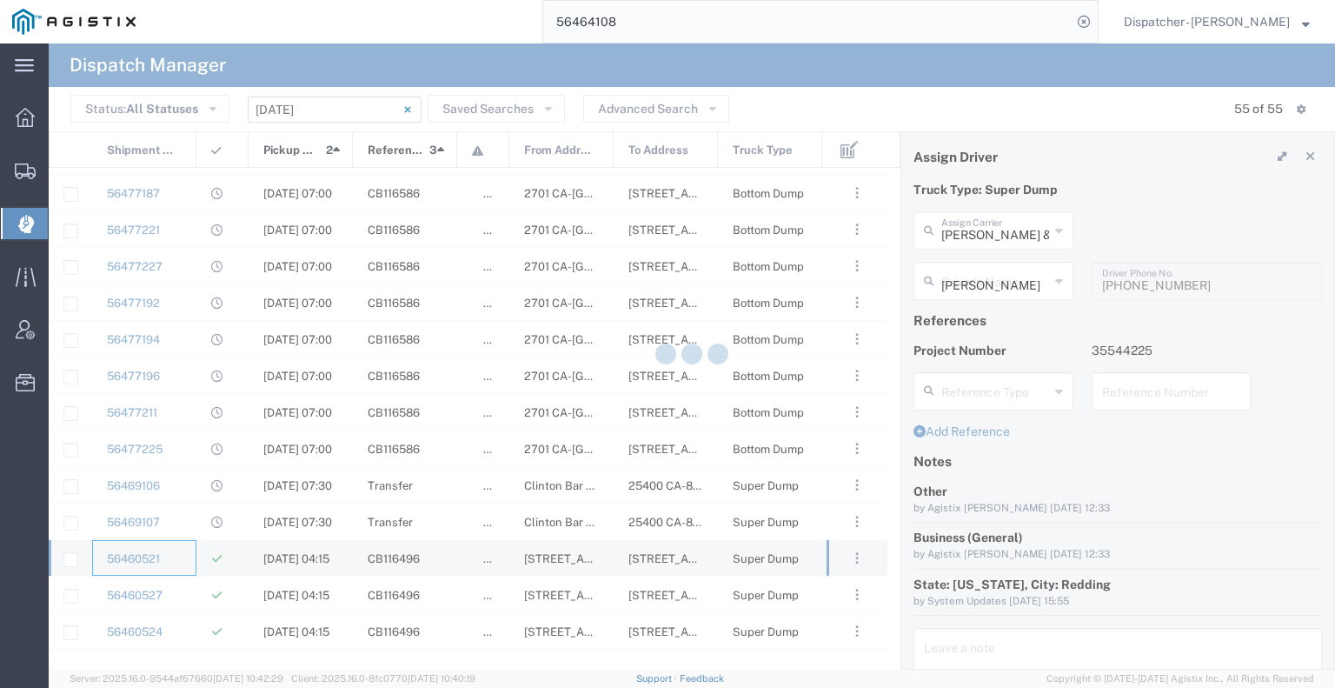
type input "E.P.A. Trucking"
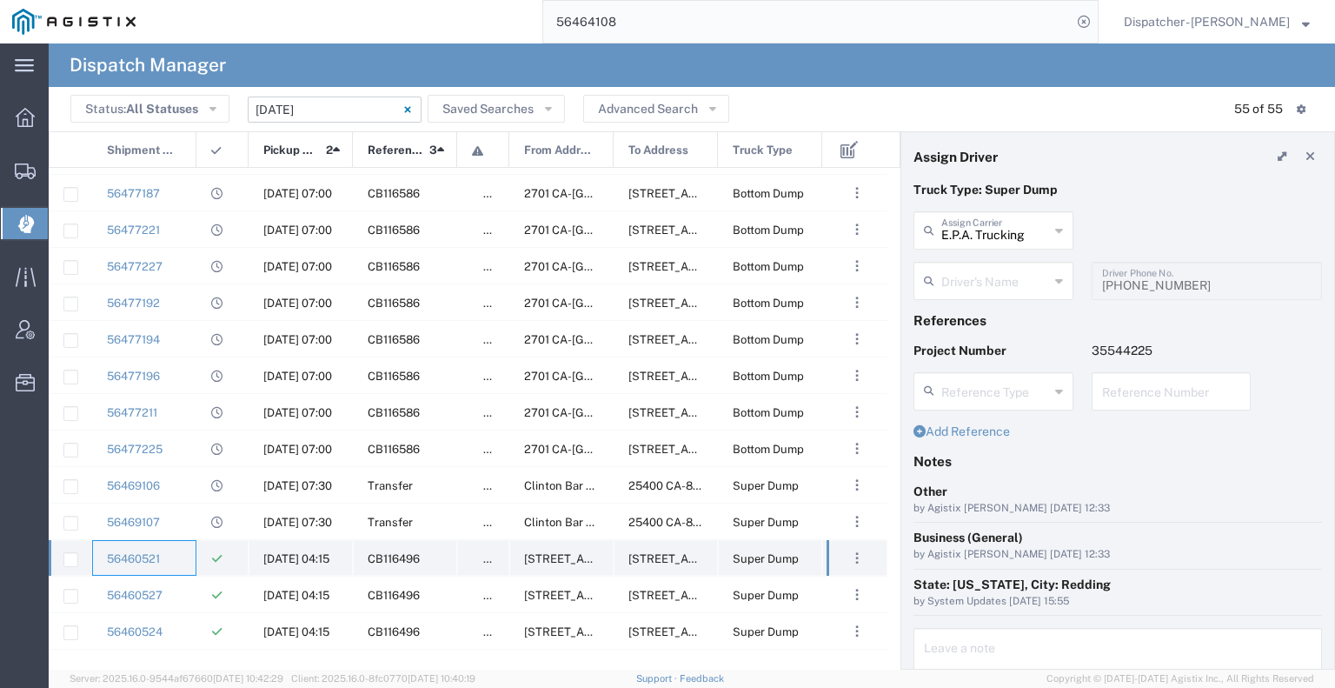
type input "[PERSON_NAME]"
type input "[PHONE_NUMBER]"
click at [176, 598] on div "56460527" at bounding box center [144, 594] width 104 height 36
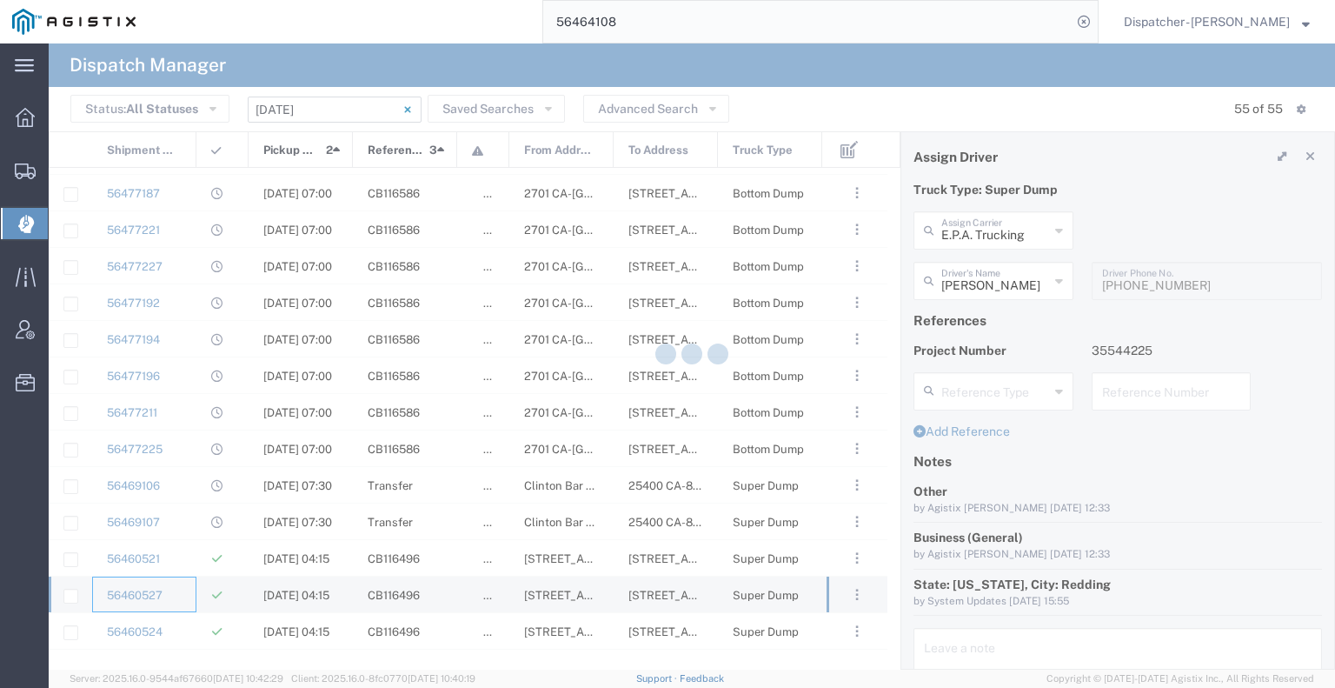
type input "[PERSON_NAME] & Sons Trucking, Inc"
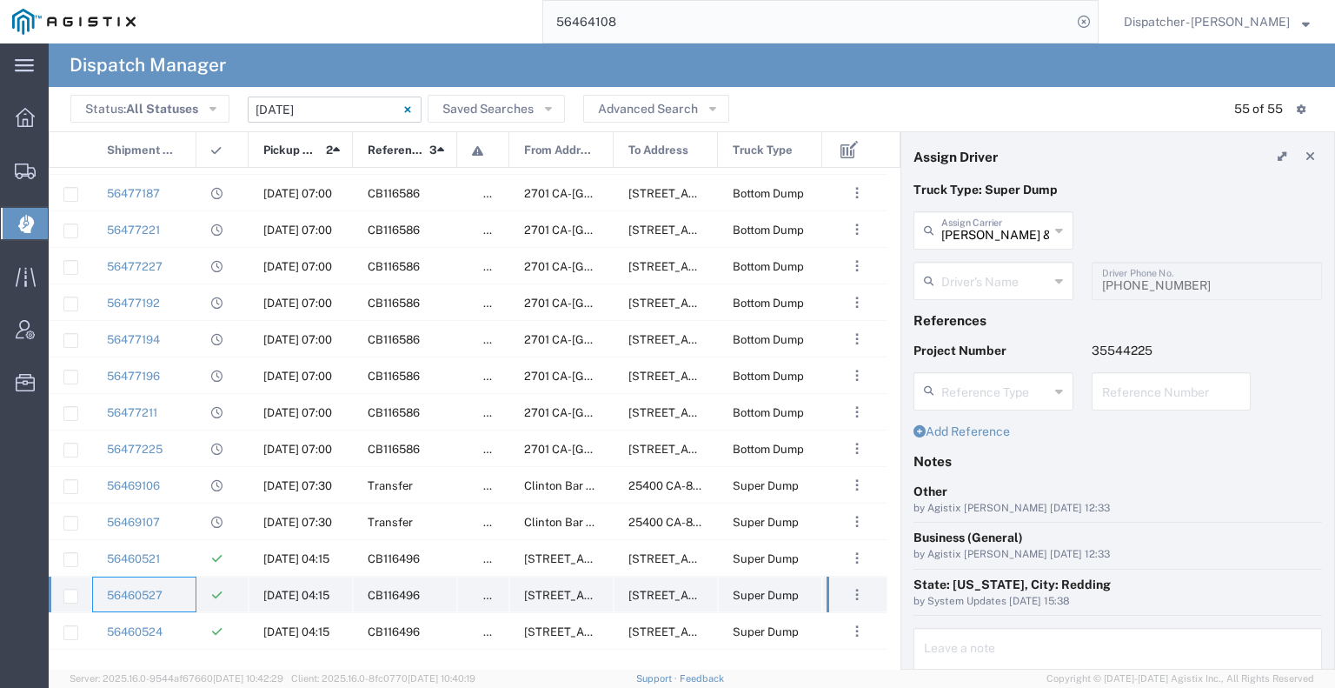
type input "[PERSON_NAME]"
type input "2096295517"
click at [174, 624] on div "56460524" at bounding box center [144, 631] width 104 height 36
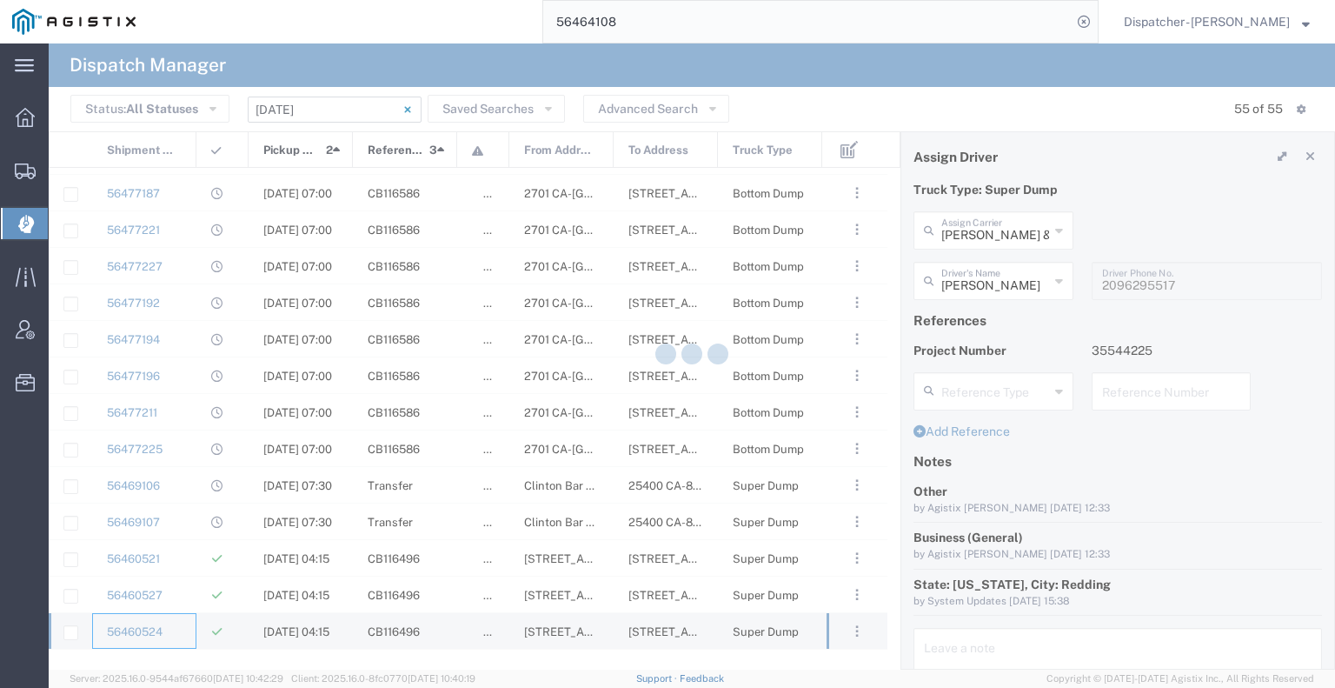
type input "E.P.A. Trucking"
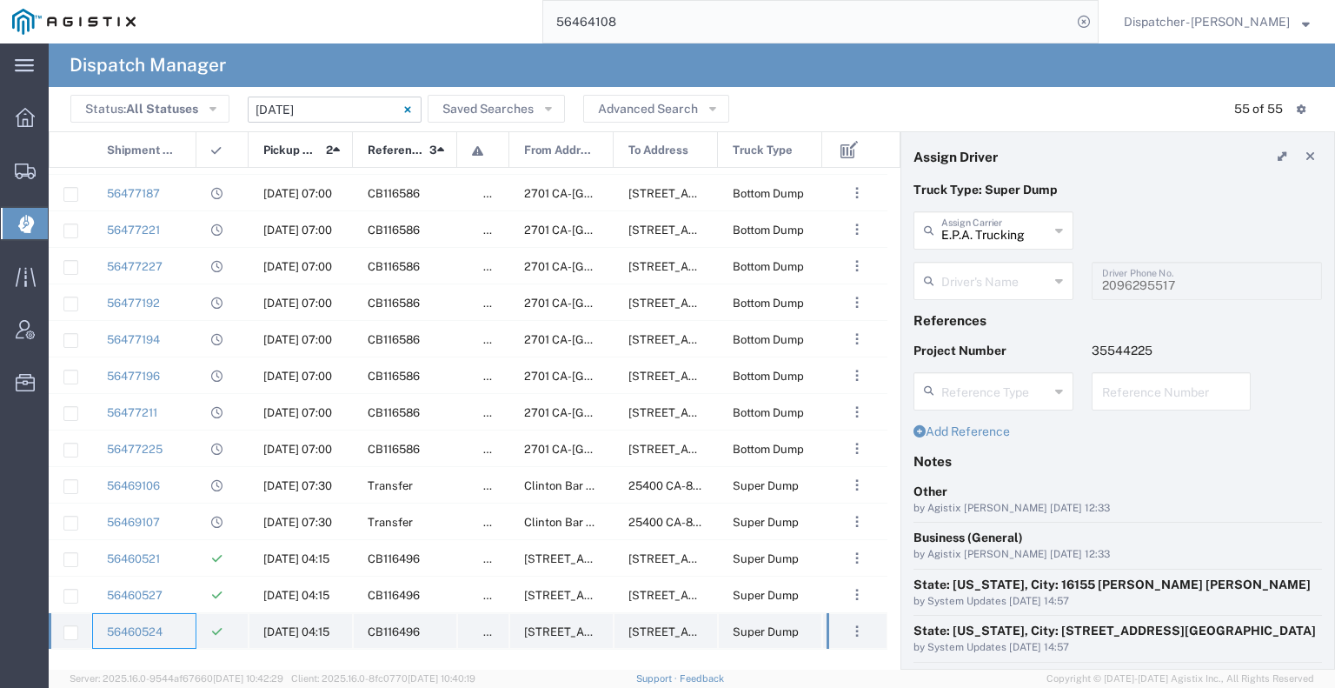
type input "[PERSON_NAME]"
type input "6505371145"
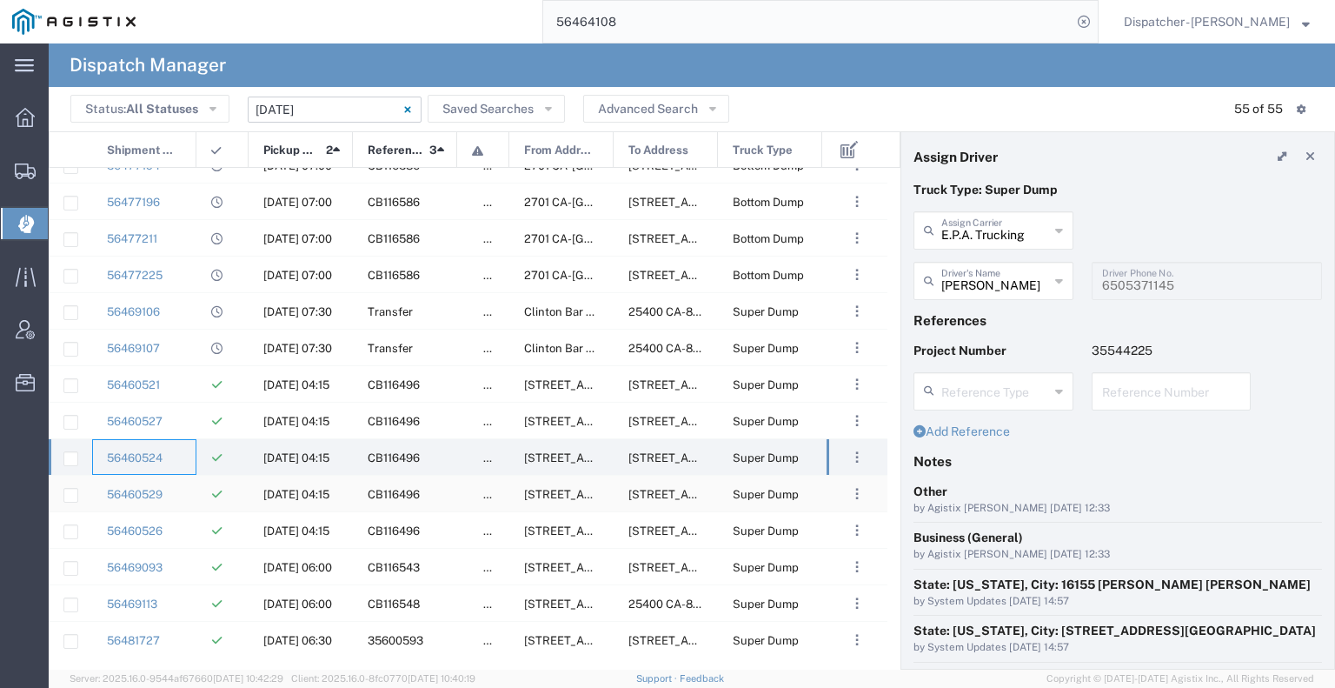
click at [174, 501] on div "56460529" at bounding box center [144, 493] width 104 height 36
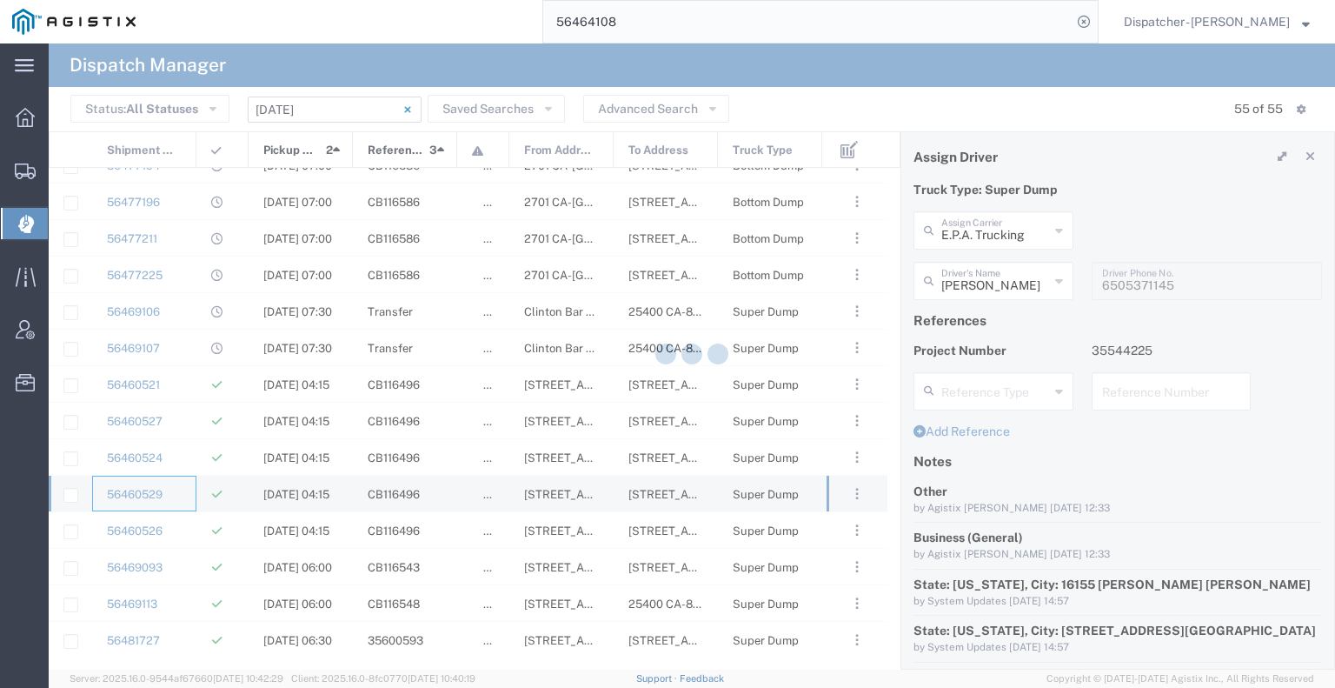
type input "[PERSON_NAME]"
type input "6504689024"
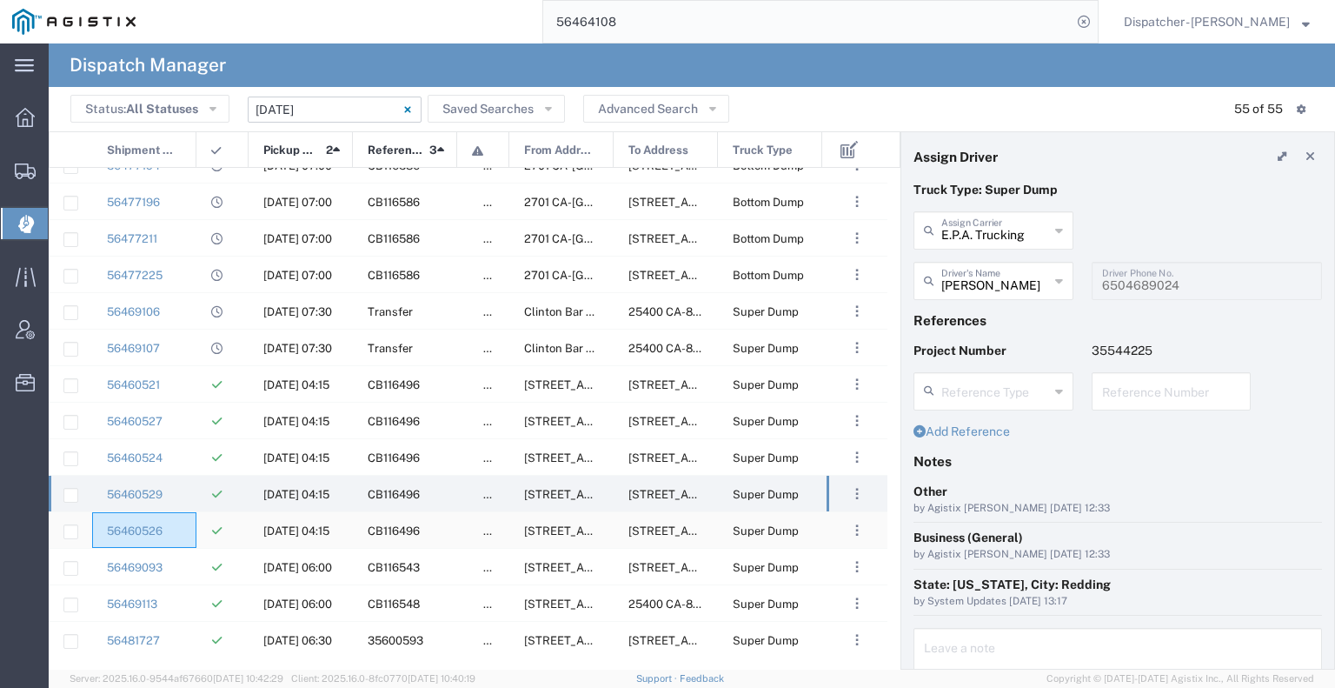
click at [174, 525] on div "56460526" at bounding box center [144, 530] width 104 height 36
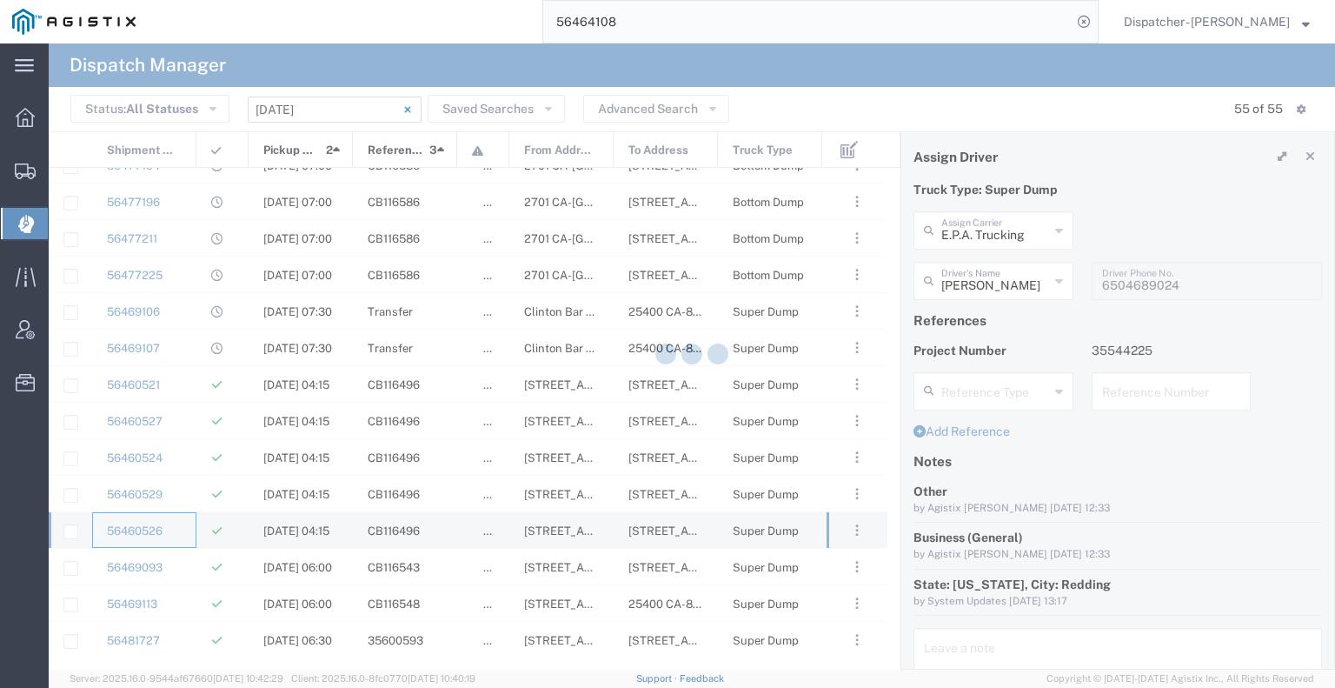
type input "[PERSON_NAME]"
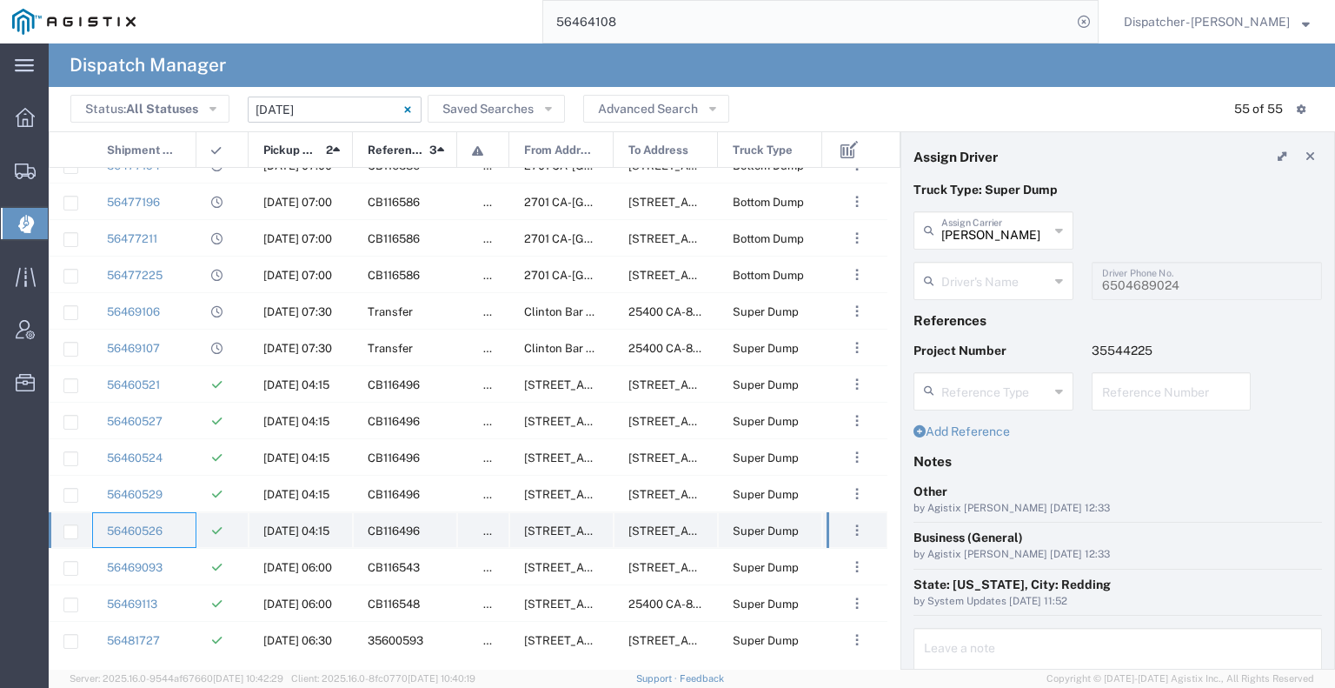
type input "[PERSON_NAME]"
click at [180, 559] on div "56469093" at bounding box center [144, 566] width 104 height 36
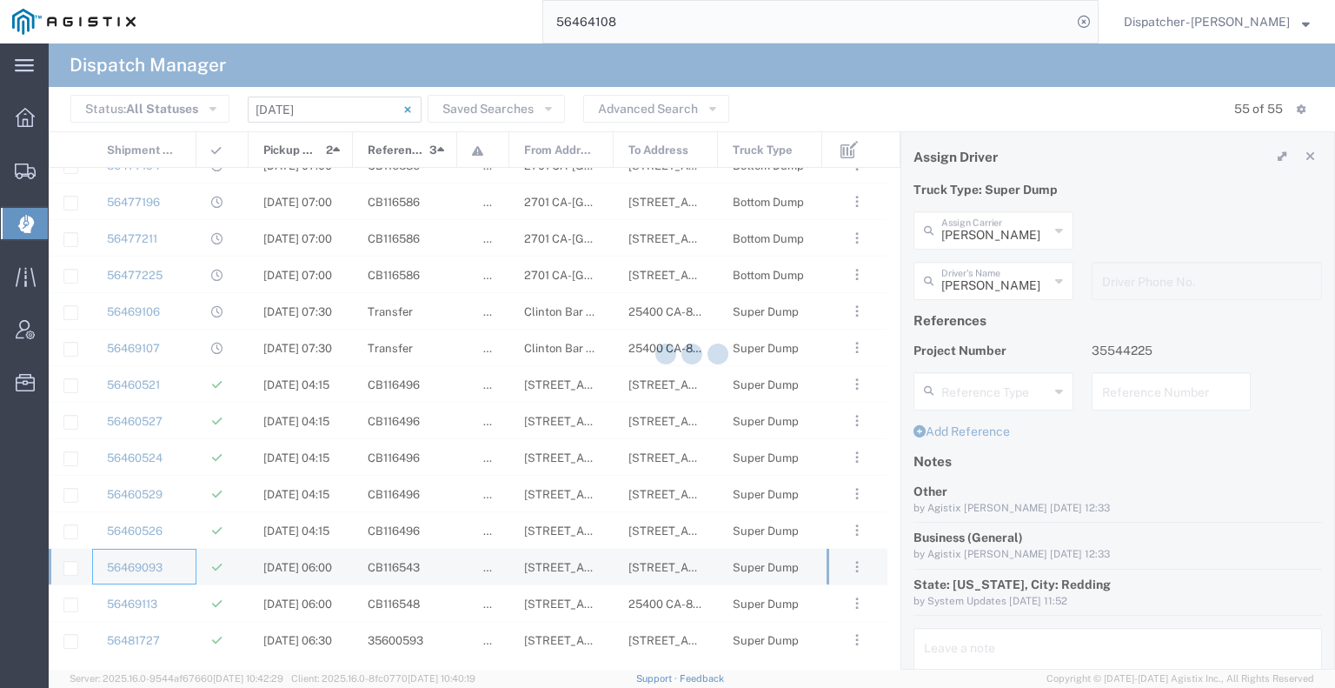
type input "Spirit 1 Trucking"
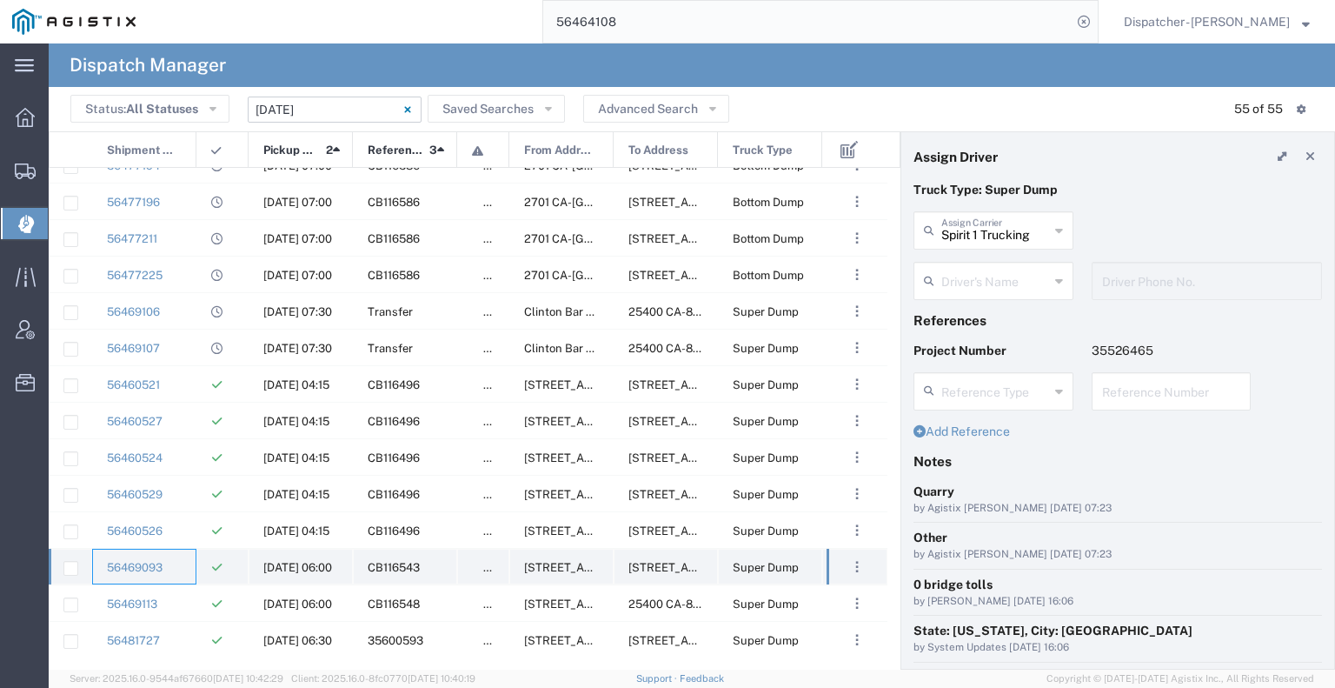
type input "[PERSON_NAME] D'esterhazy"
type input "9162407176"
click at [189, 601] on div "56469113" at bounding box center [144, 603] width 104 height 36
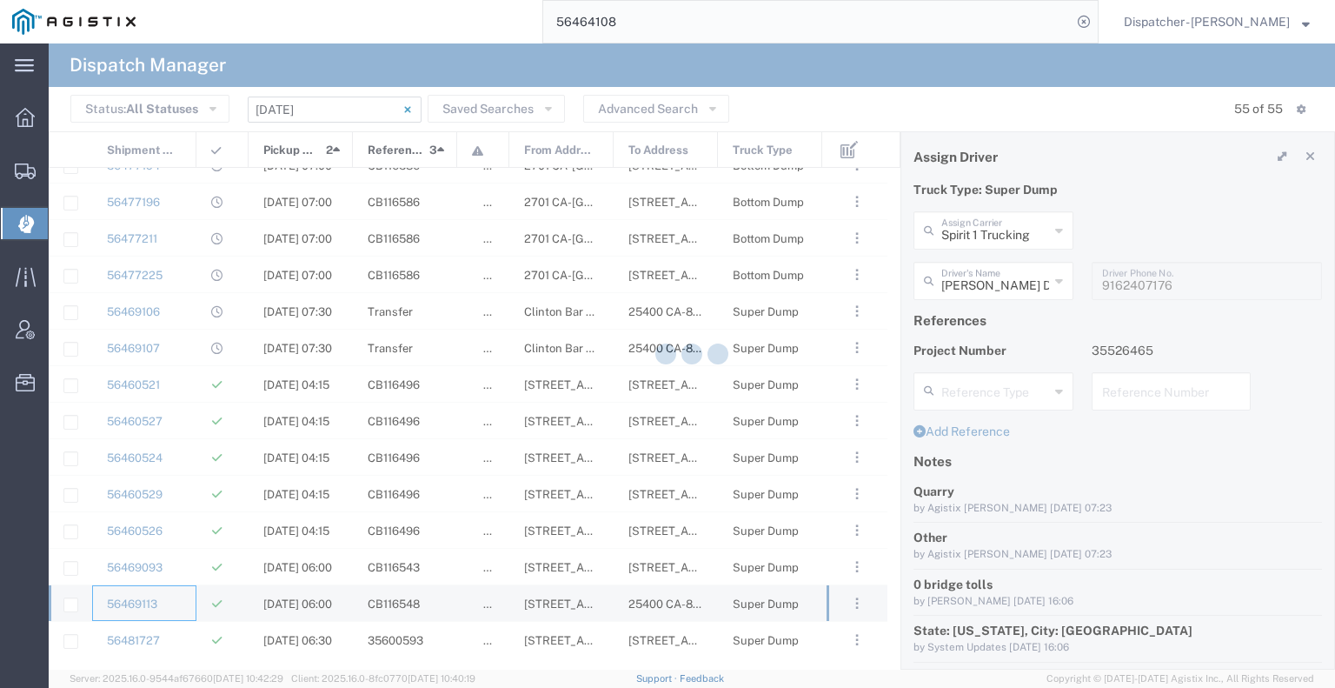
type input "[PERSON_NAME]"
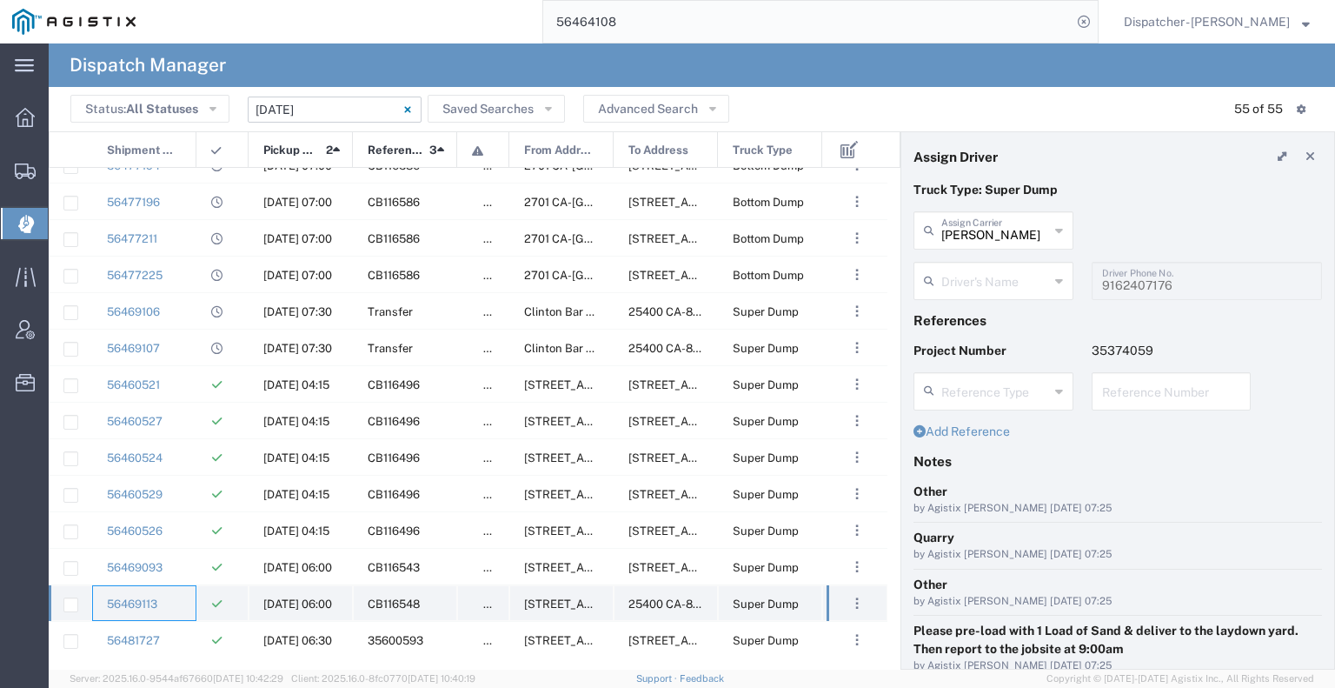
type input "[PERSON_NAME]"
type input "[PHONE_NUMBER]"
click at [177, 634] on div "56481727" at bounding box center [144, 639] width 104 height 36
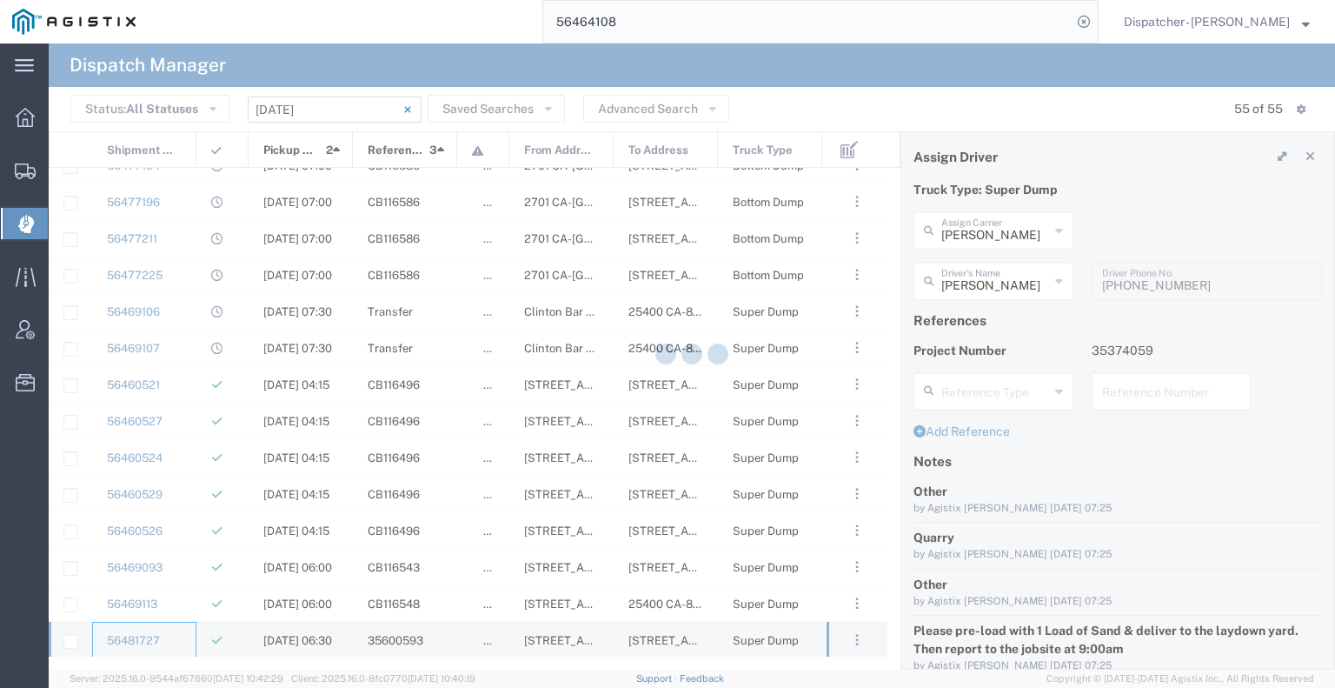
type input "[PERSON_NAME] & Sons Trucking, Inc"
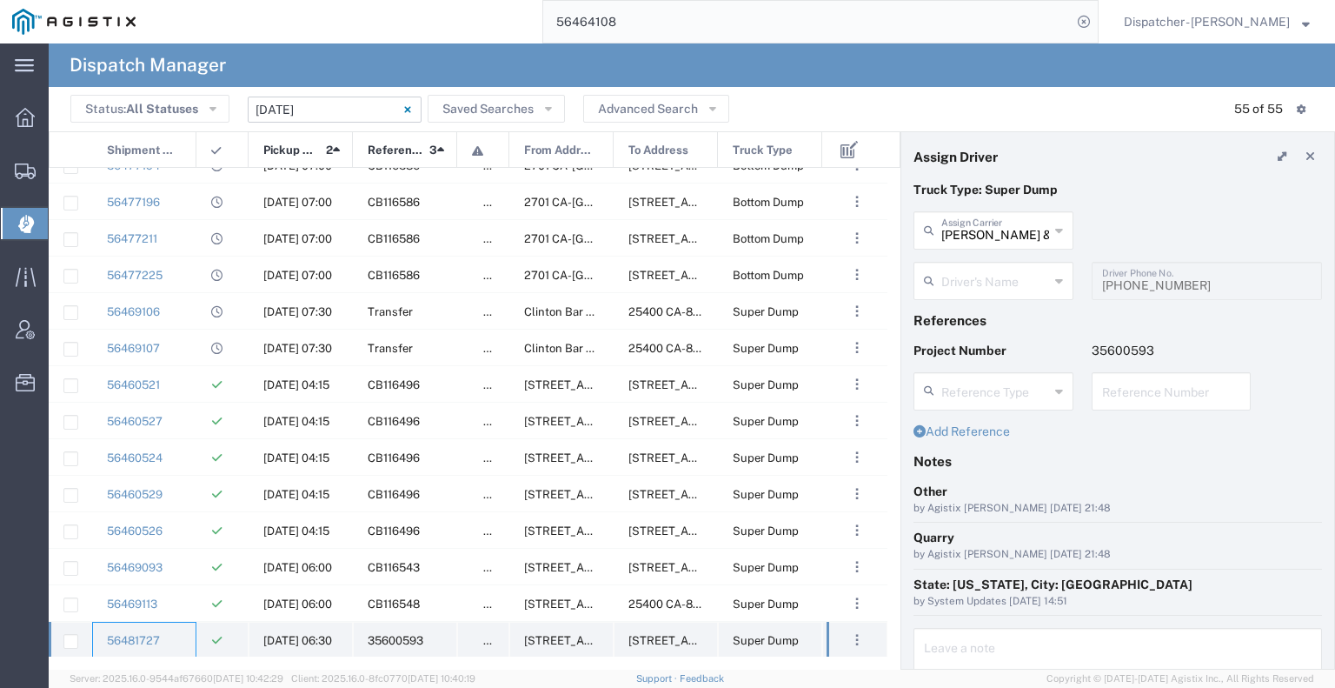
type input "[PERSON_NAME]"
type input "[PHONE_NUMBER]"
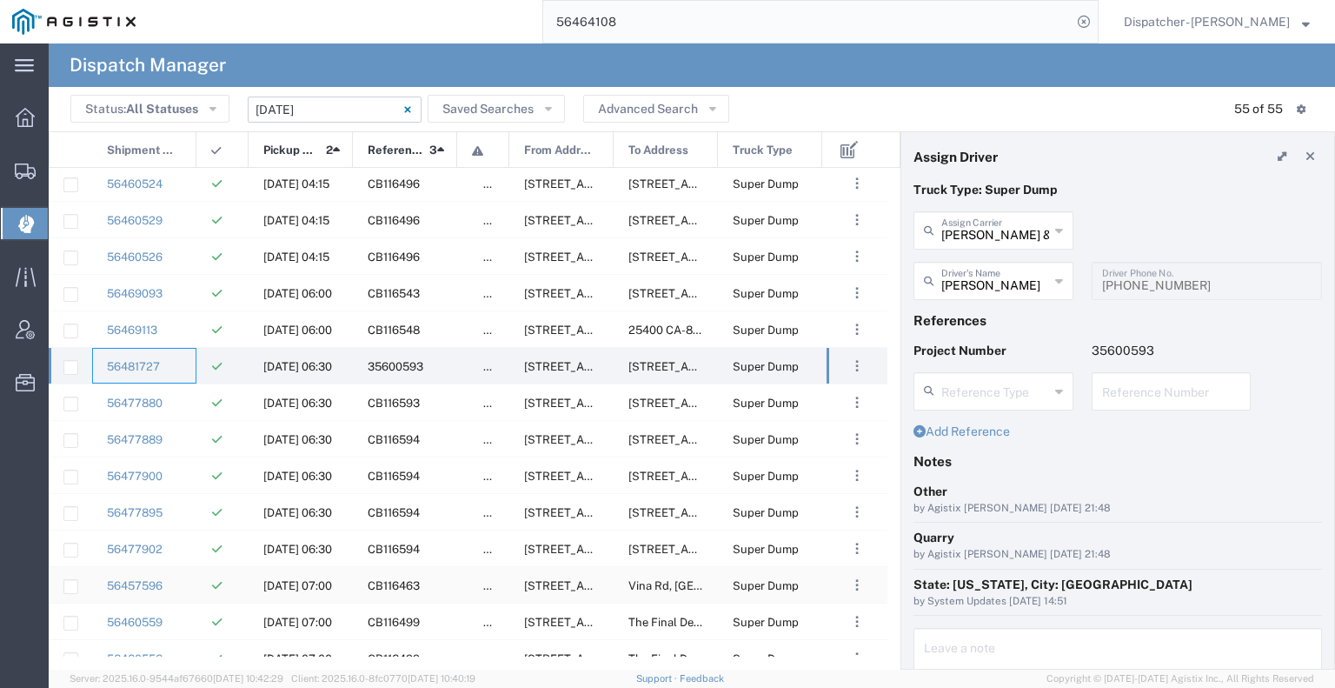
scroll to position [1391, 0]
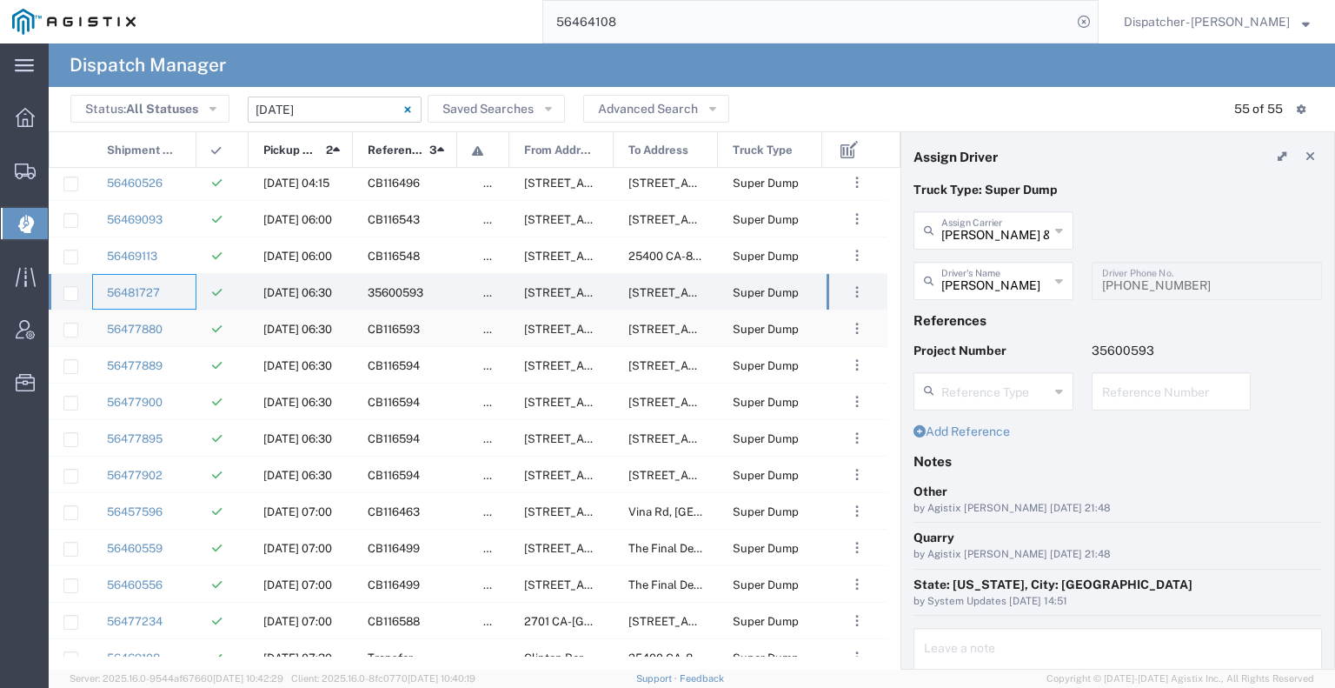
click at [190, 335] on div "56477880" at bounding box center [144, 328] width 104 height 36
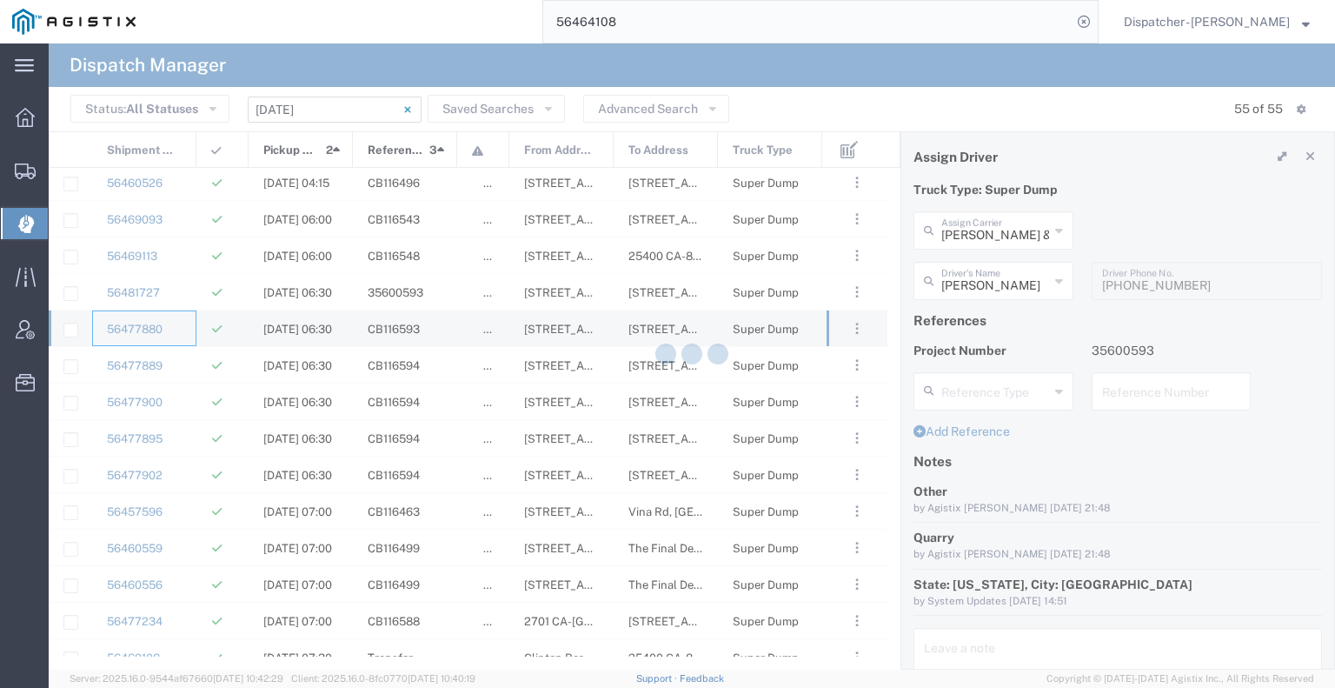
type input "No Barriers Hauling Inc Trucking"
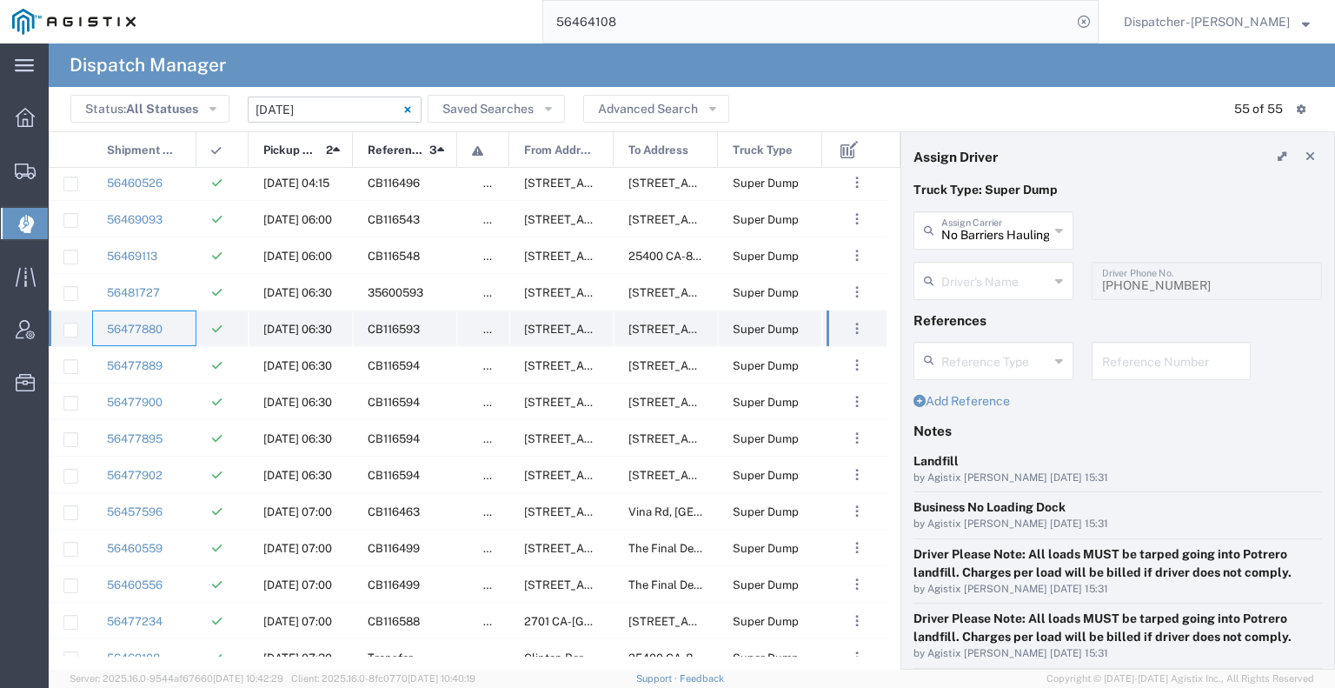
type input "[PERSON_NAME]"
type input "9168051615"
click at [185, 360] on div "56477889" at bounding box center [144, 365] width 104 height 36
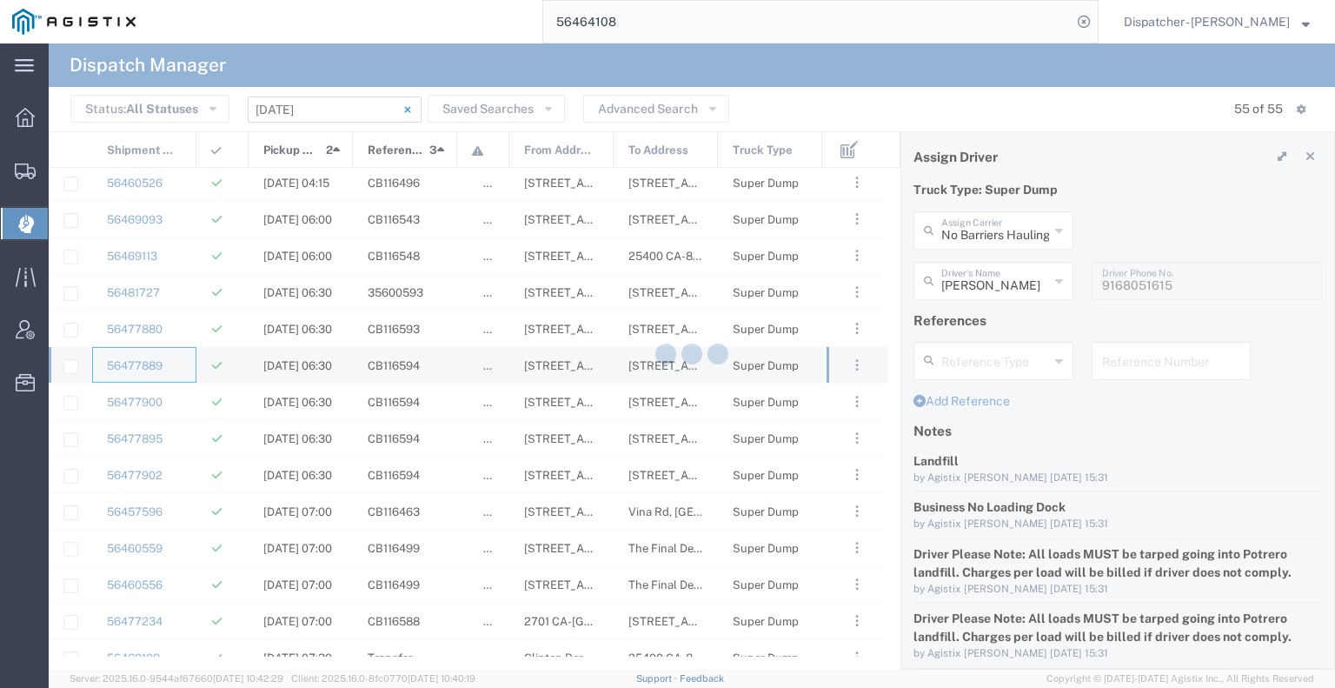
type input "Traxx Equipment Rental and Excavation"
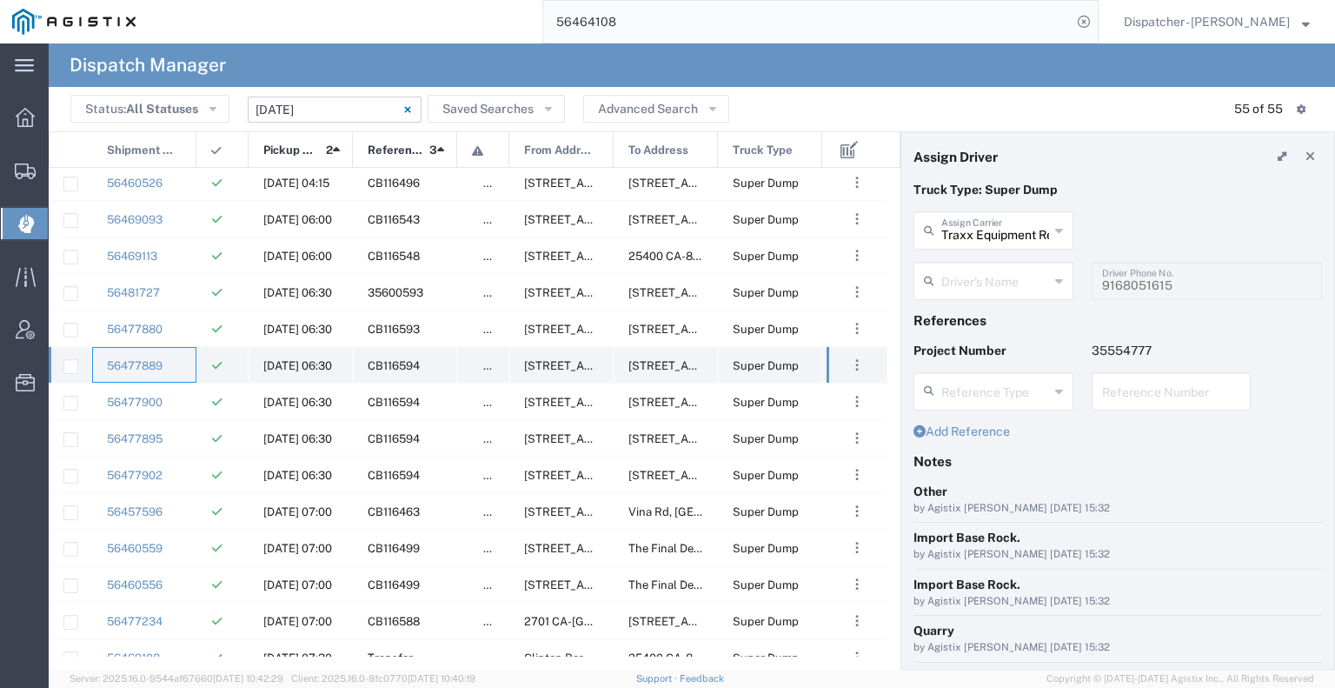
type input "[PERSON_NAME]"
type input "[PHONE_NUMBER]"
click at [176, 402] on div "56477900" at bounding box center [144, 401] width 104 height 36
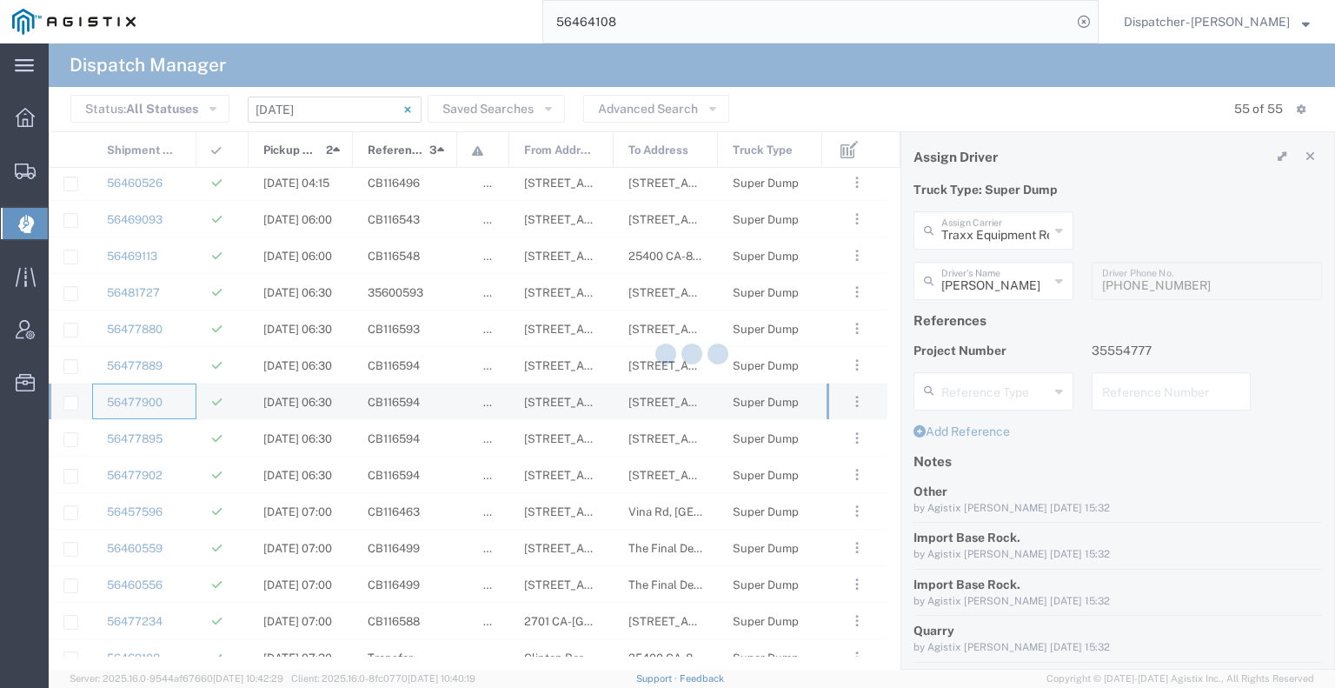
type input "VC Trucking Inc"
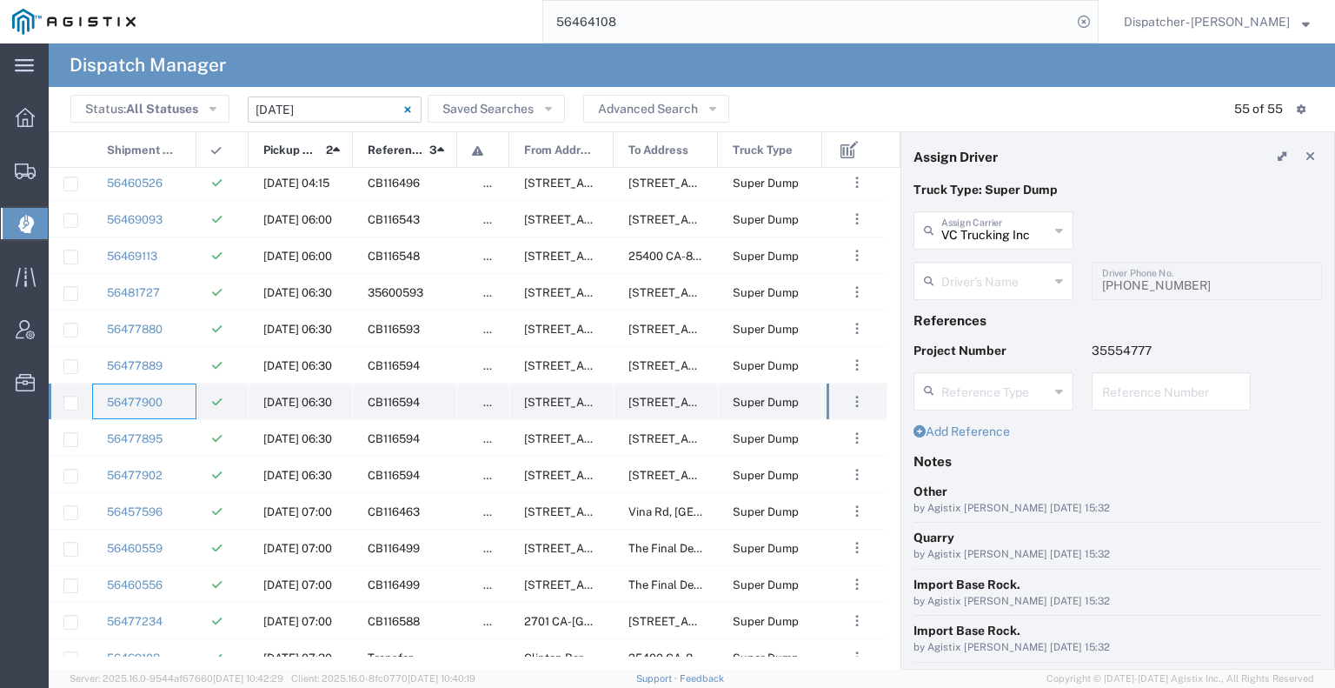
type input "[PERSON_NAME]"
type input "[PHONE_NUMBER]"
click at [176, 443] on div "56477895" at bounding box center [144, 438] width 104 height 36
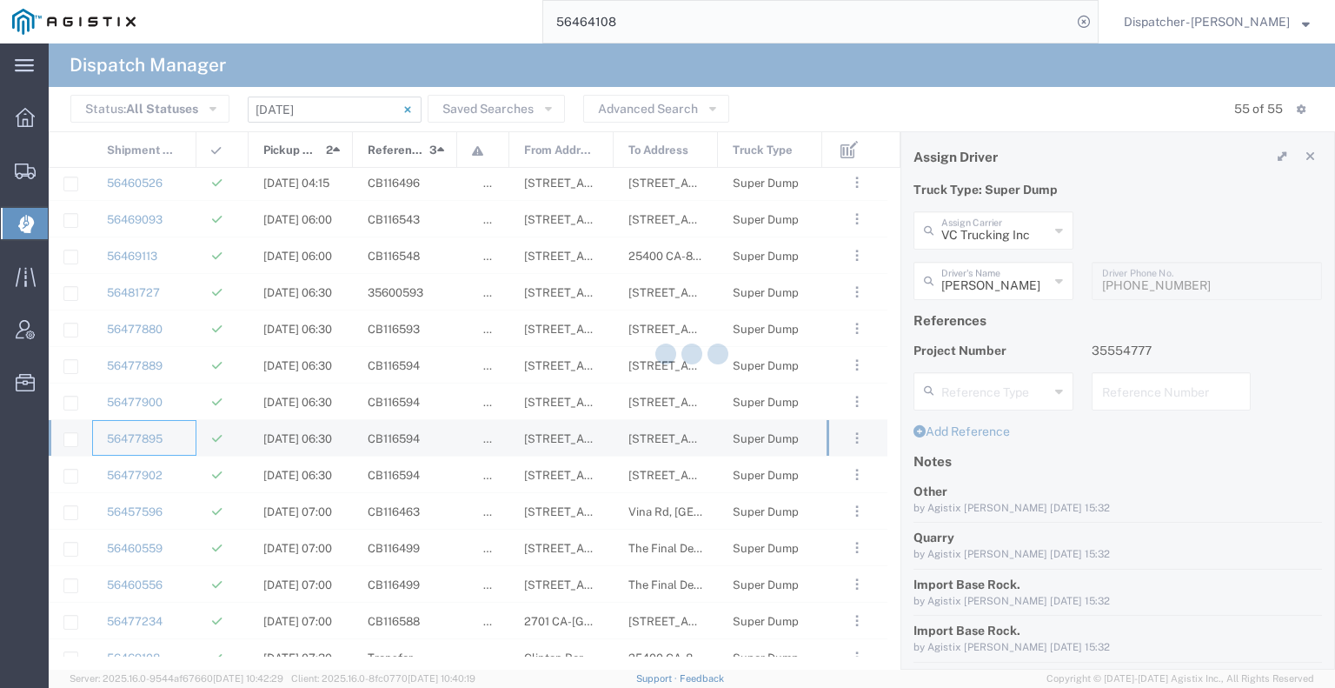
type input "Gab & Sons Trucking LLC"
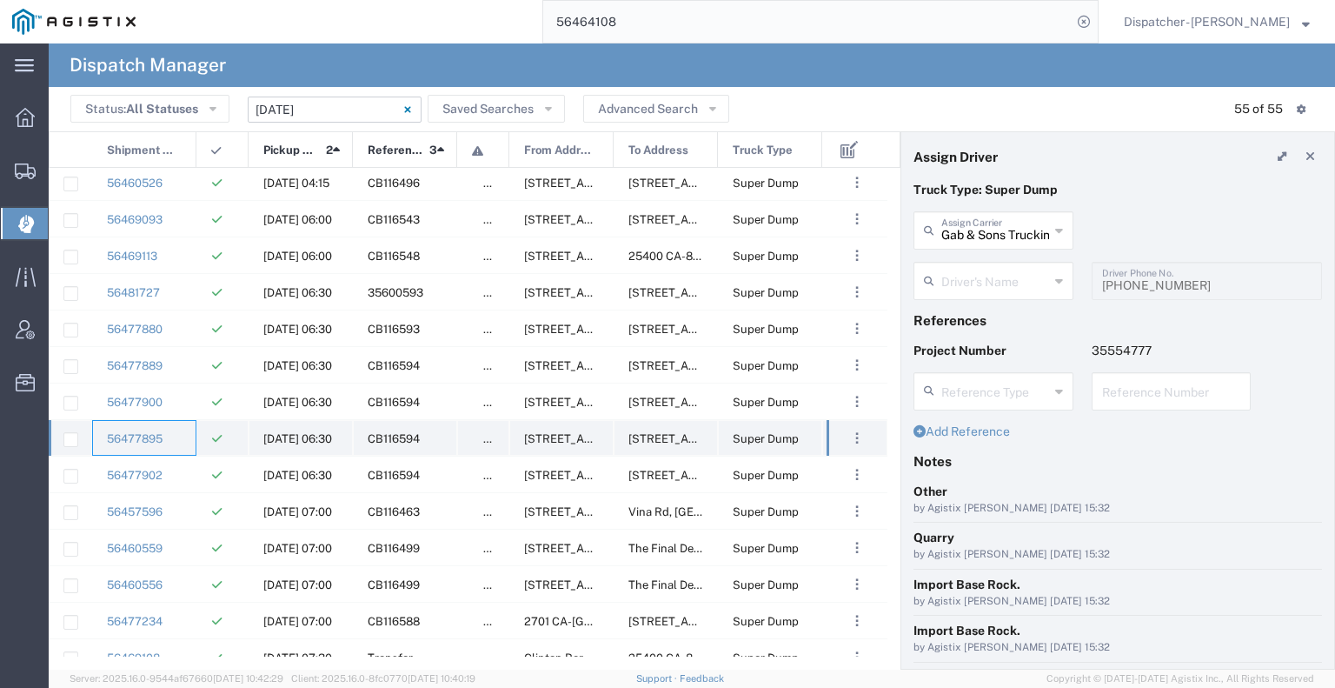
type input "[PERSON_NAME]"
type input "[PHONE_NUMBER]"
click at [183, 474] on div "56477902" at bounding box center [144, 474] width 104 height 36
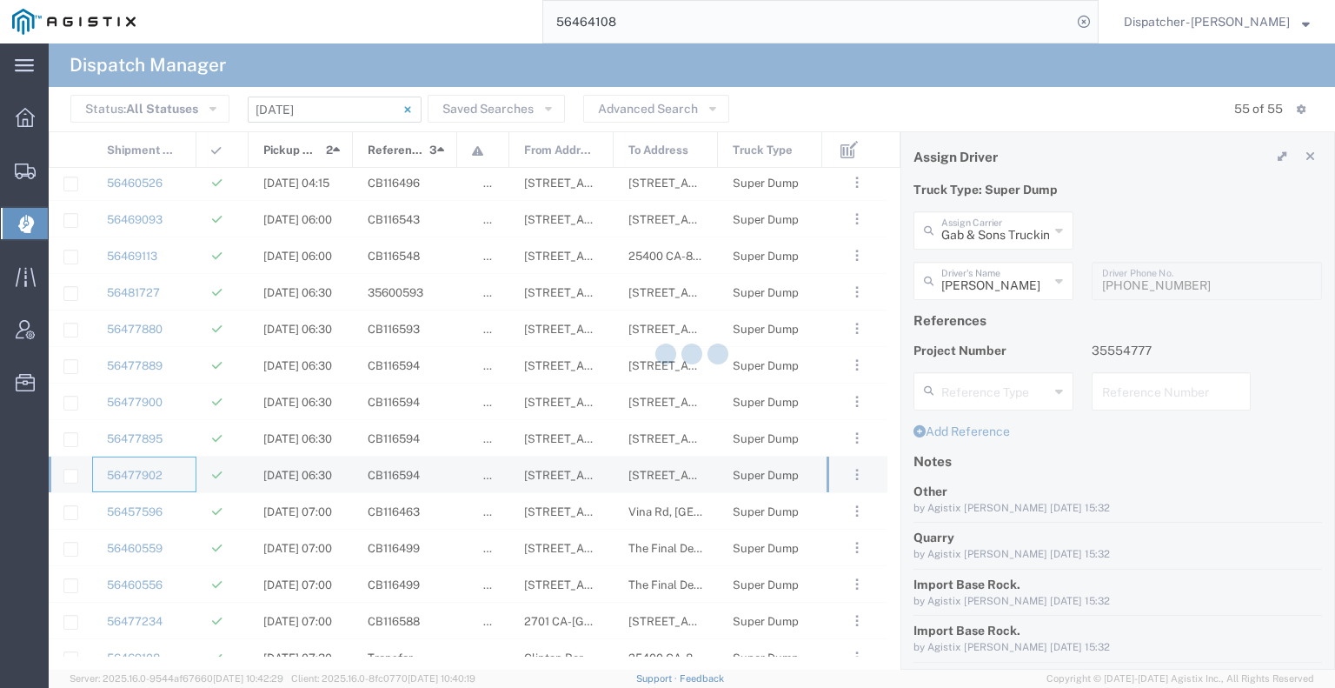
type input "[PERSON_NAME] Trucking LLC"
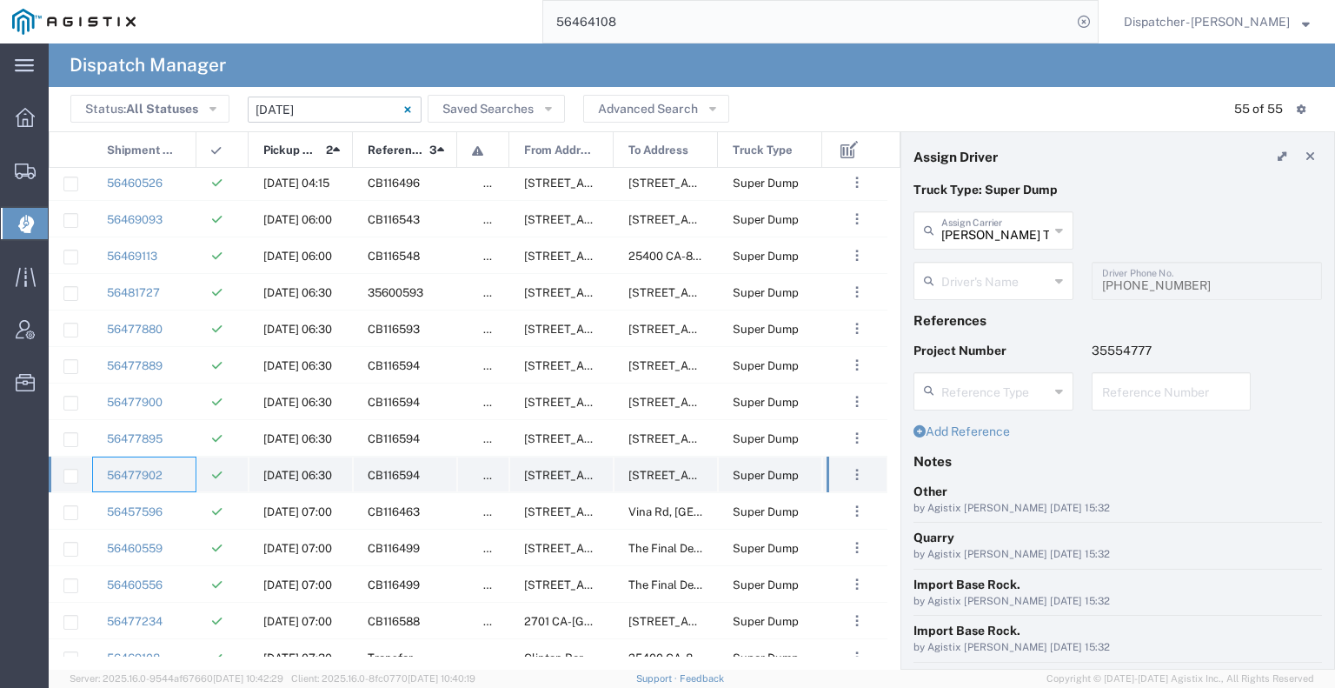
type input "[PERSON_NAME]"
type input "5308707576"
click at [183, 503] on div "56457596" at bounding box center [144, 511] width 104 height 36
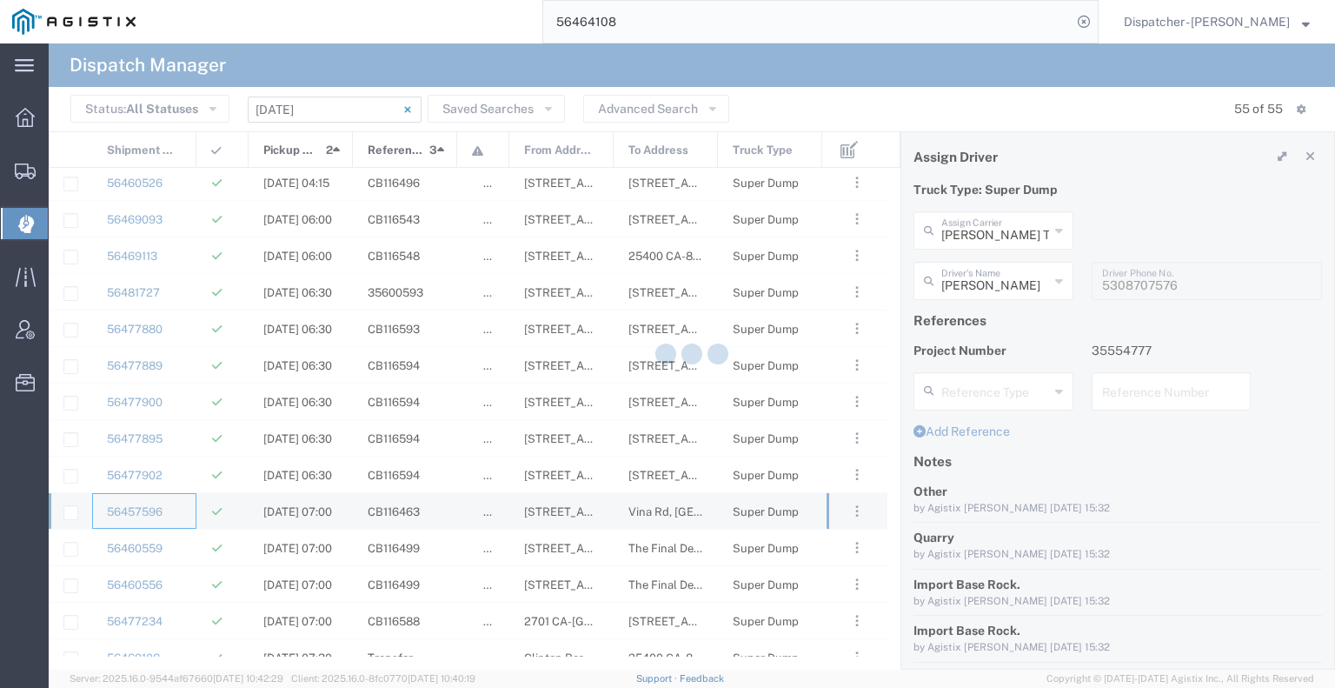
type input "MX Trucking"
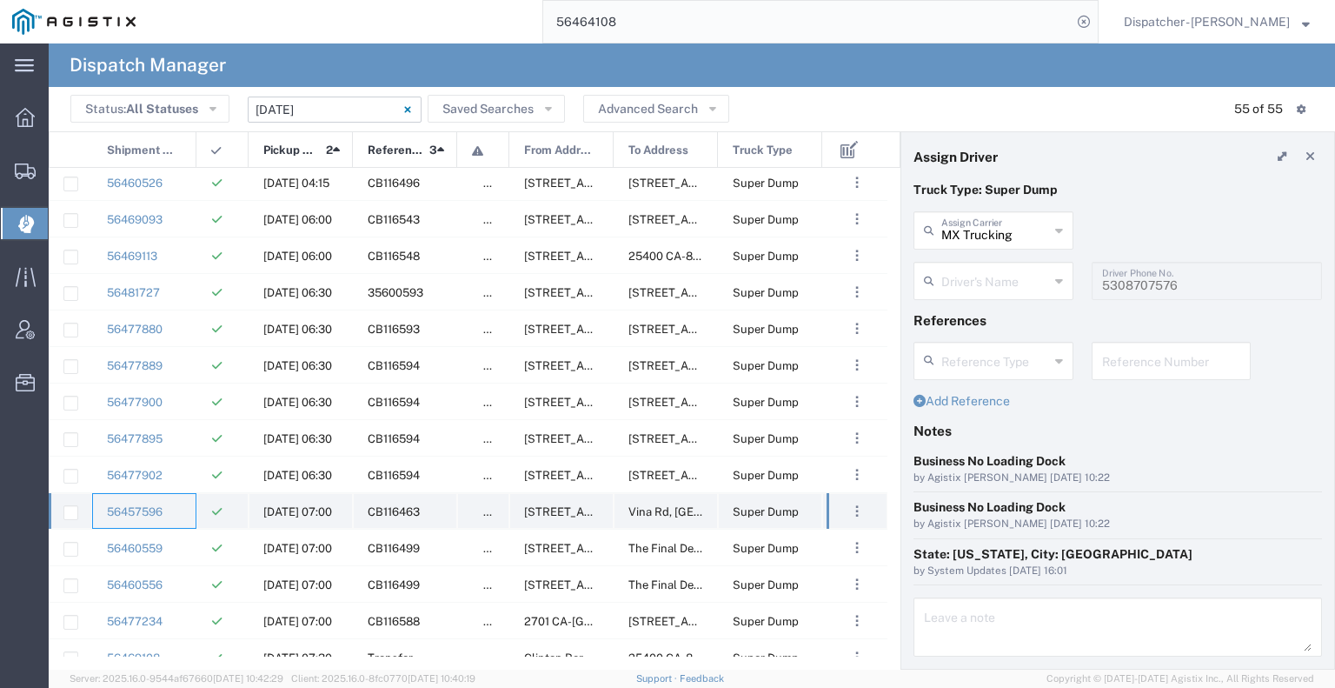
type input "[PERSON_NAME]"
type input "[PHONE_NUMBER]"
click at [178, 549] on div "56460559" at bounding box center [144, 547] width 104 height 36
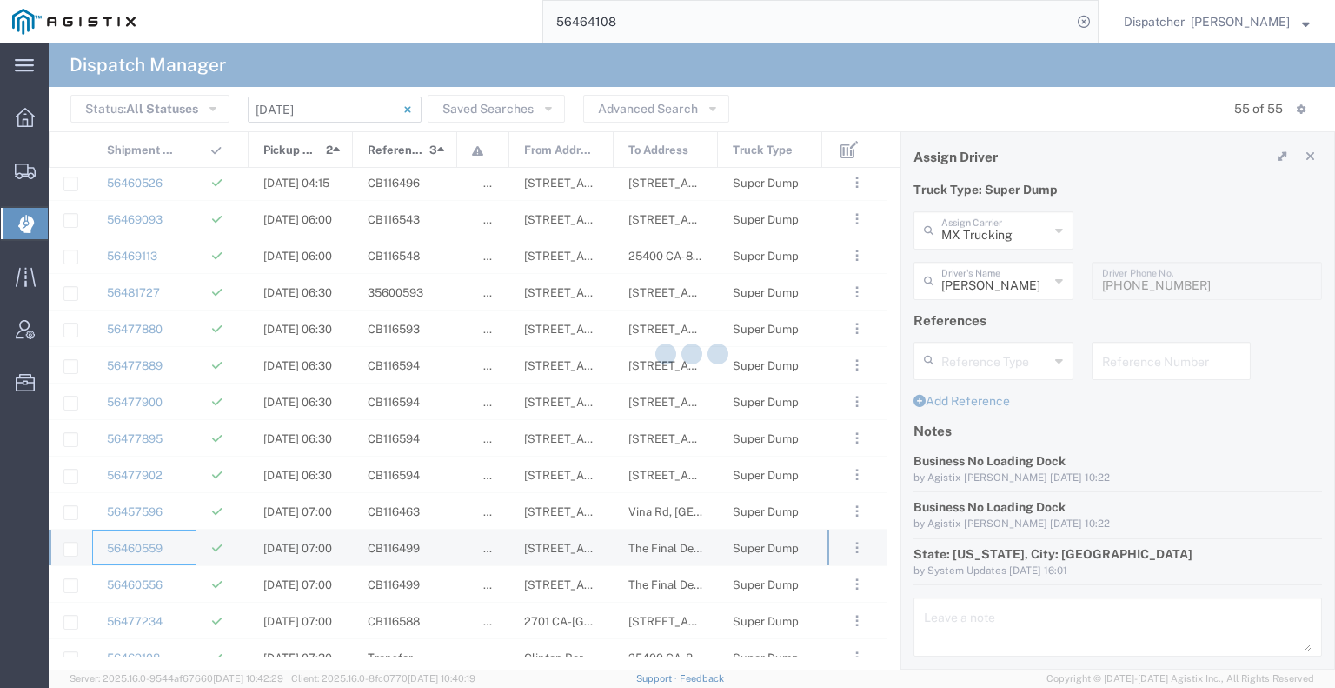
type input "SJC Trucking Inc"
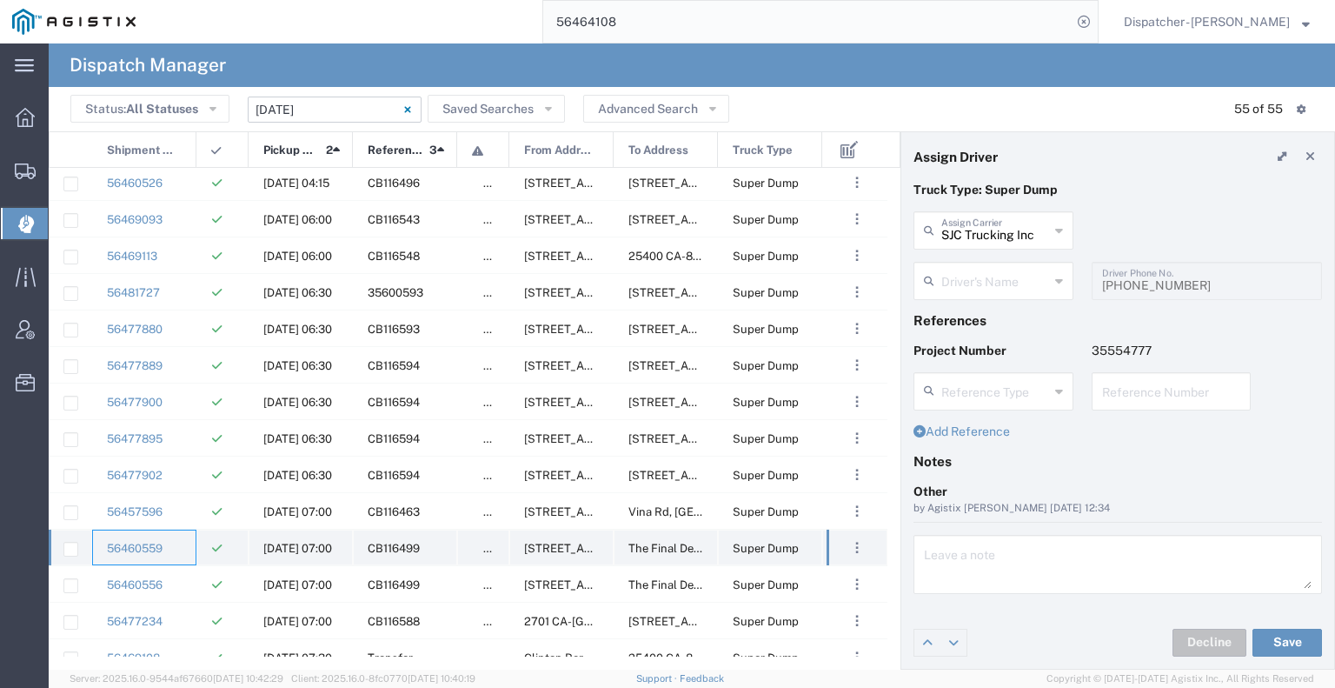
type input "[PERSON_NAME]"
type input "9255187628"
click at [178, 592] on div "56460556" at bounding box center [144, 584] width 104 height 36
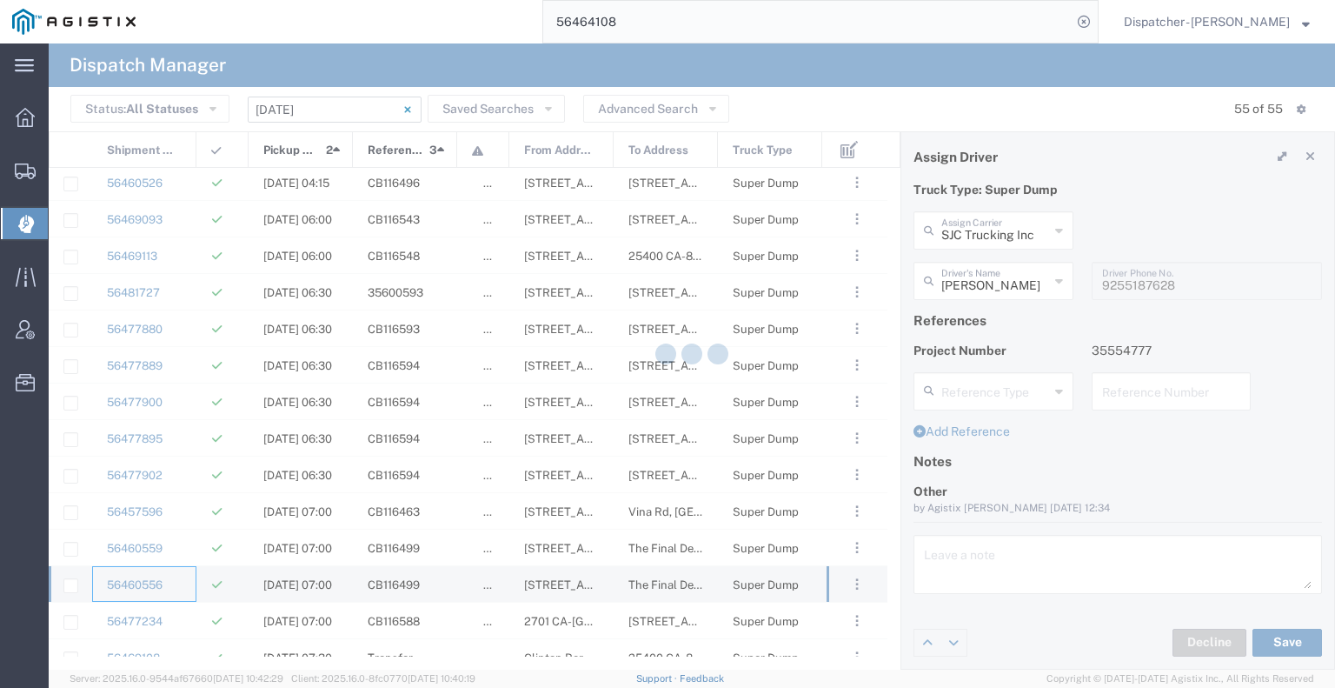
type input "[PERSON_NAME]"
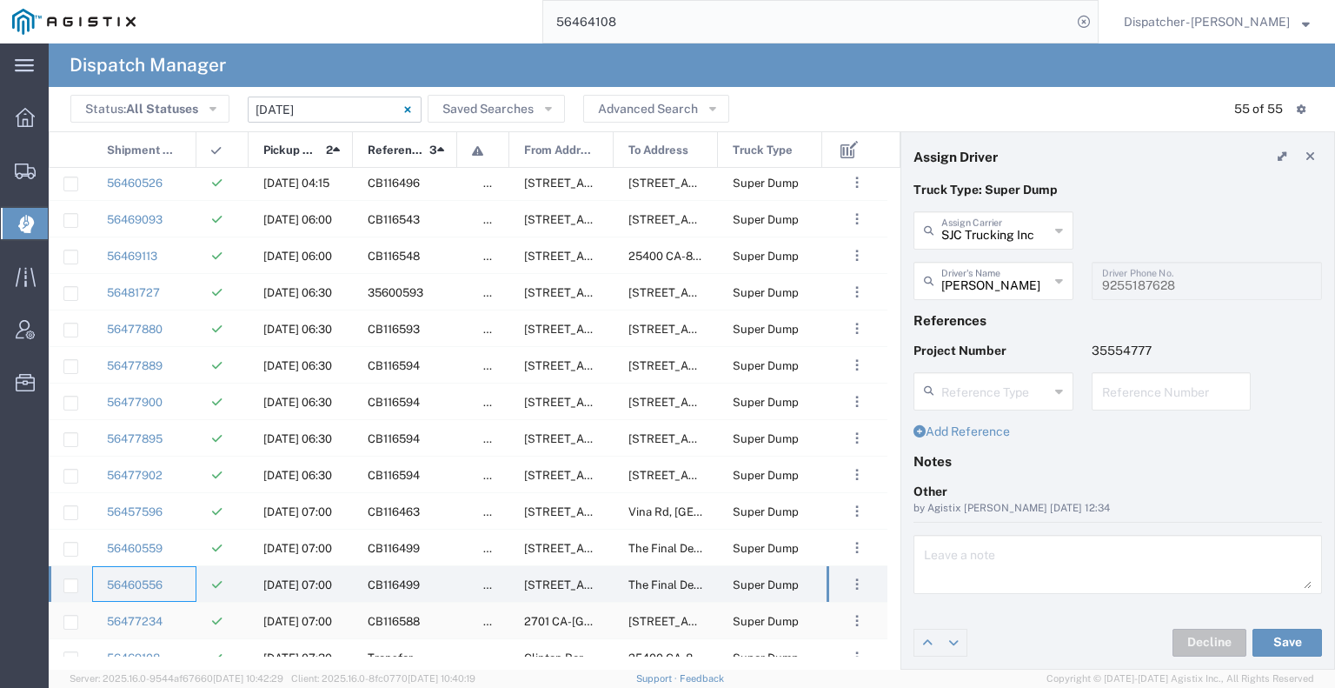
click at [183, 623] on div "56477234" at bounding box center [144, 620] width 104 height 36
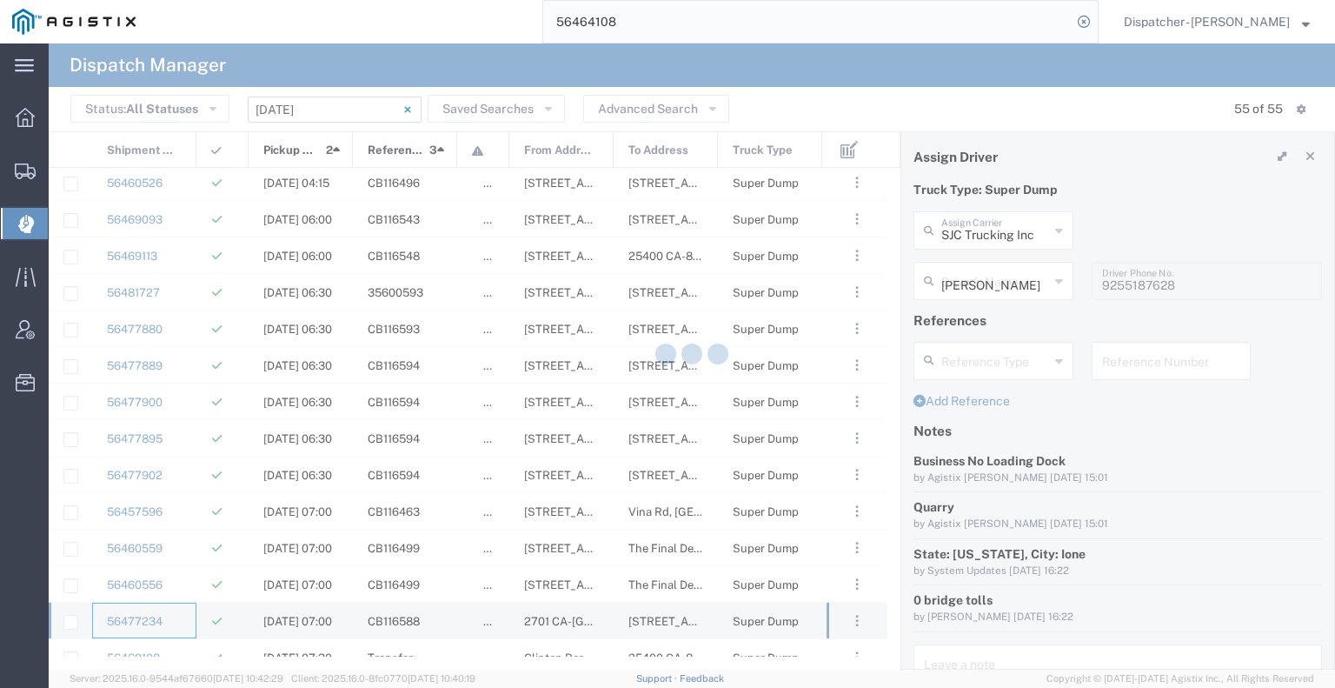
type input "[PERSON_NAME] & Sons Trucking, Inc"
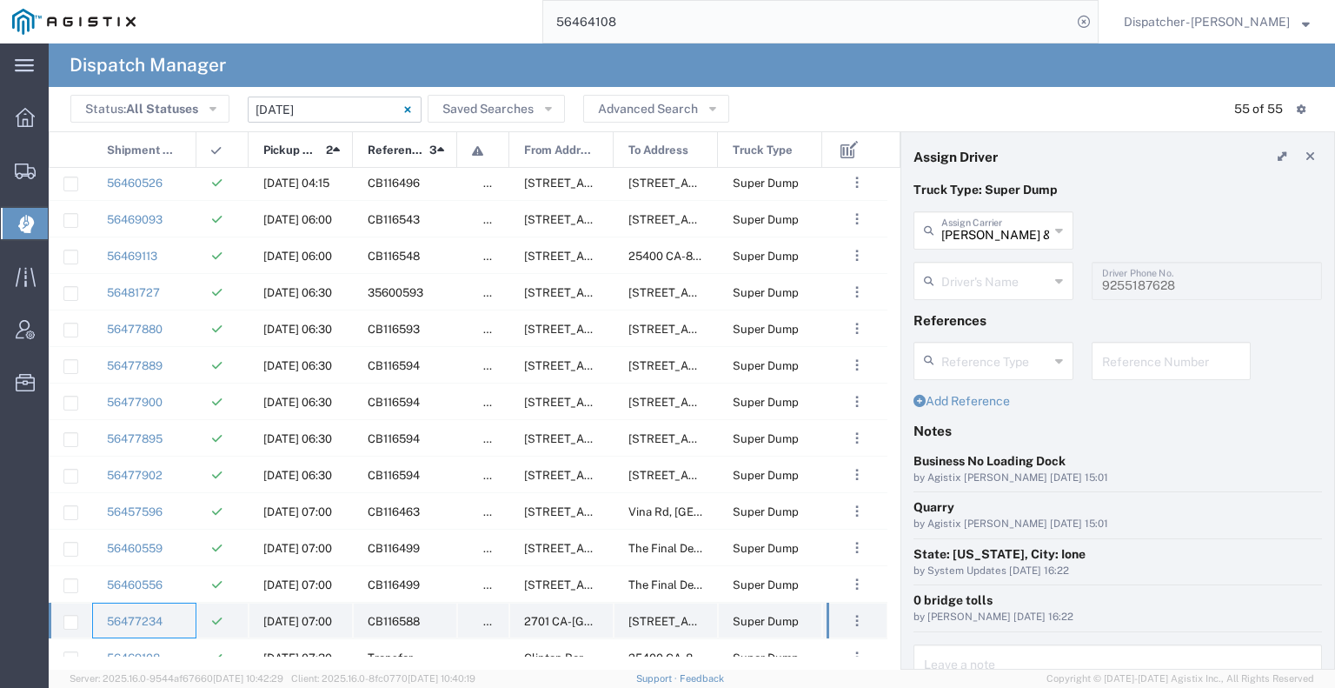
type input "[PERSON_NAME]"
type input "[PHONE_NUMBER]"
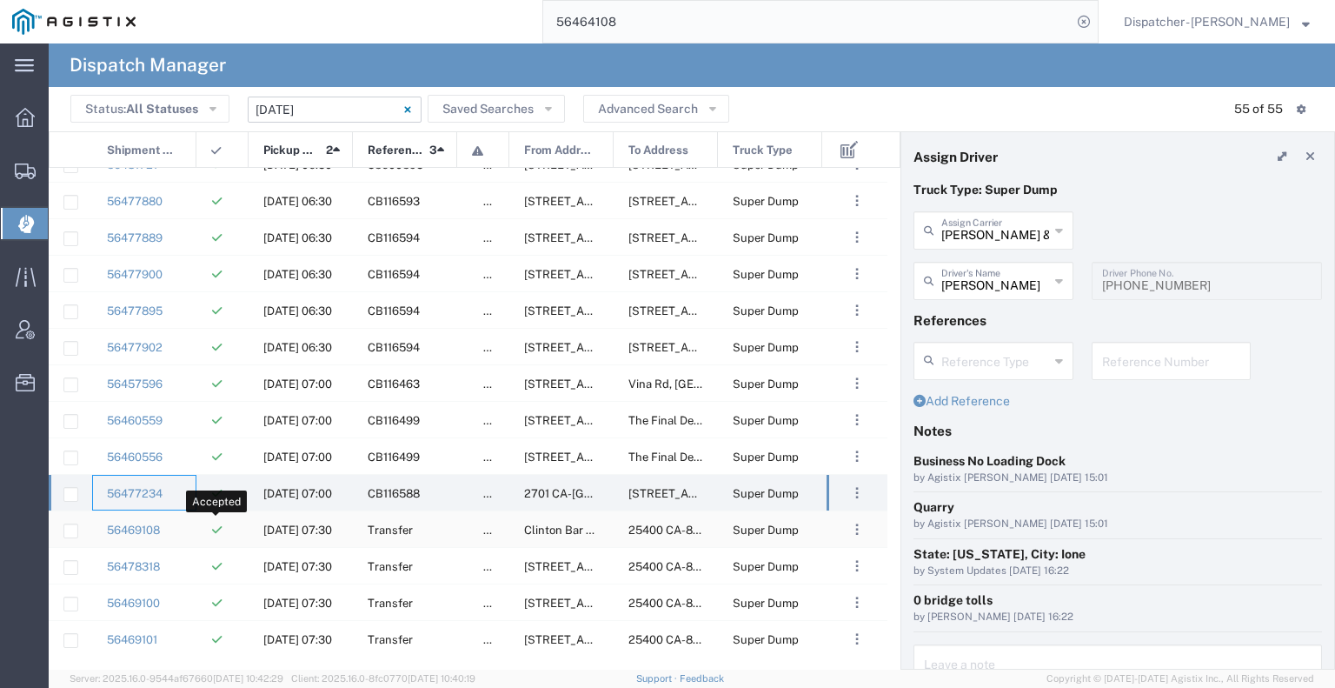
scroll to position [1519, 0]
click at [187, 521] on div "56469108" at bounding box center [144, 528] width 104 height 36
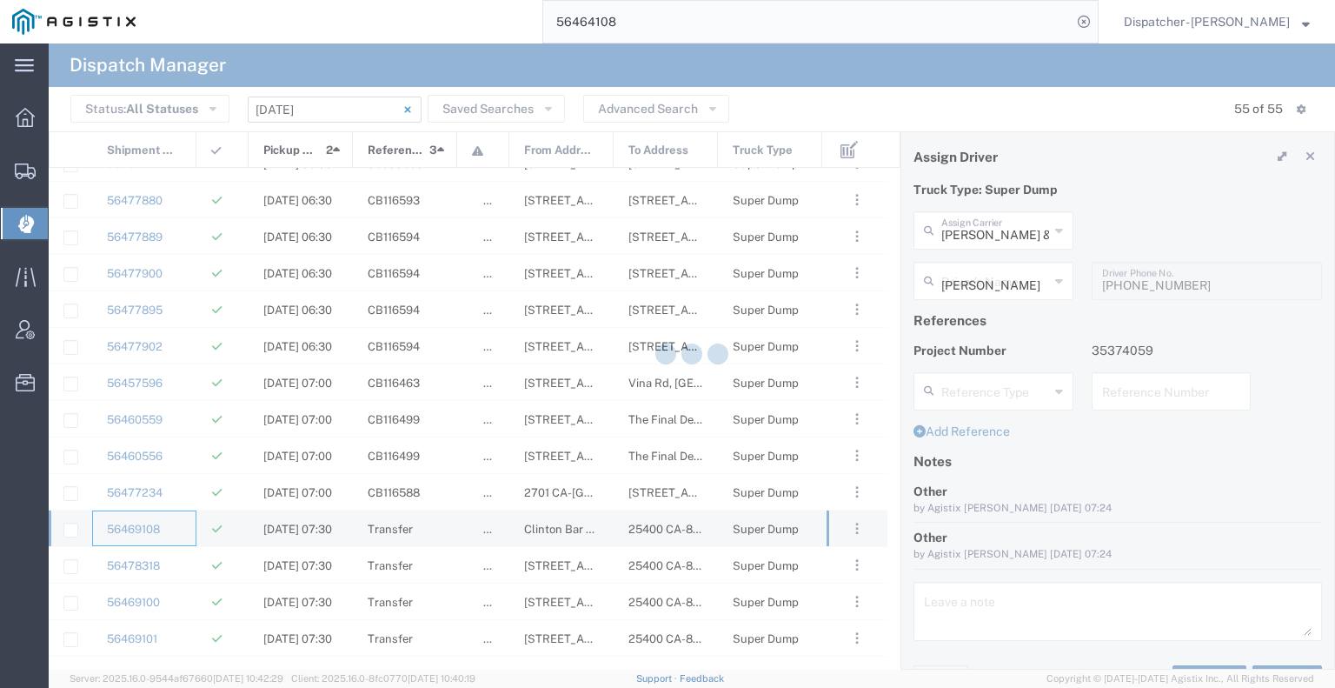
type input "Jays Trucking"
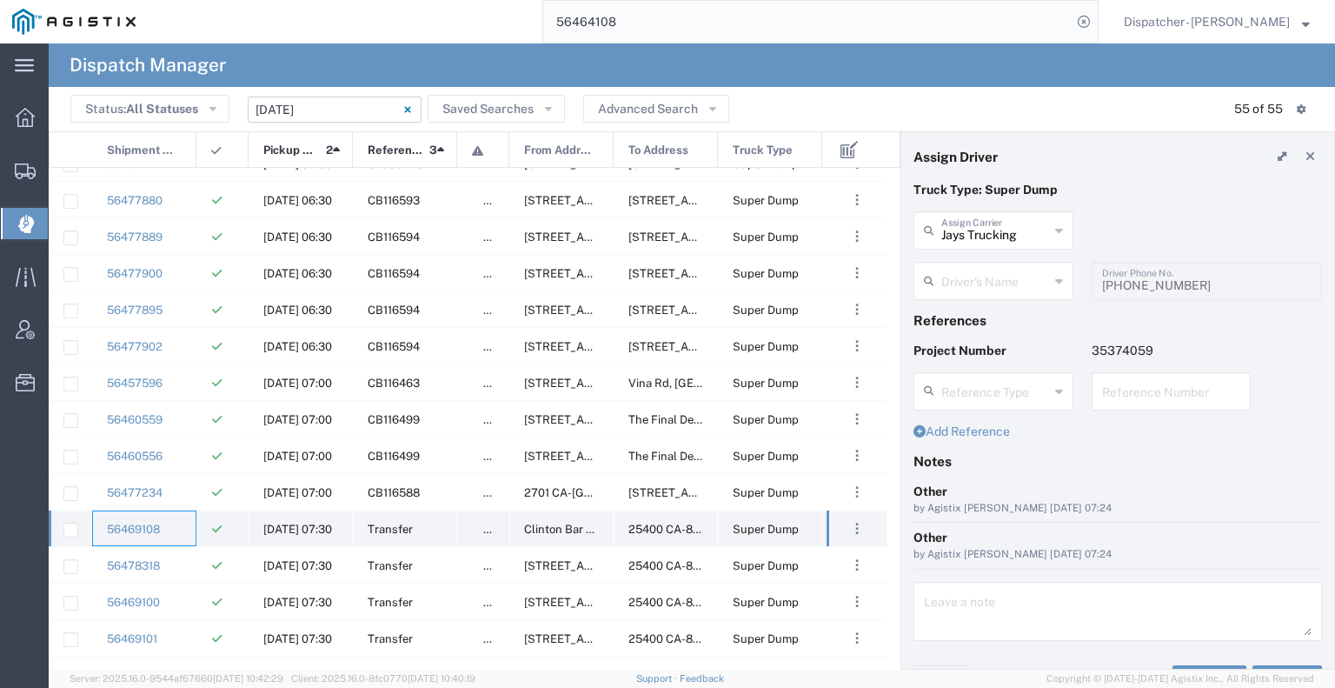
type input "[PERSON_NAME]"
type input "[PHONE_NUMBER]"
click at [174, 566] on div "56478318" at bounding box center [144, 565] width 104 height 36
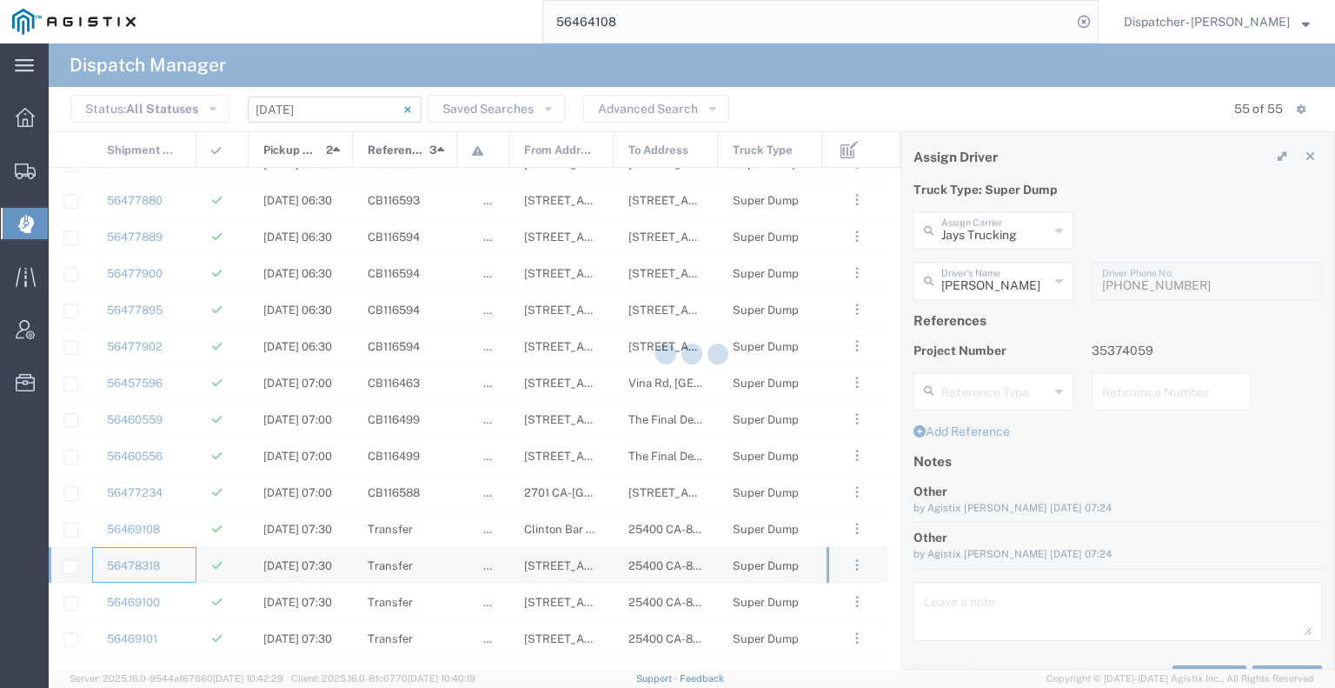
type input "[PERSON_NAME] & Sons Trucking, Inc"
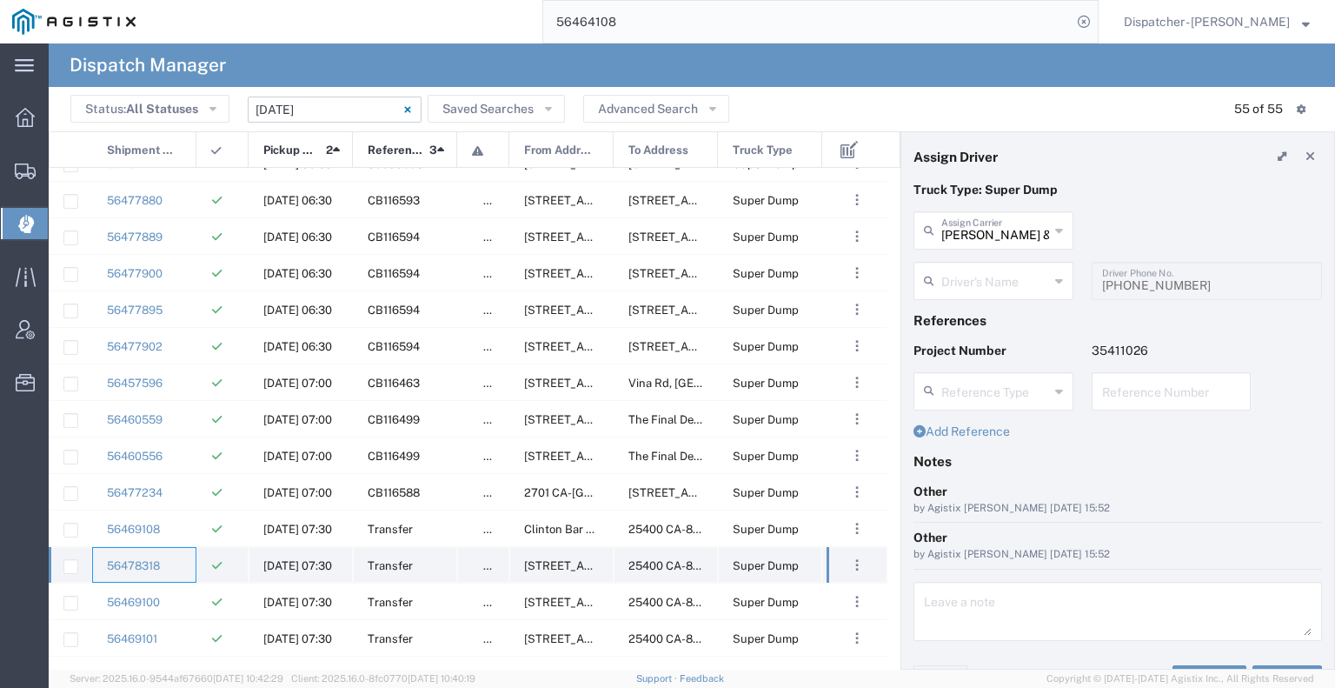
type input "[PERSON_NAME]"
type input "[PHONE_NUMBER]"
click at [181, 601] on div "56469100" at bounding box center [144, 601] width 104 height 36
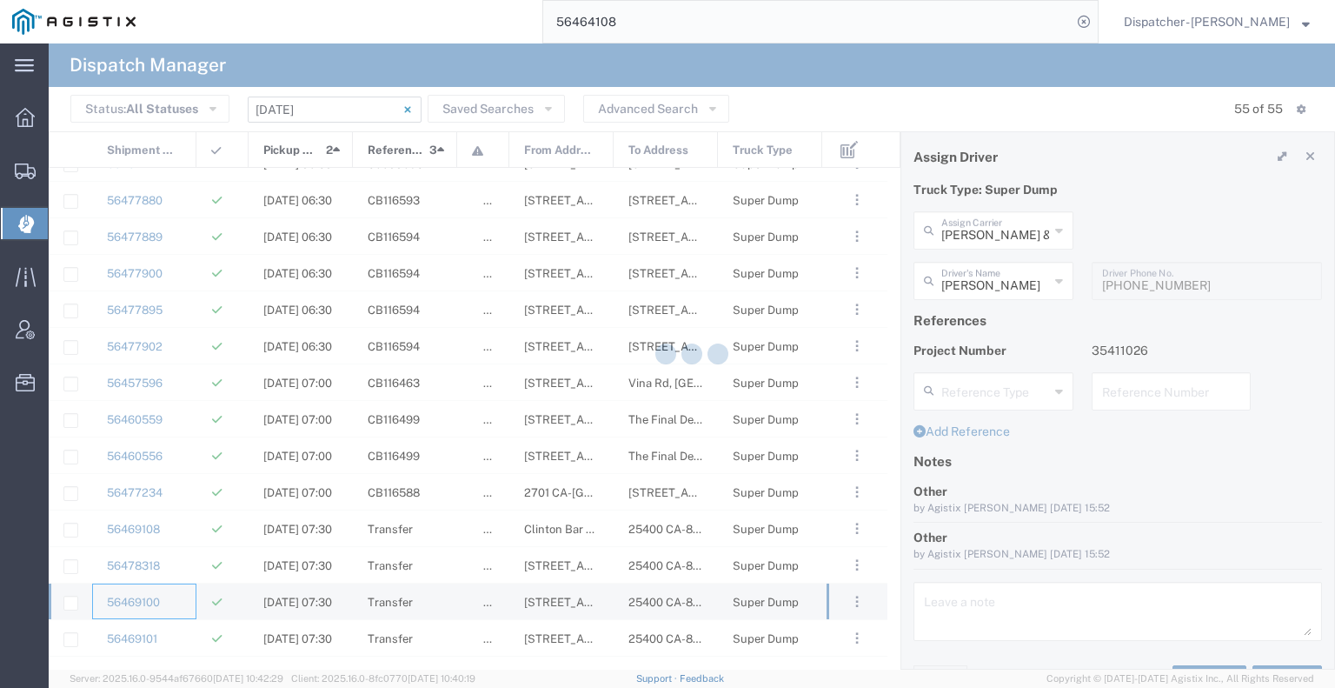
type input "Ahmed & Sons Transport"
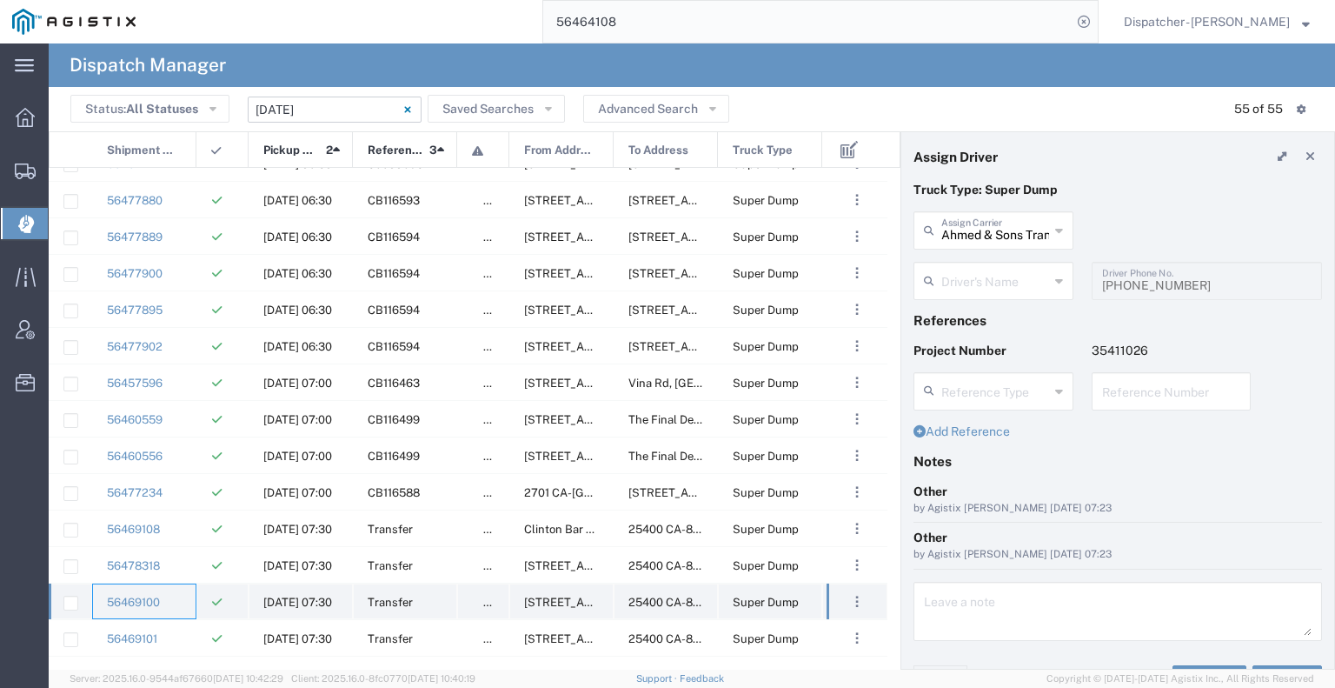
type input "[PERSON_NAME]"
type input "[PHONE_NUMBER]"
click at [184, 629] on div "56469101" at bounding box center [144, 638] width 104 height 36
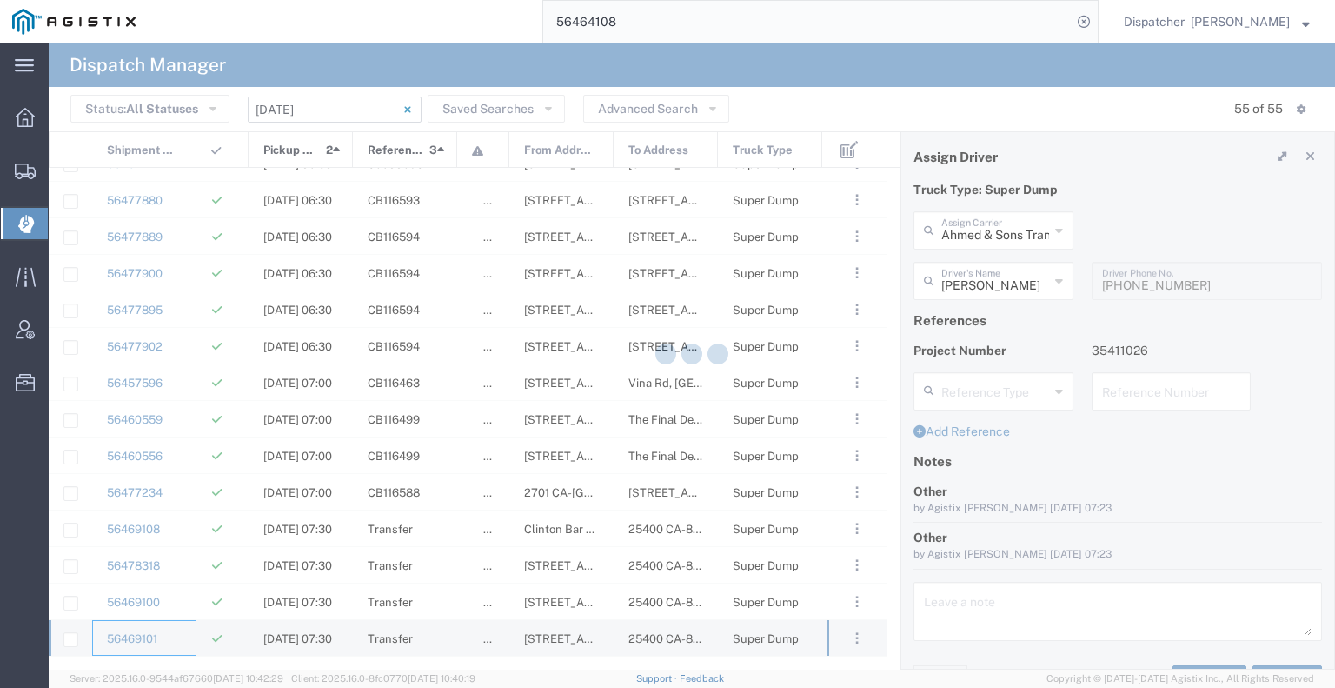
type input "[PERSON_NAME]"
type input "5103206678"
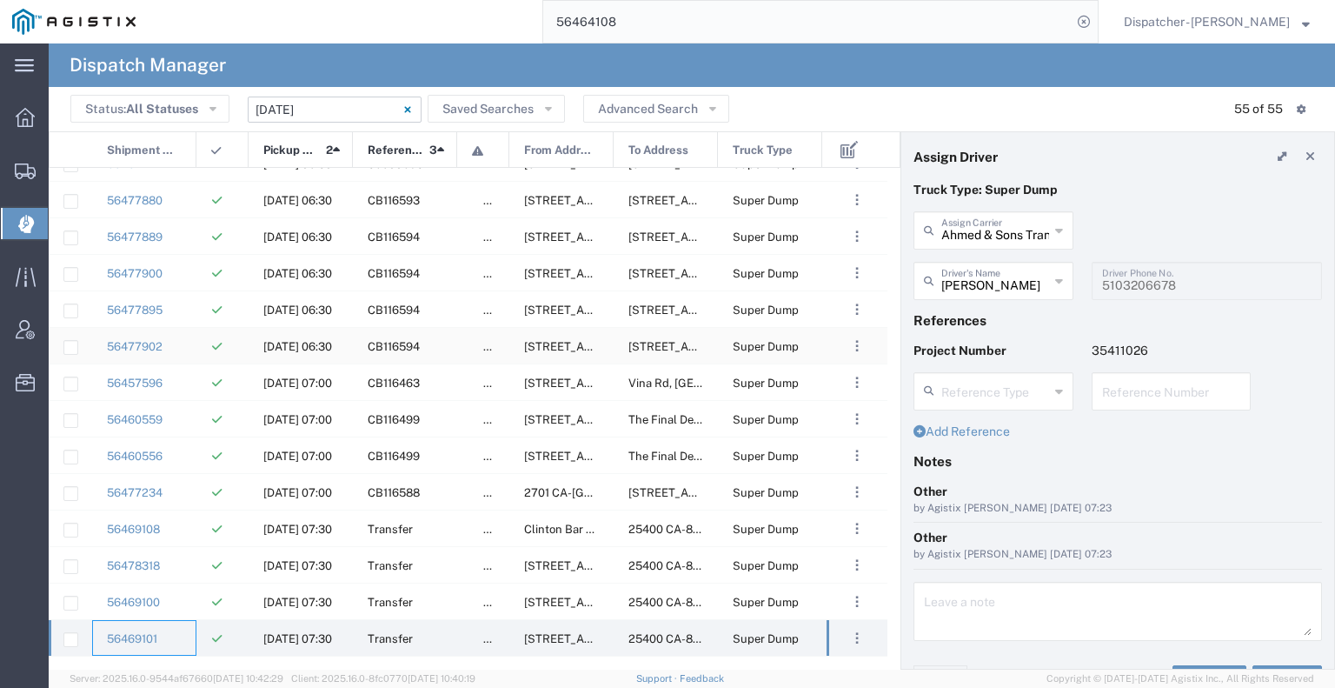
click at [189, 342] on div "56477902" at bounding box center [144, 346] width 104 height 36
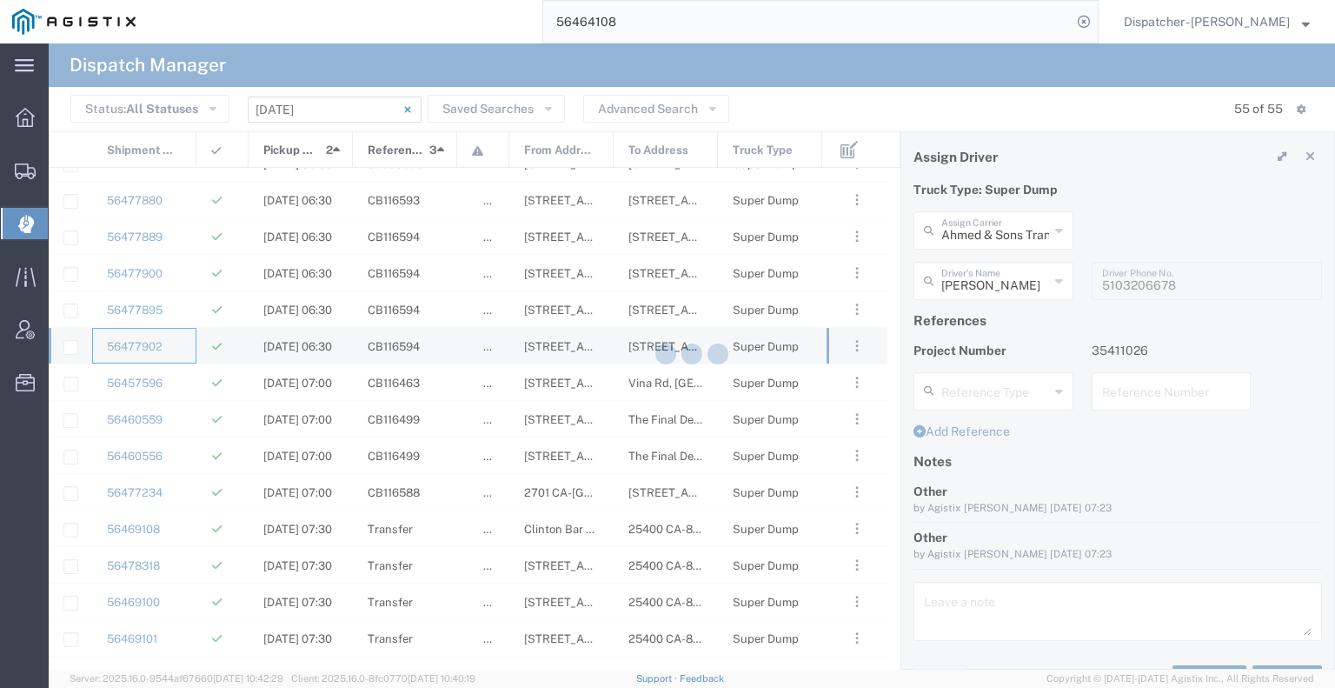
type input "[PERSON_NAME] Trucking LLC"
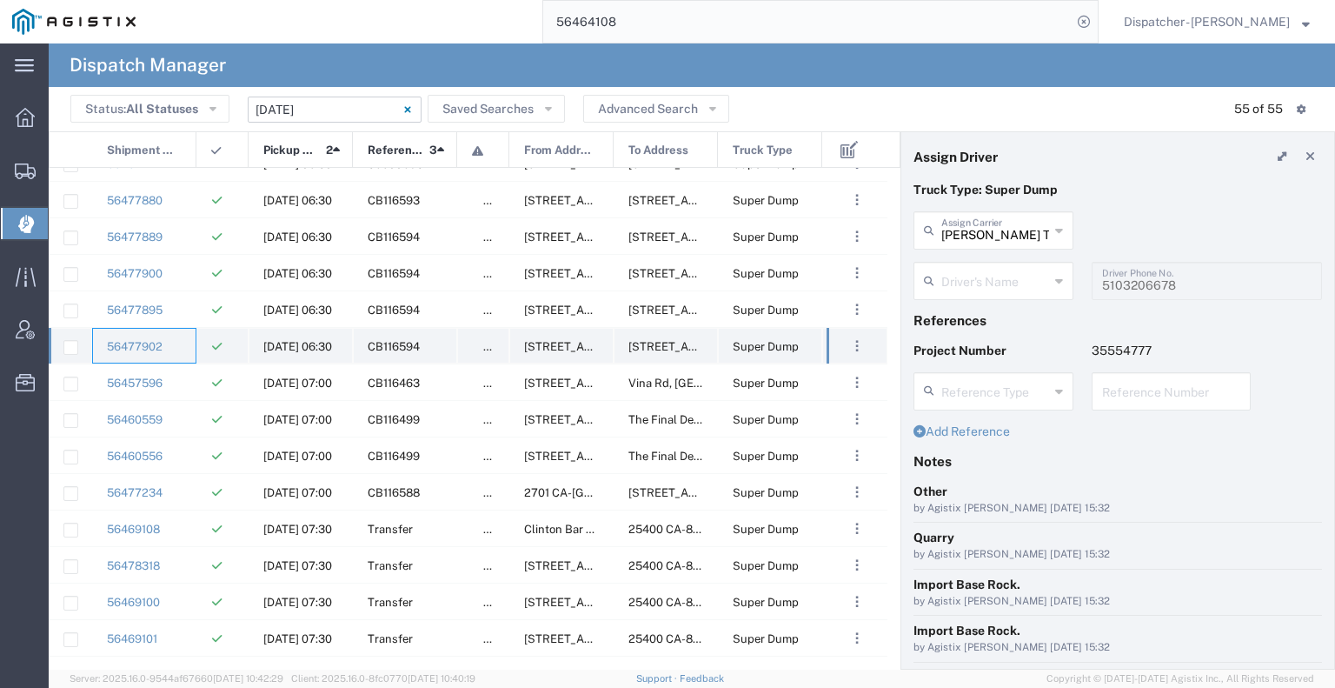
type input "[PERSON_NAME]"
type input "5308707576"
click at [188, 307] on div "56477895" at bounding box center [144, 309] width 104 height 36
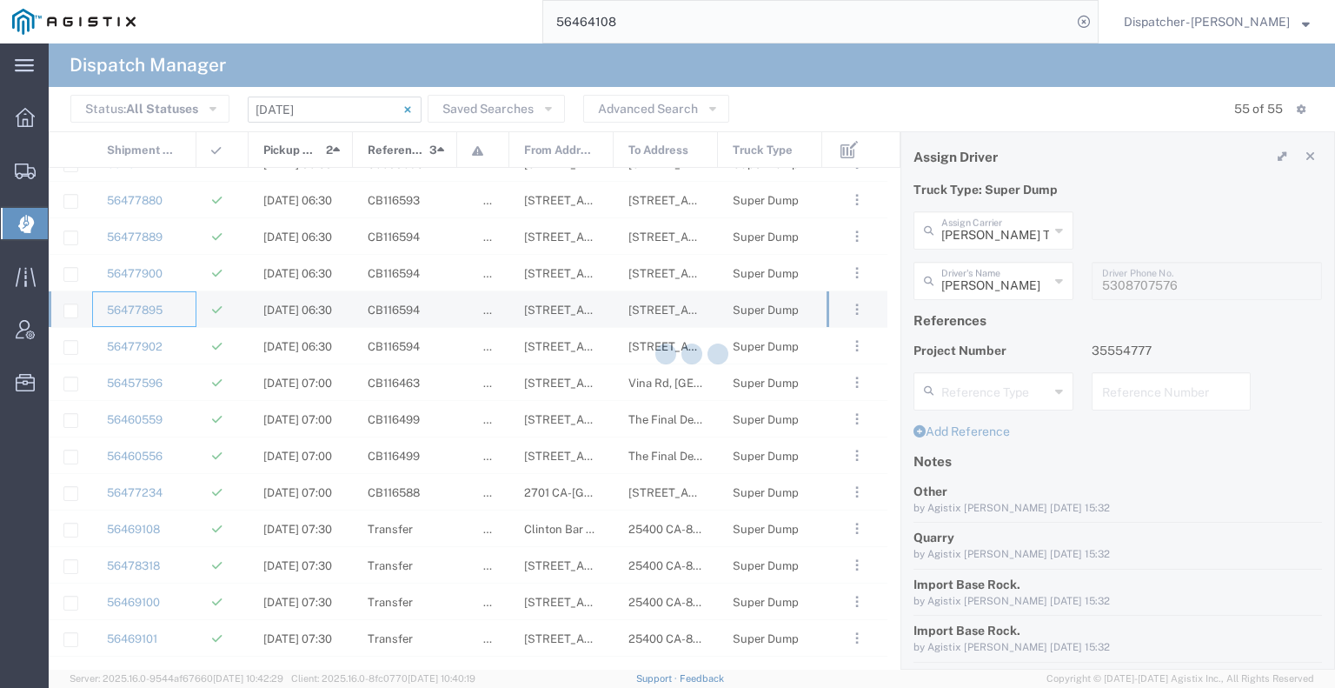
type input "Gab & Sons Trucking LLC"
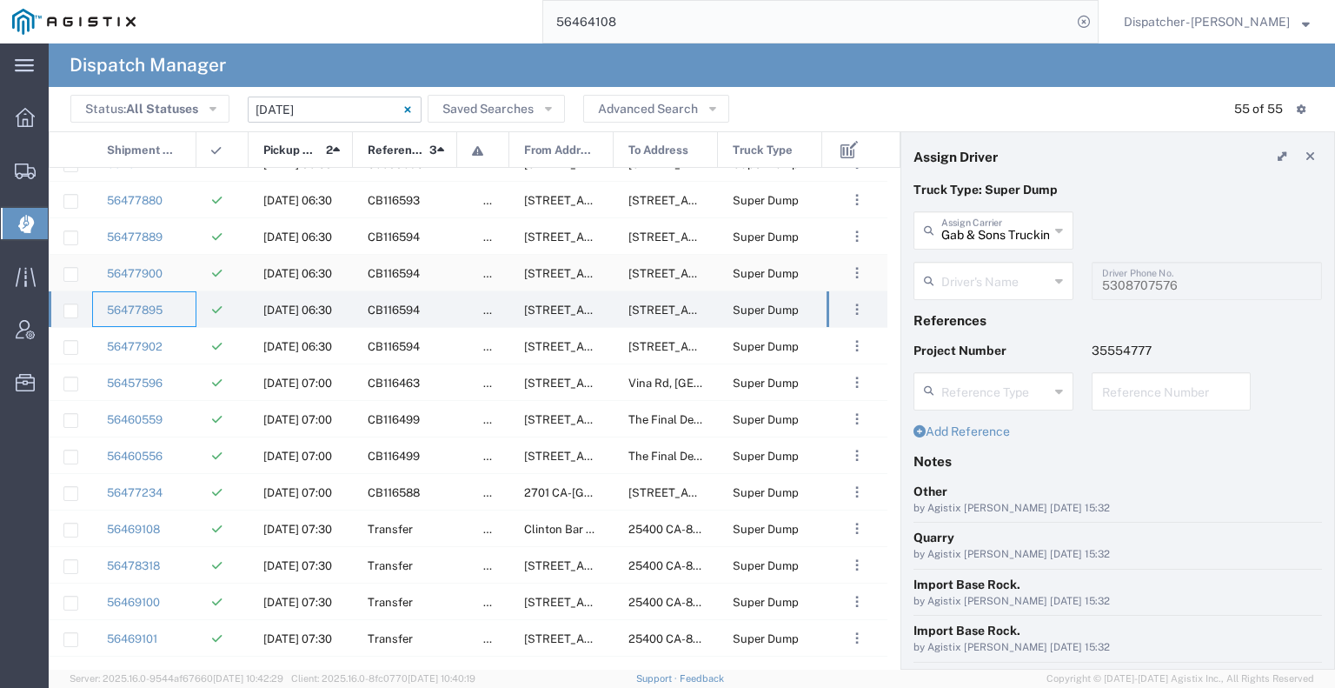
type input "[PERSON_NAME]"
type input "[PHONE_NUMBER]"
click at [183, 279] on div "56477900" at bounding box center [144, 273] width 104 height 36
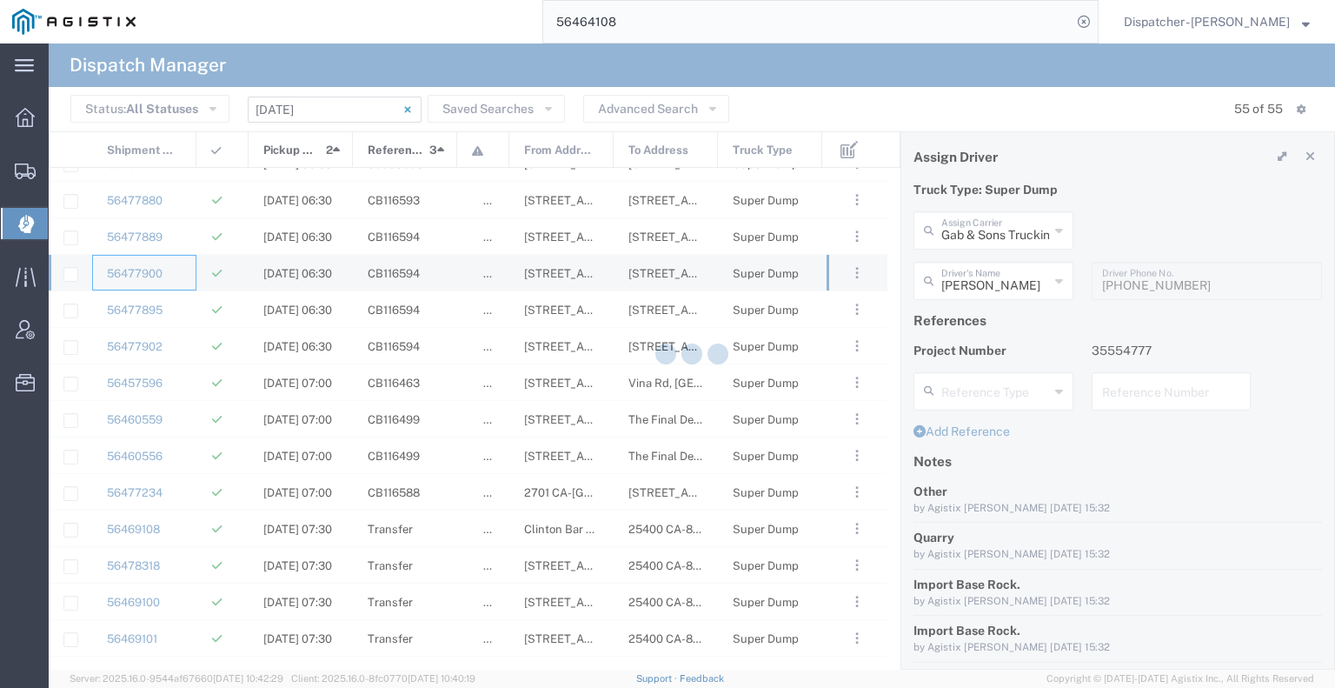
type input "VC Trucking Inc"
type input "[PERSON_NAME]"
type input "[PHONE_NUMBER]"
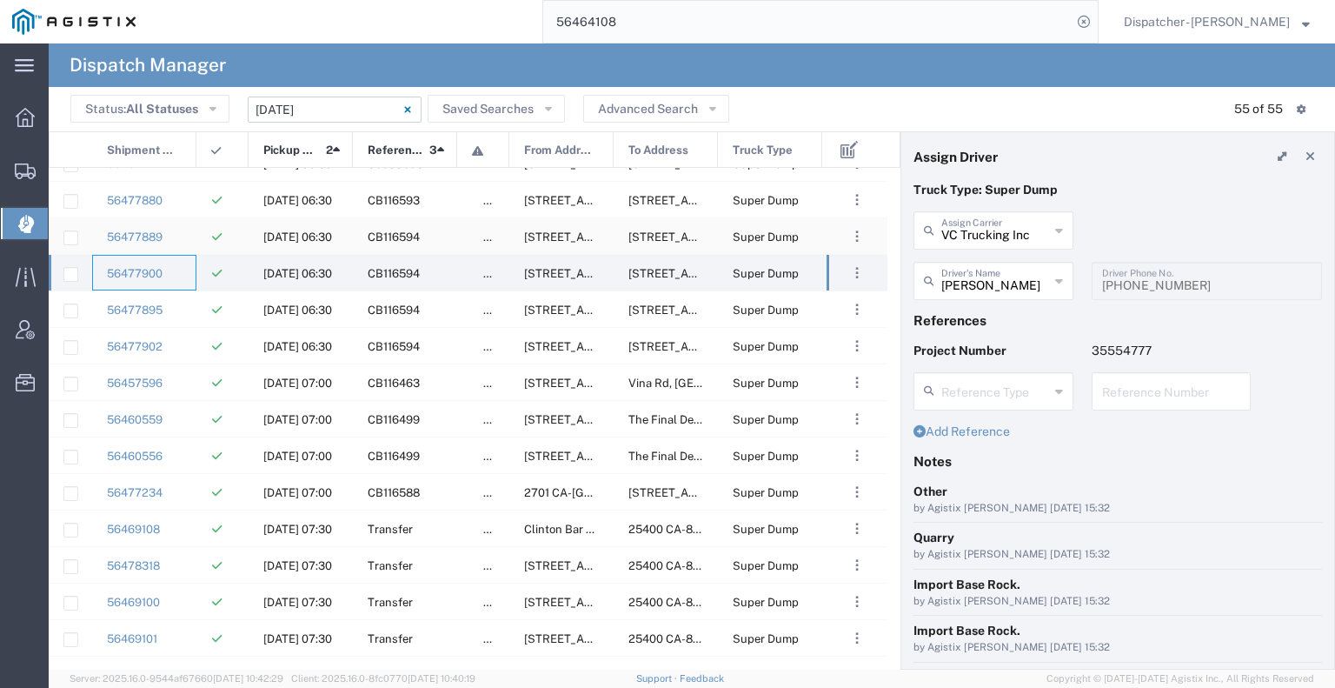
click at [182, 246] on div "56477889" at bounding box center [144, 236] width 104 height 36
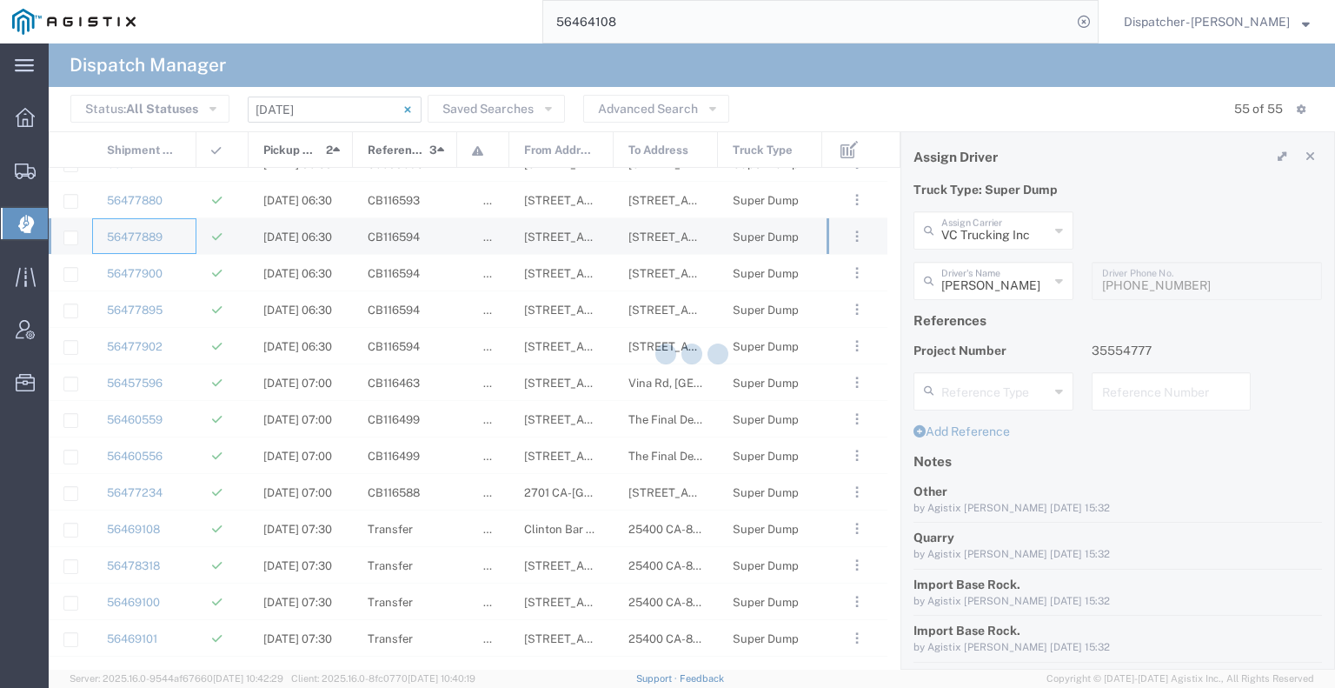
type input "Traxx Equipment Rental and Excavation"
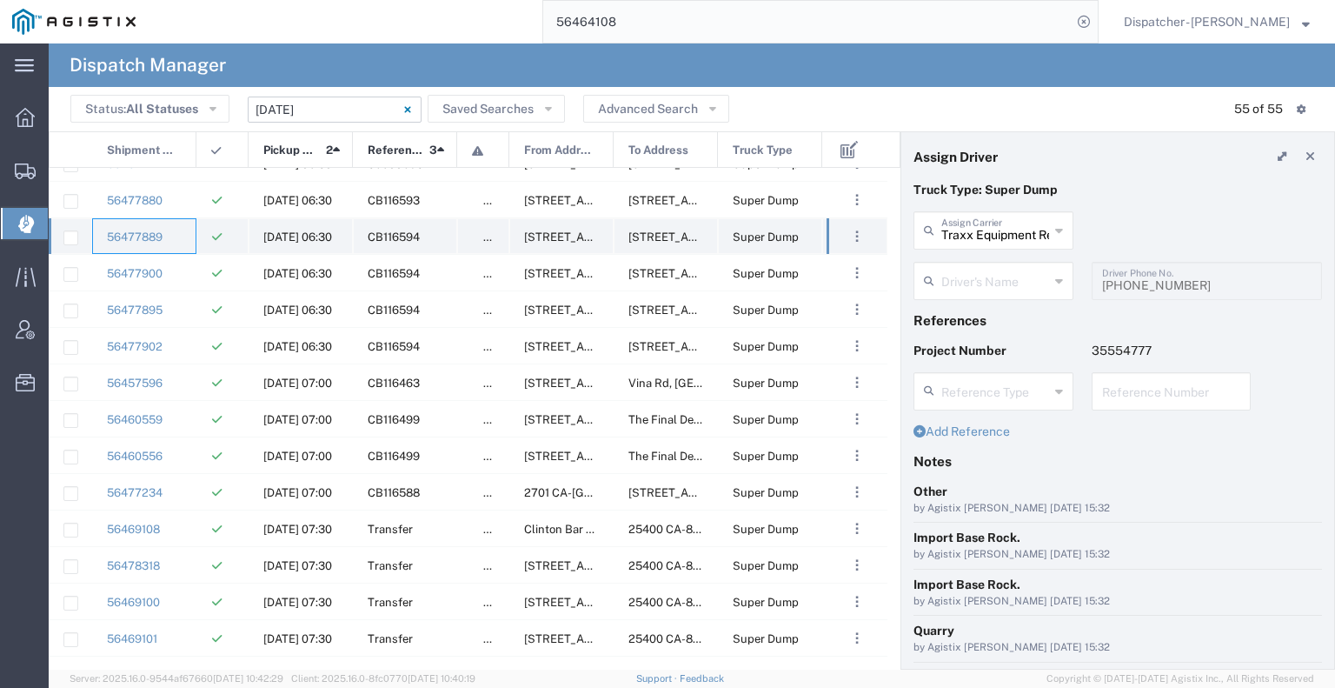
type input "[PERSON_NAME]"
type input "[PHONE_NUMBER]"
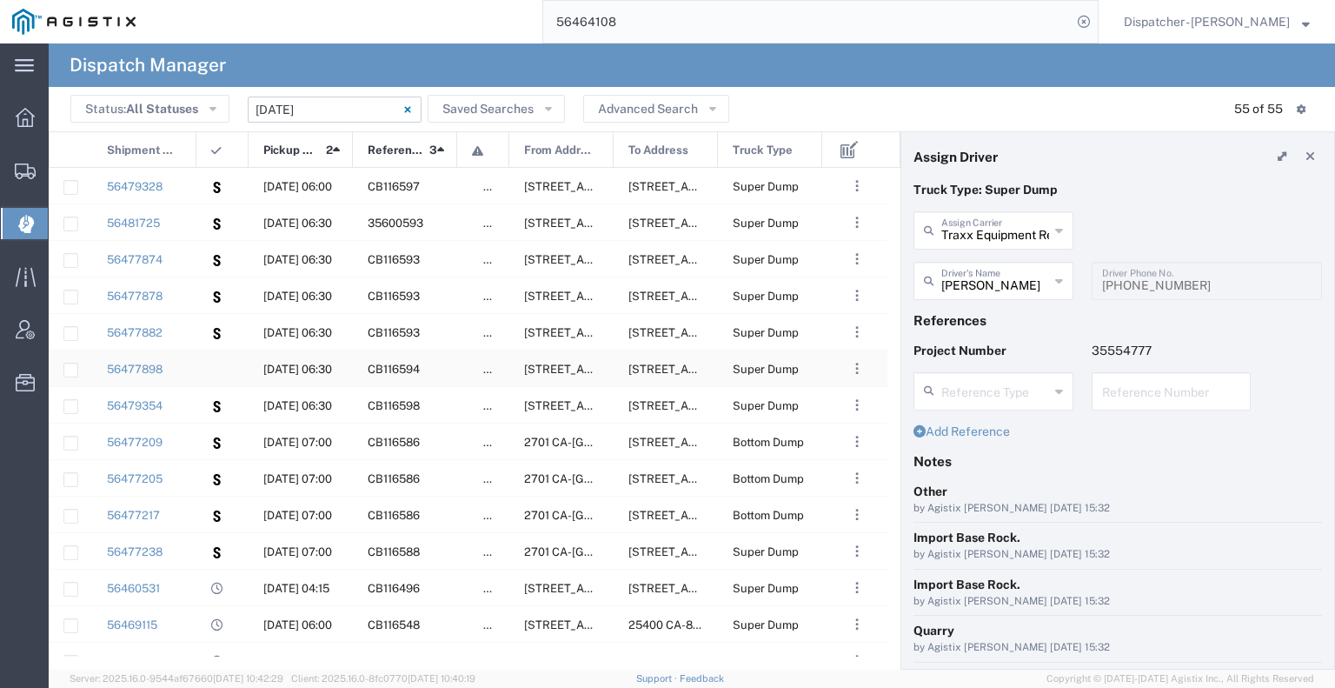
click at [223, 371] on div at bounding box center [222, 368] width 52 height 36
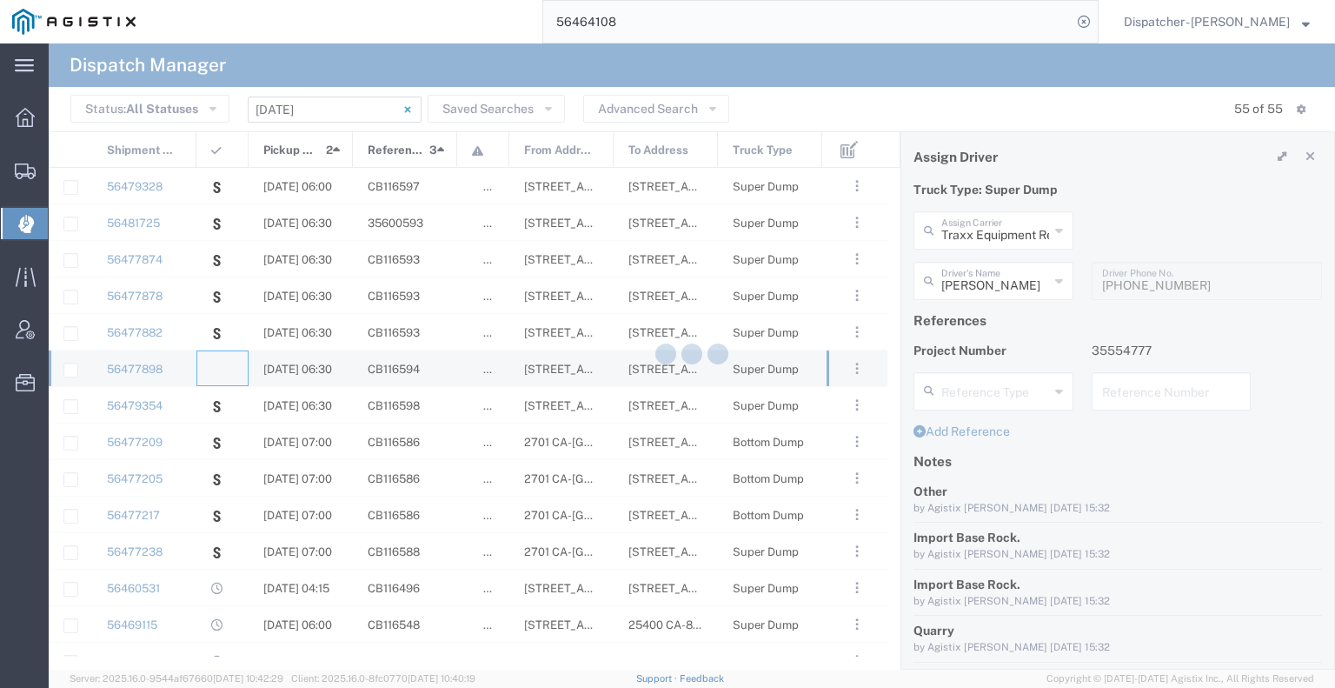
type input "[PERSON_NAME] & Sons Trucking, Inc"
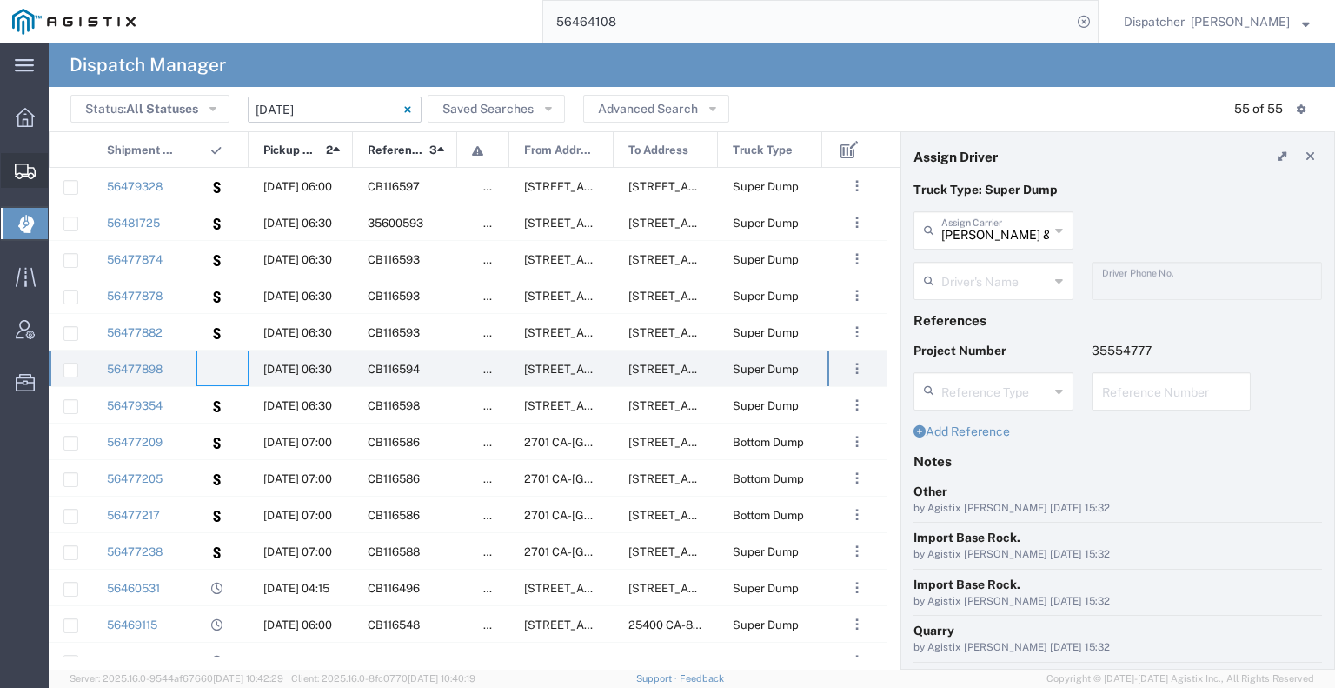
click at [17, 173] on icon at bounding box center [25, 171] width 21 height 16
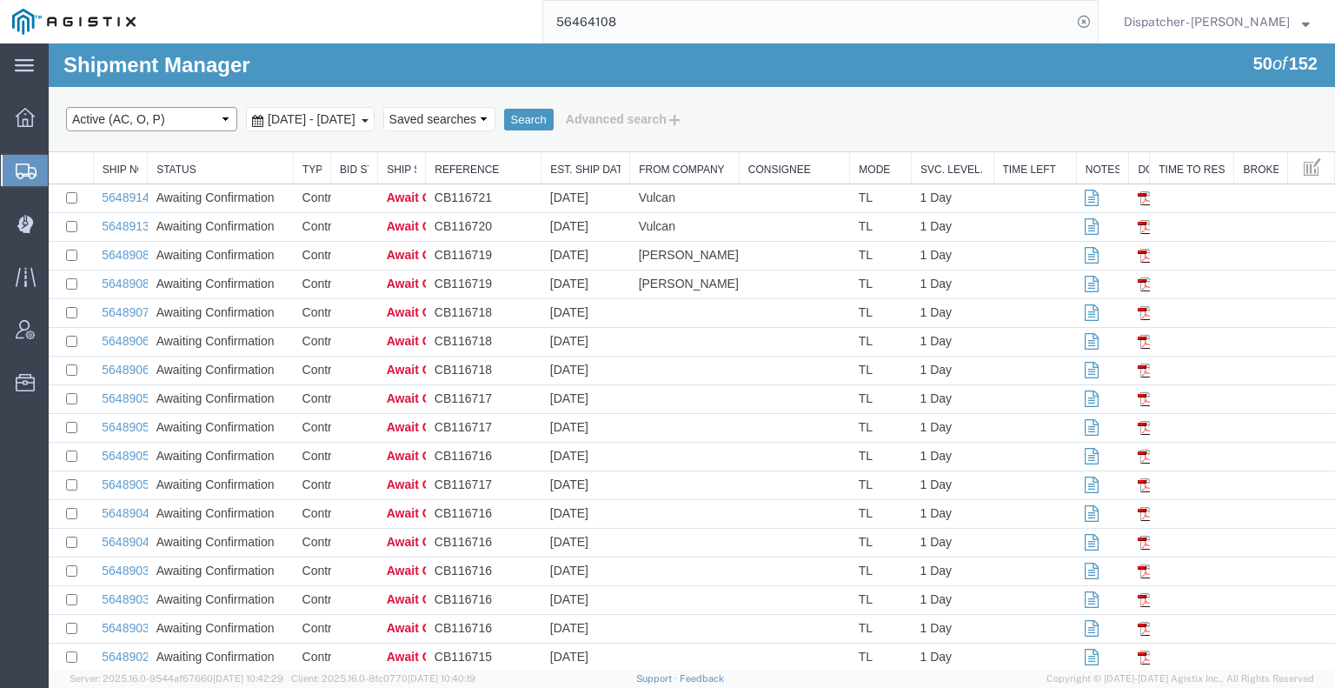
click at [187, 118] on select "Select status Active (AC, O, P) All Approved Awaiting Confirmation (AC) Booked …" at bounding box center [151, 119] width 171 height 24
select select "DLVD"
click at [66, 107] on select "Select status Active (AC, O, P) All Approved Awaiting Confirmation (AC) Booked …" at bounding box center [151, 119] width 171 height 24
click at [316, 122] on span "[DATE] - [DATE]" at bounding box center [311, 119] width 96 height 14
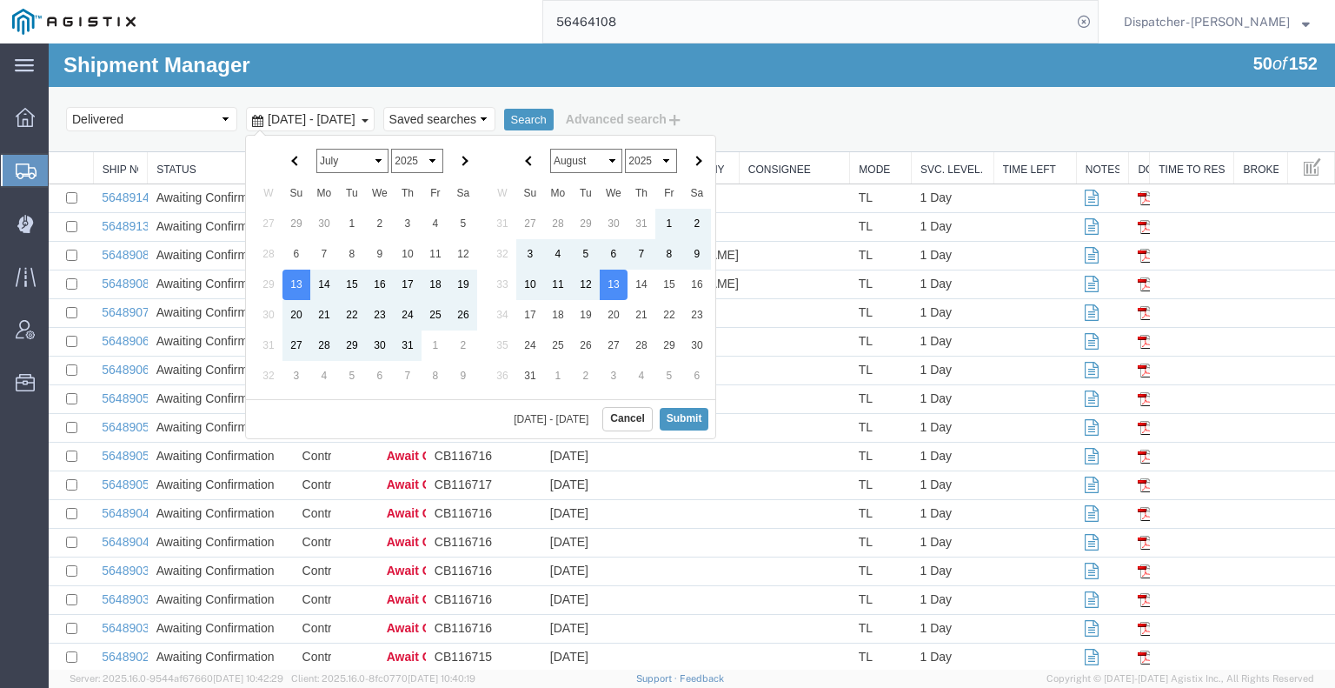
click at [378, 161] on select "January February March April May June July August September October November De…" at bounding box center [352, 161] width 72 height 24
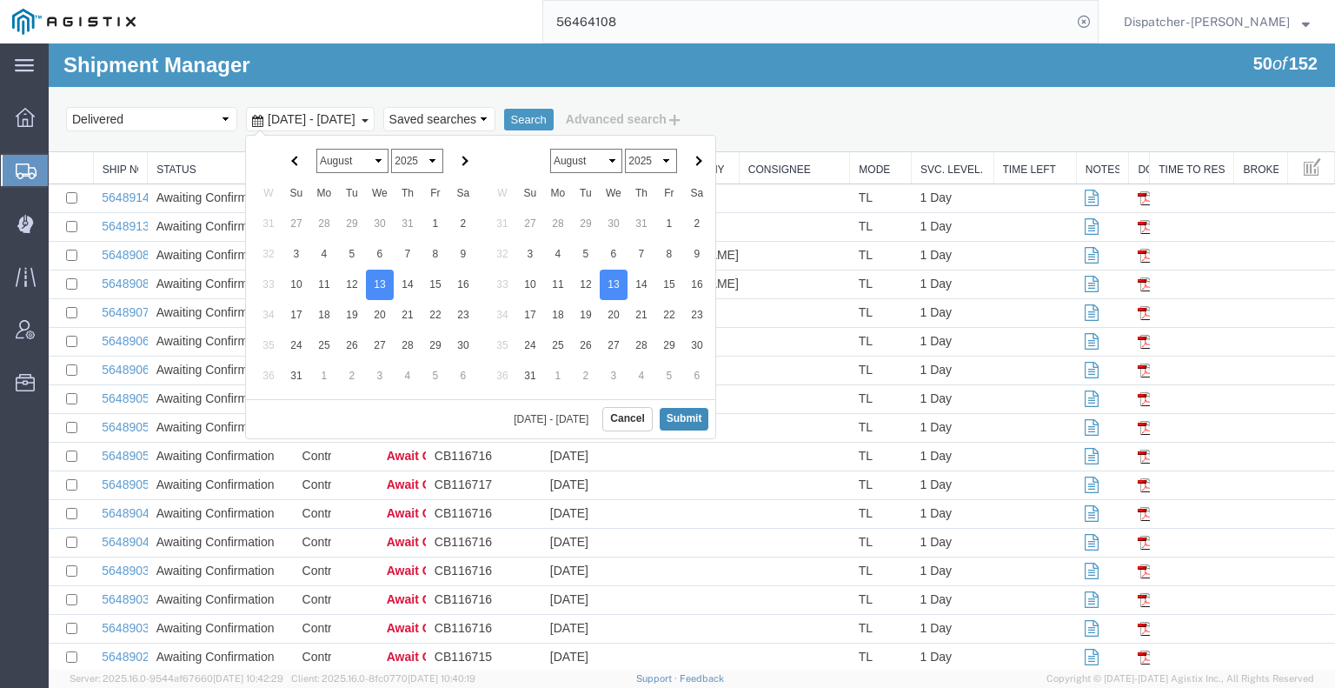
click at [692, 416] on button "Submit" at bounding box center [685, 419] width 50 height 22
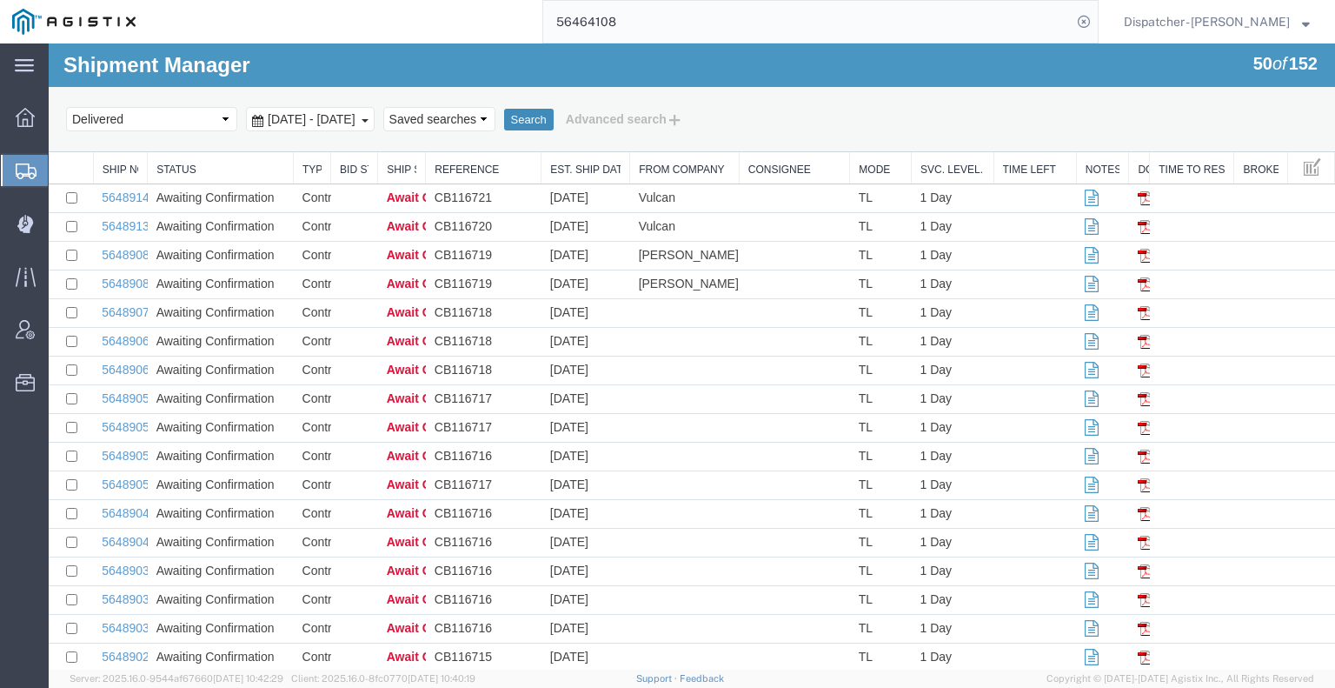
click at [554, 117] on button "Search" at bounding box center [529, 120] width 50 height 23
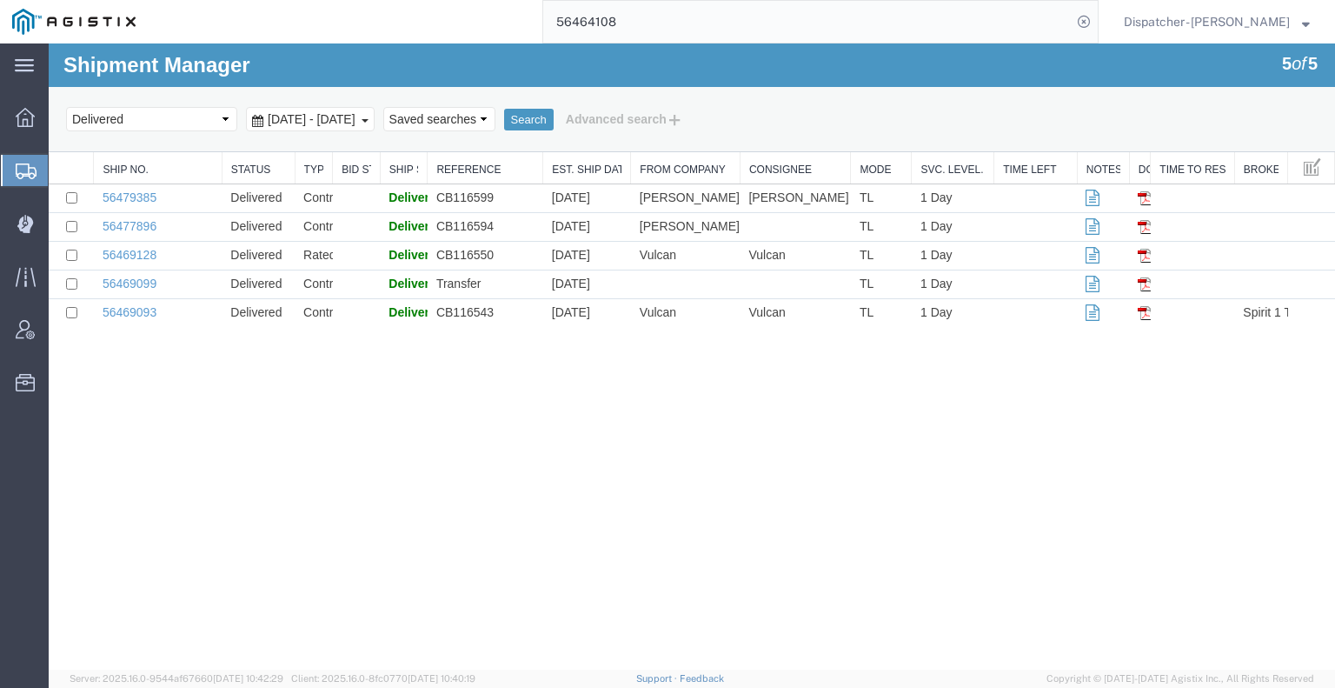
drag, startPoint x: 148, startPoint y: 156, endPoint x: 229, endPoint y: 163, distance: 81.1
click at [229, 163] on div "Ship No. Status Type Bid Status Ship Status Reference Est. Ship Date From Compa…" at bounding box center [692, 239] width 1286 height 175
click at [22, 215] on icon at bounding box center [25, 224] width 17 height 18
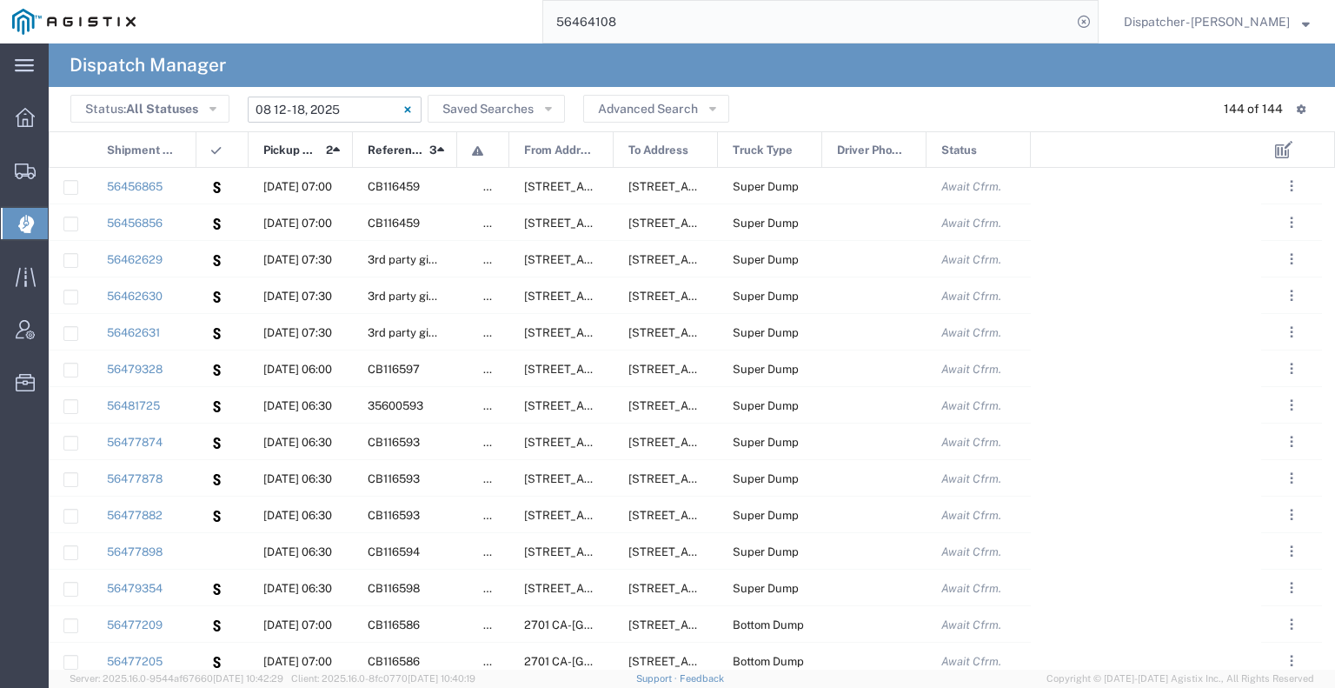
click at [363, 105] on input "[DATE] - [DATE]" at bounding box center [335, 109] width 174 height 26
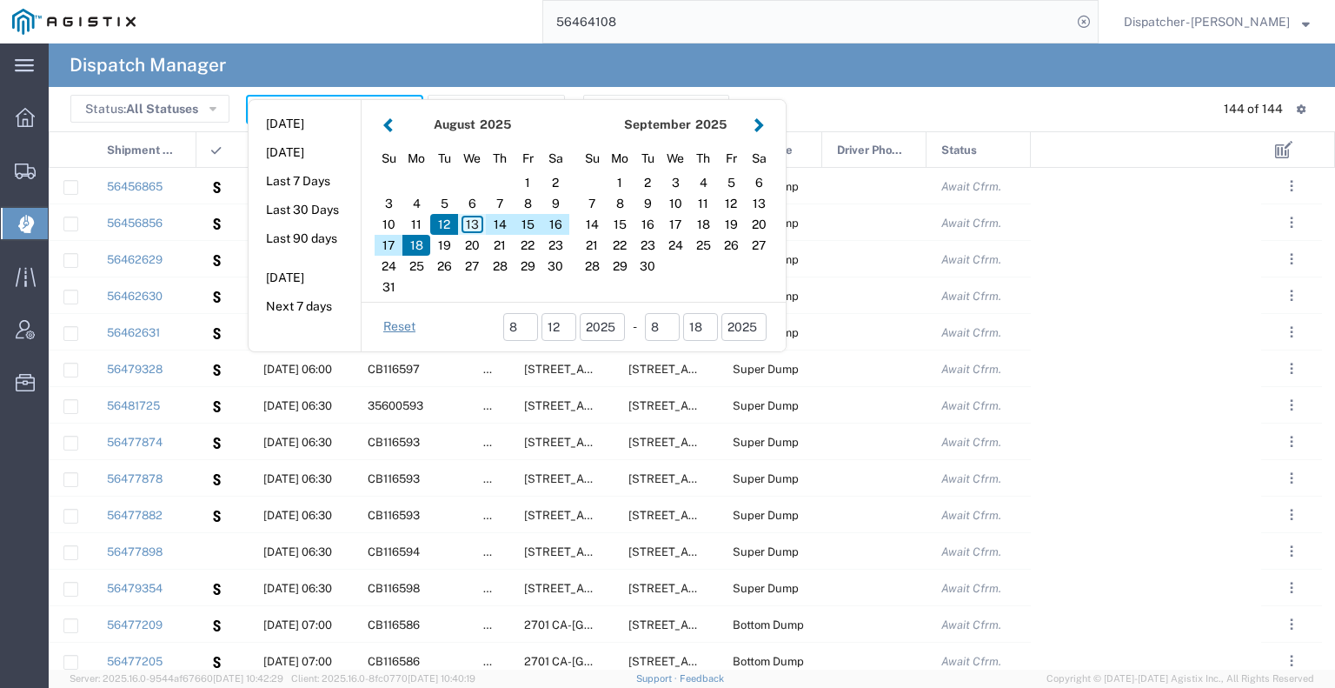
click at [465, 223] on div "13" at bounding box center [472, 224] width 28 height 21
type input "[DATE]"
type input "[DATE] - [DATE]"
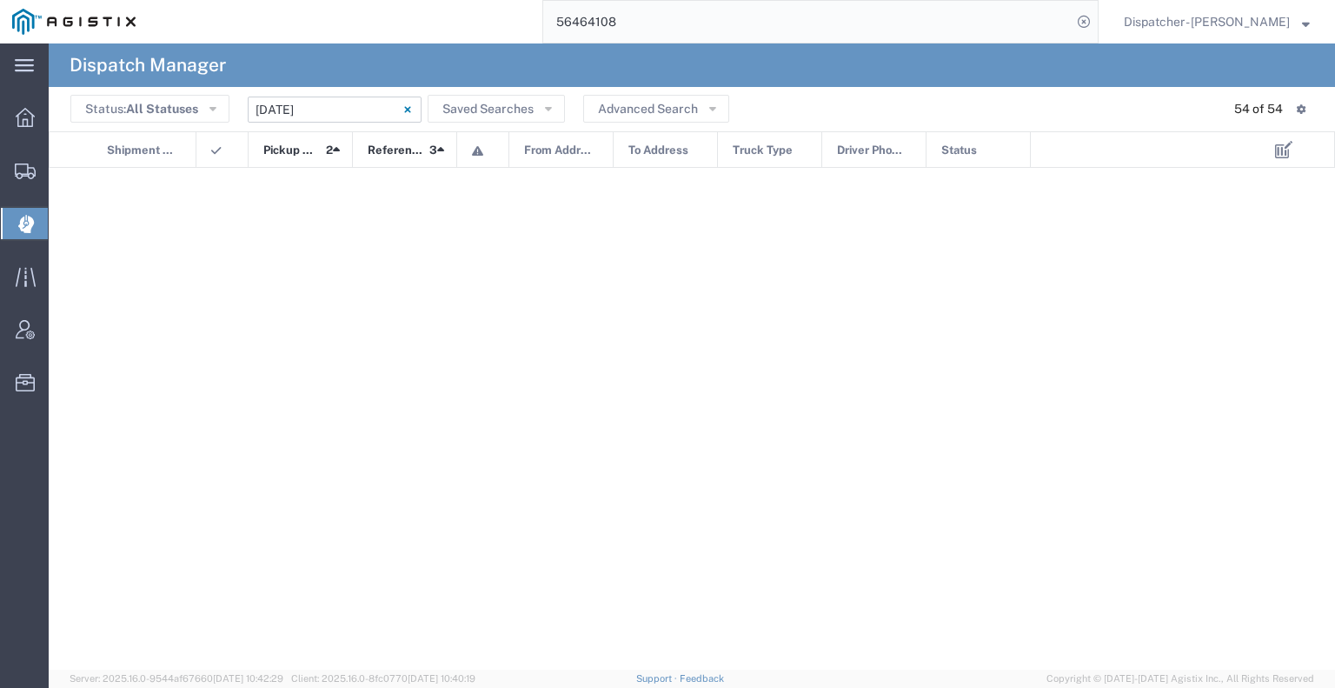
scroll to position [1469, 0]
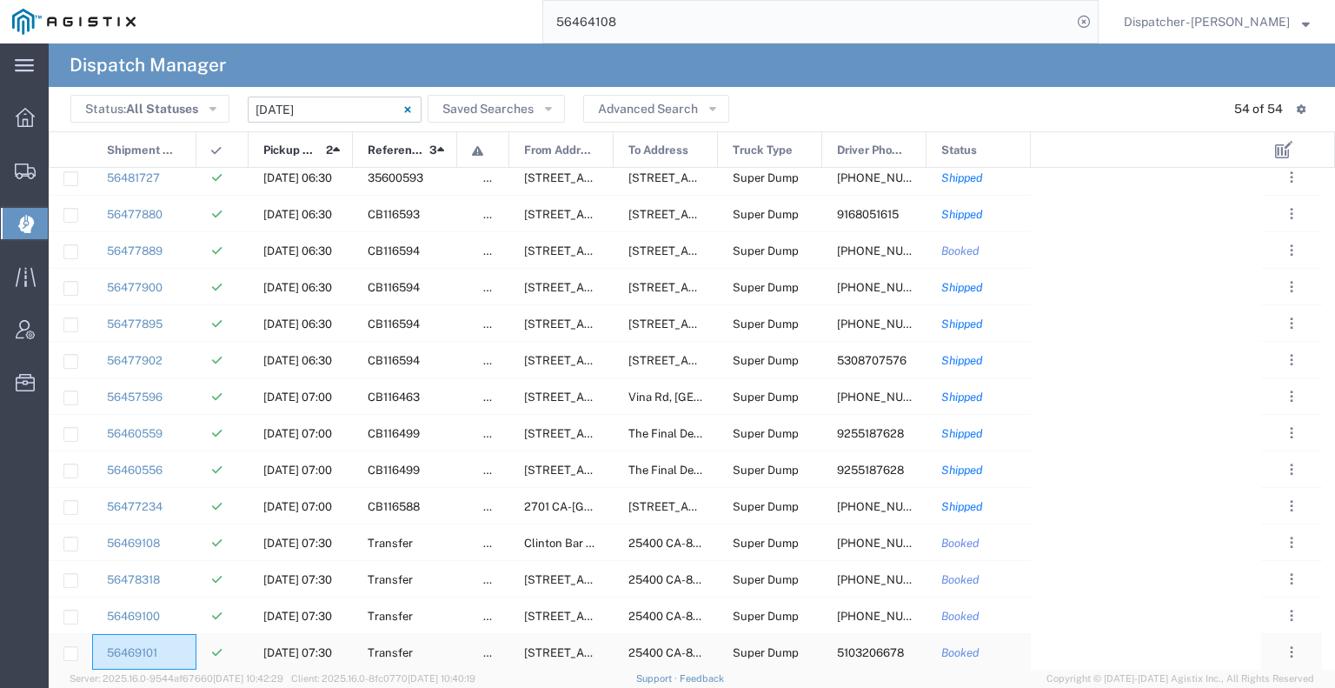
click at [180, 649] on div "56469101" at bounding box center [144, 652] width 104 height 36
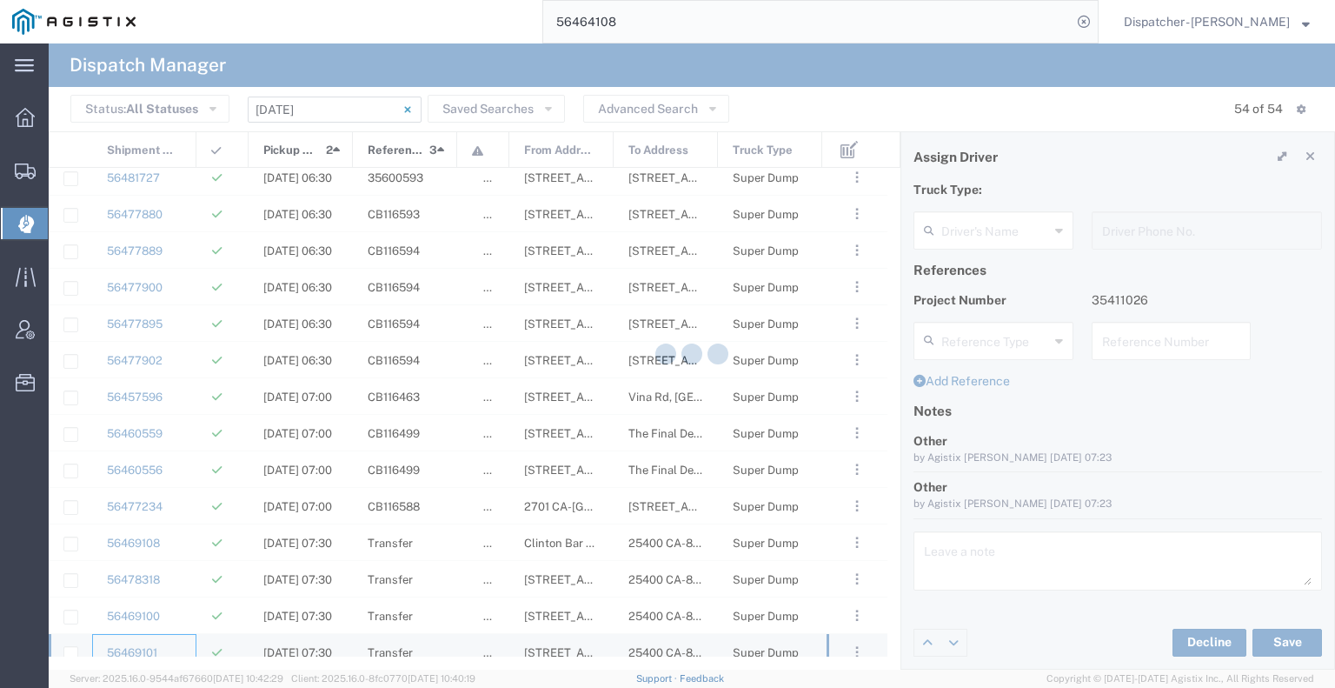
type input "[PERSON_NAME]"
type input "5103206678"
